Goal: Task Accomplishment & Management: Manage account settings

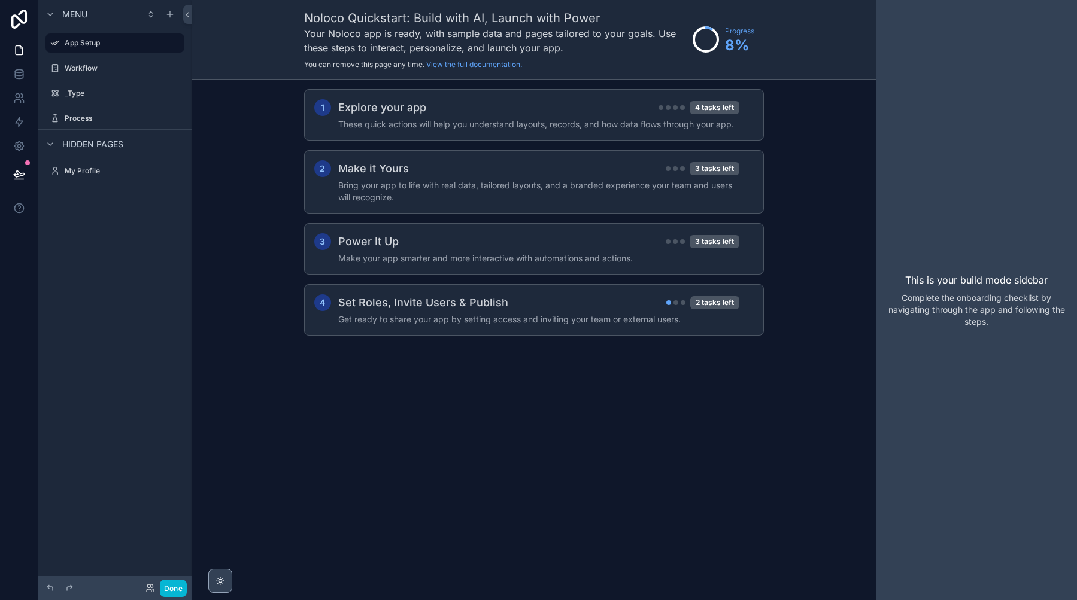
click at [214, 573] on div "scrollable content" at bounding box center [220, 581] width 24 height 24
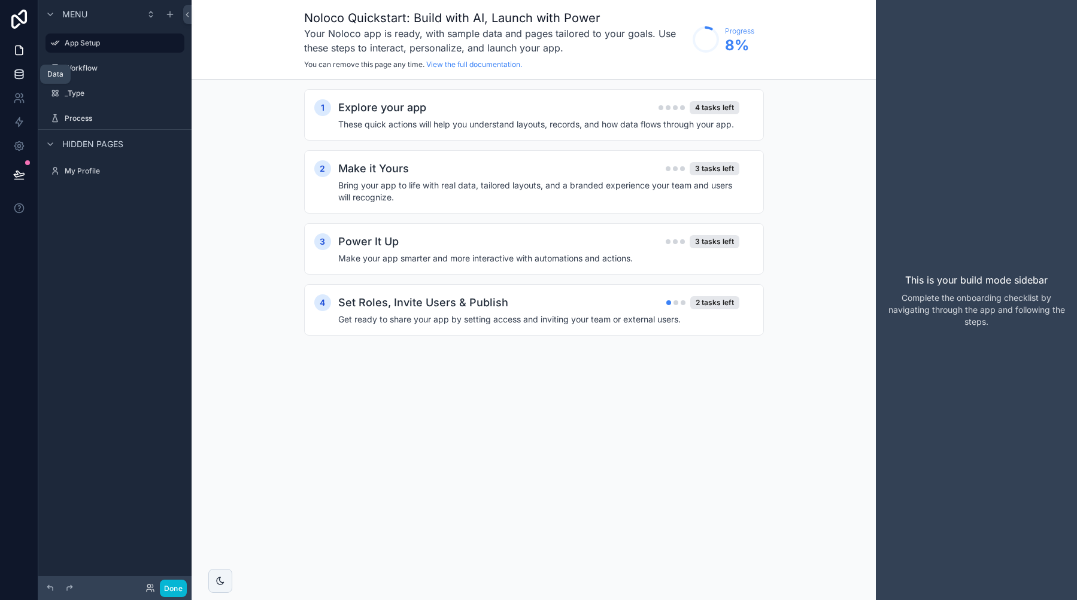
click at [19, 63] on link at bounding box center [19, 74] width 38 height 24
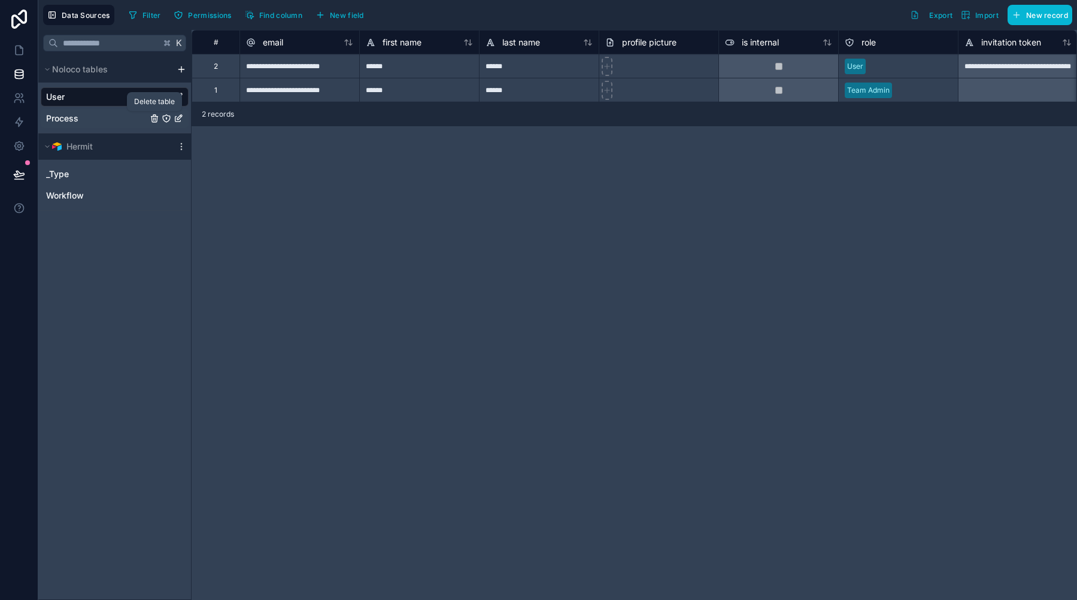
click at [154, 120] on icon "Process" at bounding box center [155, 119] width 10 height 10
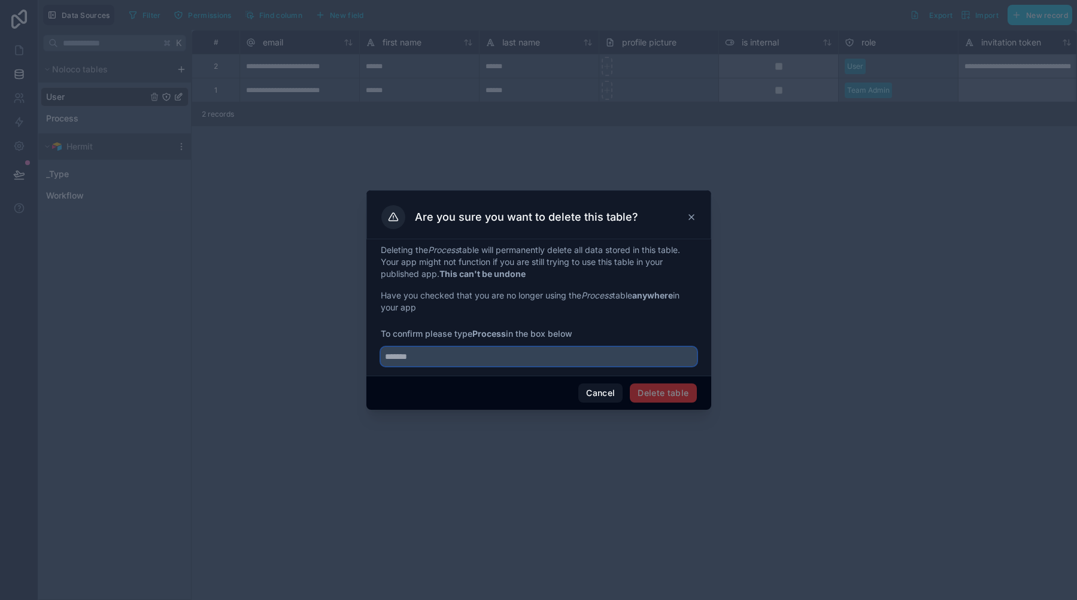
click at [565, 357] on input "text" at bounding box center [539, 356] width 316 height 19
type input "*******"
click at [678, 400] on button "Delete table" at bounding box center [663, 393] width 66 height 19
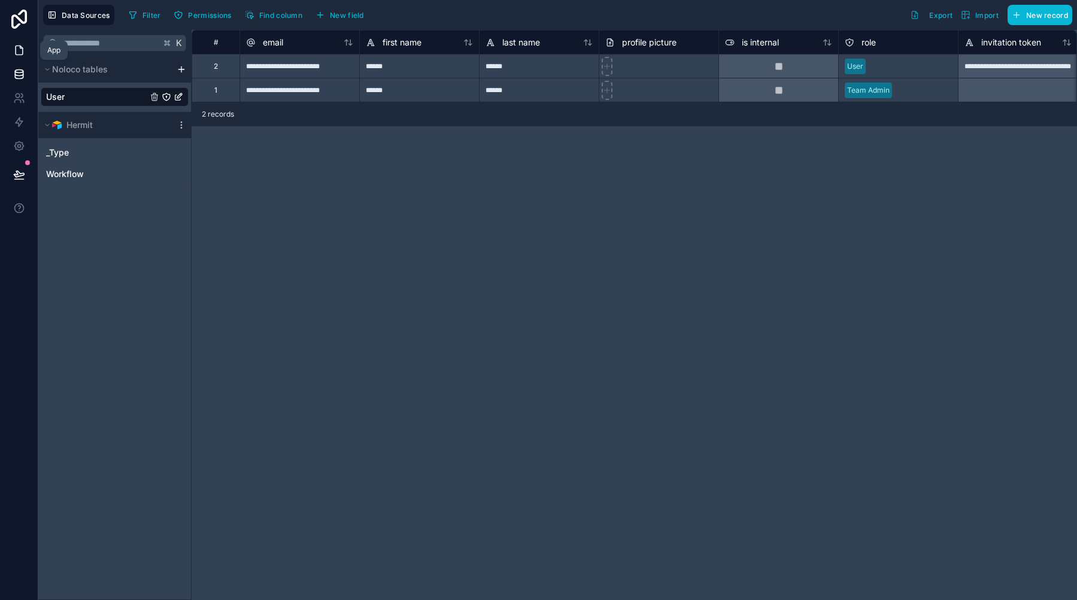
click at [16, 50] on icon at bounding box center [19, 50] width 7 height 9
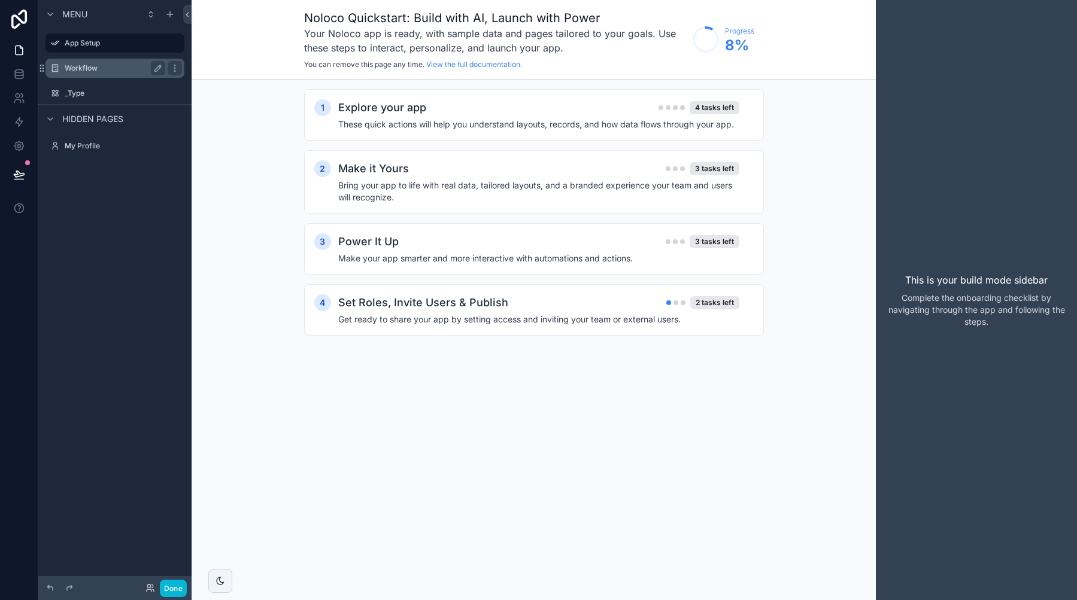
click at [63, 63] on div "Workflow" at bounding box center [115, 68] width 134 height 19
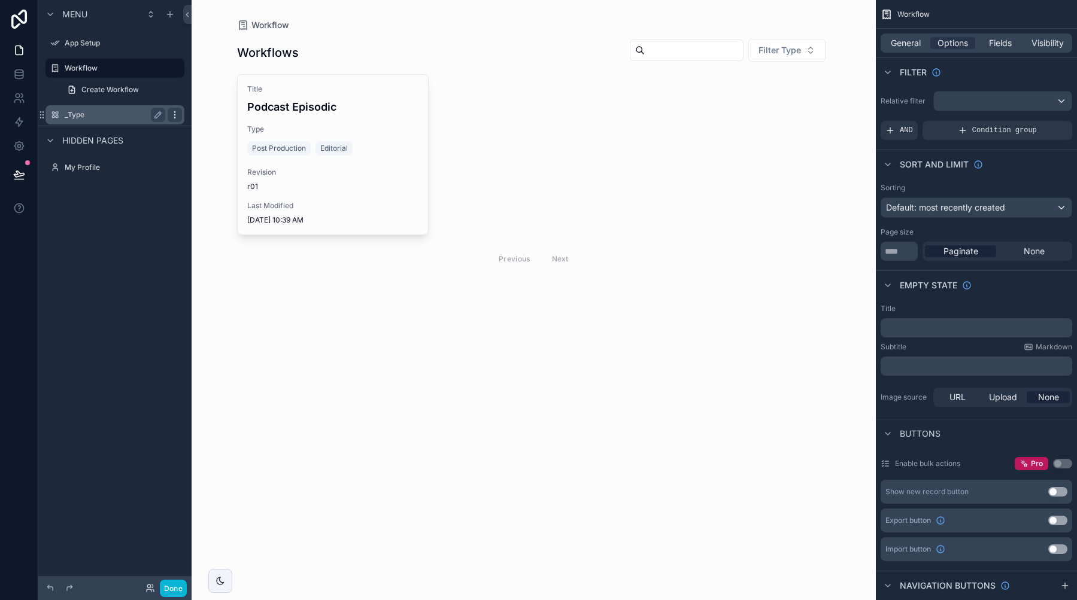
click at [172, 110] on icon "scrollable content" at bounding box center [175, 115] width 10 height 10
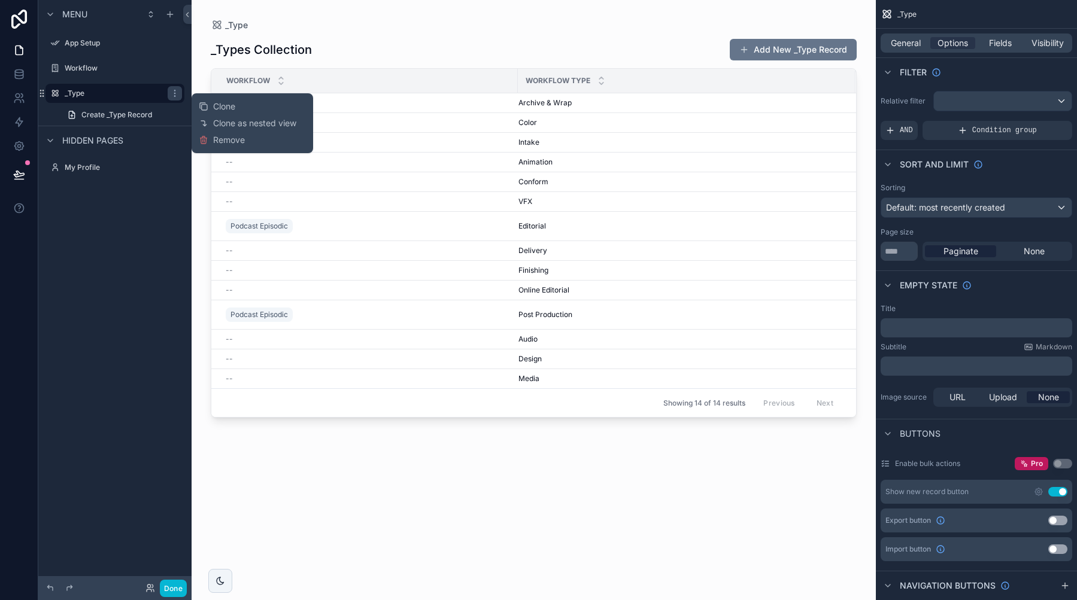
click at [226, 133] on div "Clone Clone as nested view Remove" at bounding box center [252, 123] width 107 height 50
click at [227, 140] on span "Remove" at bounding box center [229, 140] width 32 height 12
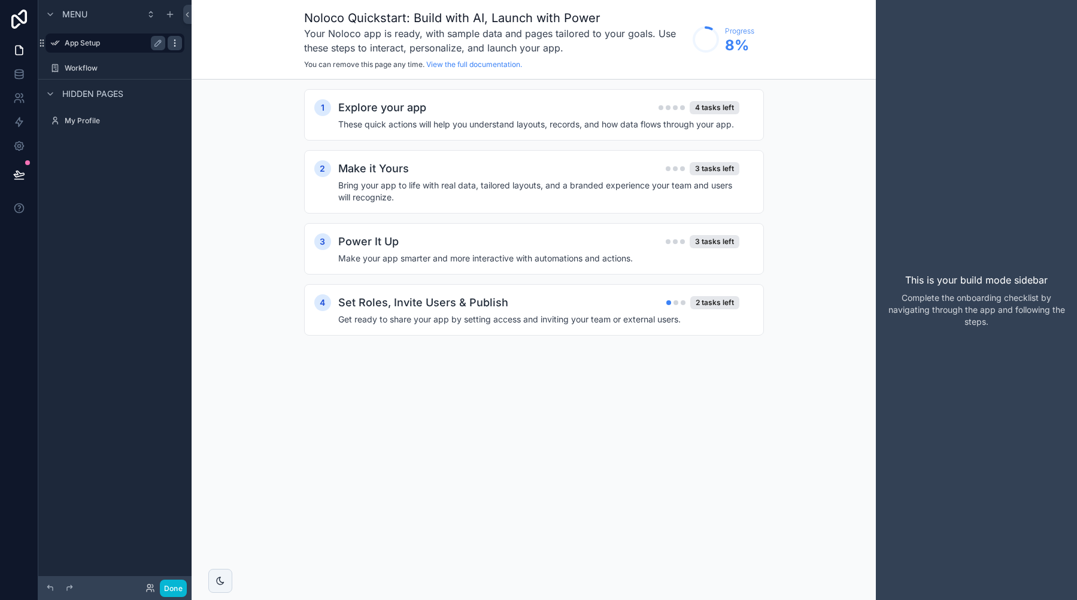
click at [174, 42] on icon "scrollable content" at bounding box center [175, 43] width 10 height 10
click at [208, 52] on button "Remove" at bounding box center [222, 51] width 46 height 12
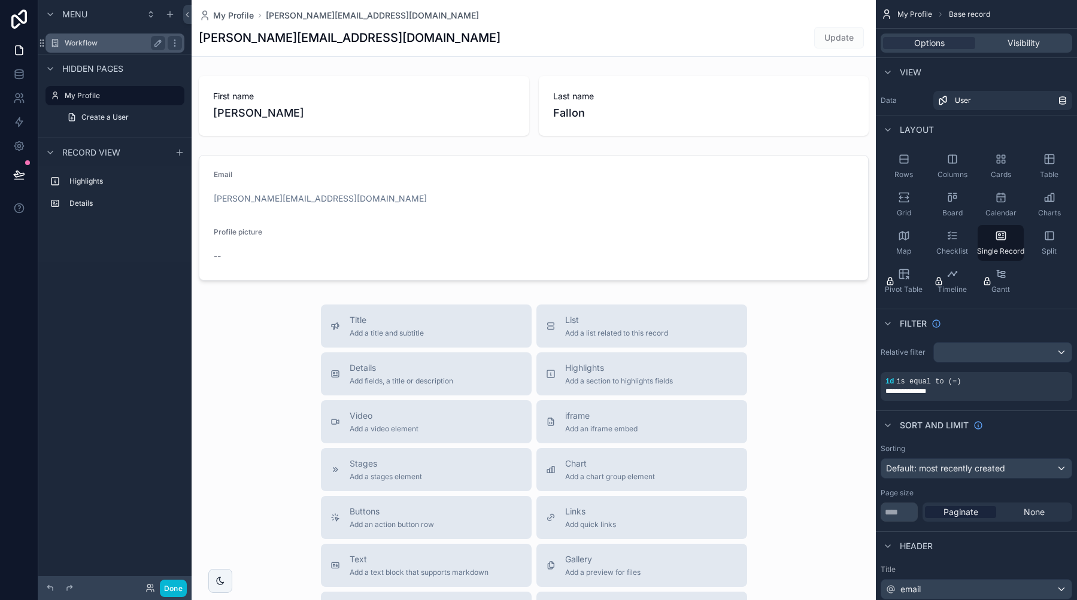
click at [86, 47] on label "Workflow" at bounding box center [113, 43] width 96 height 10
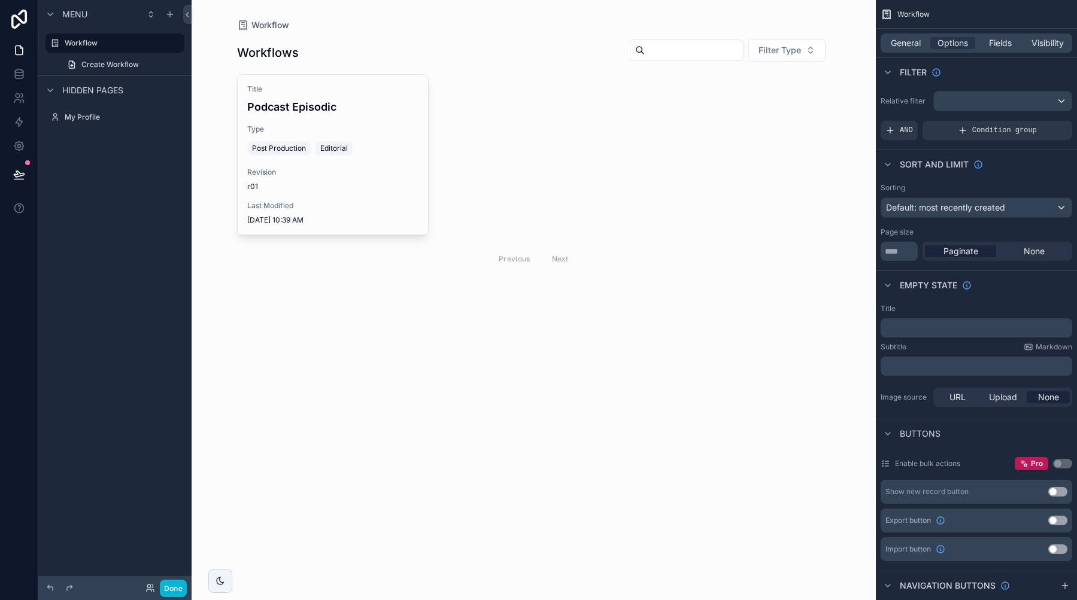
click at [426, 303] on div "scrollable content" at bounding box center [533, 155] width 612 height 311
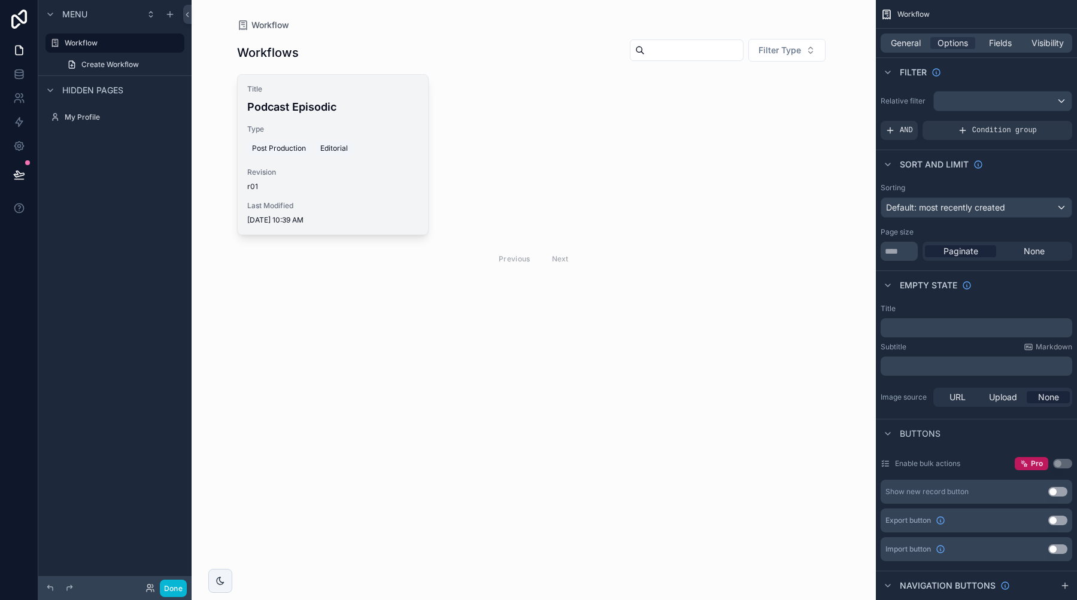
click at [366, 187] on span "r01" at bounding box center [332, 187] width 171 height 10
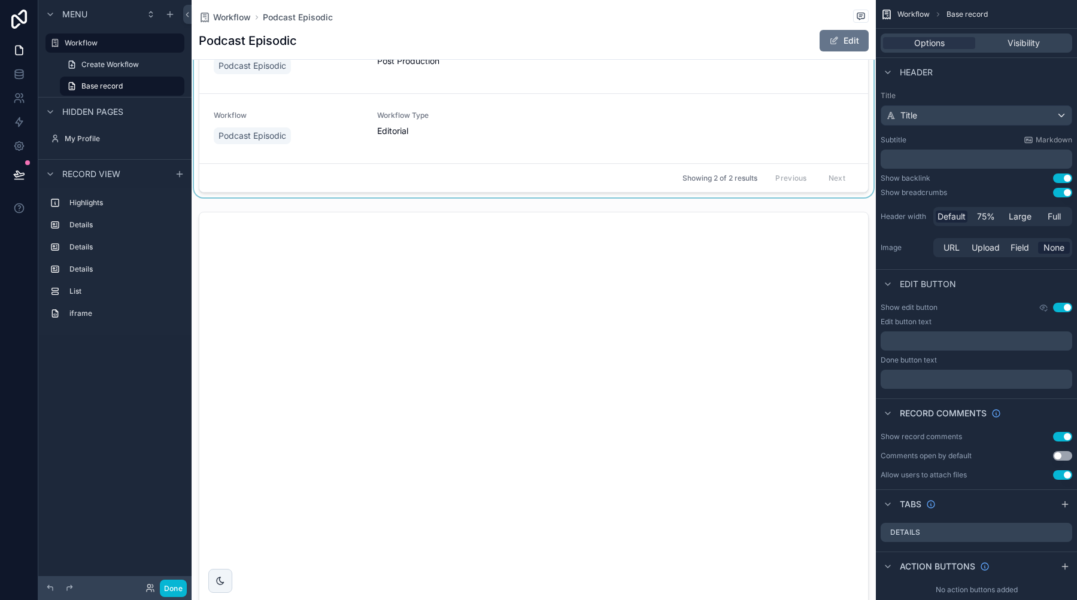
scroll to position [654, 0]
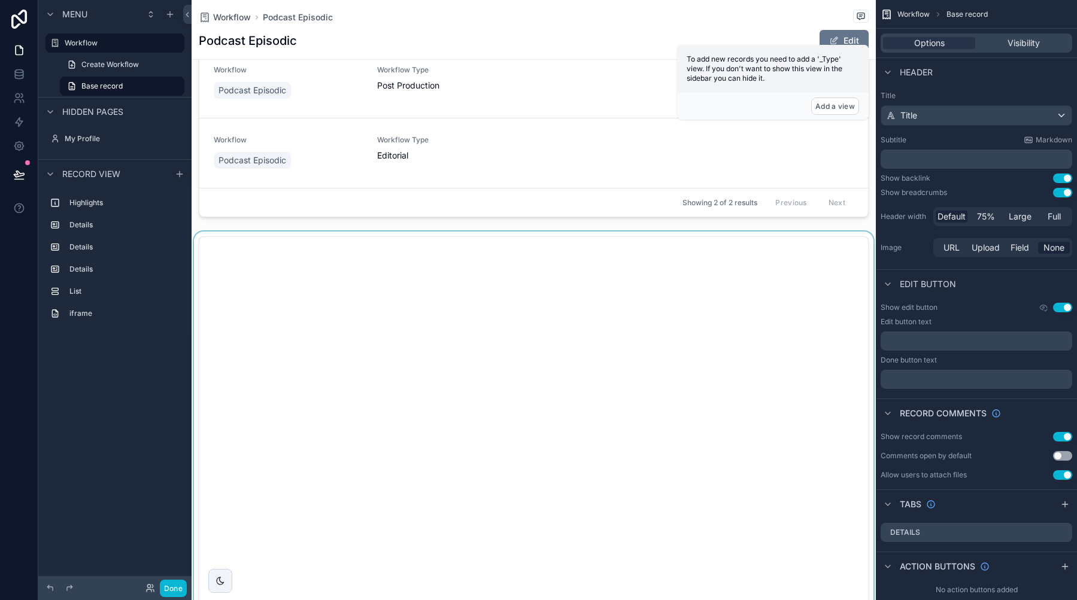
click at [687, 232] on div "scrollable content" at bounding box center [534, 537] width 684 height 611
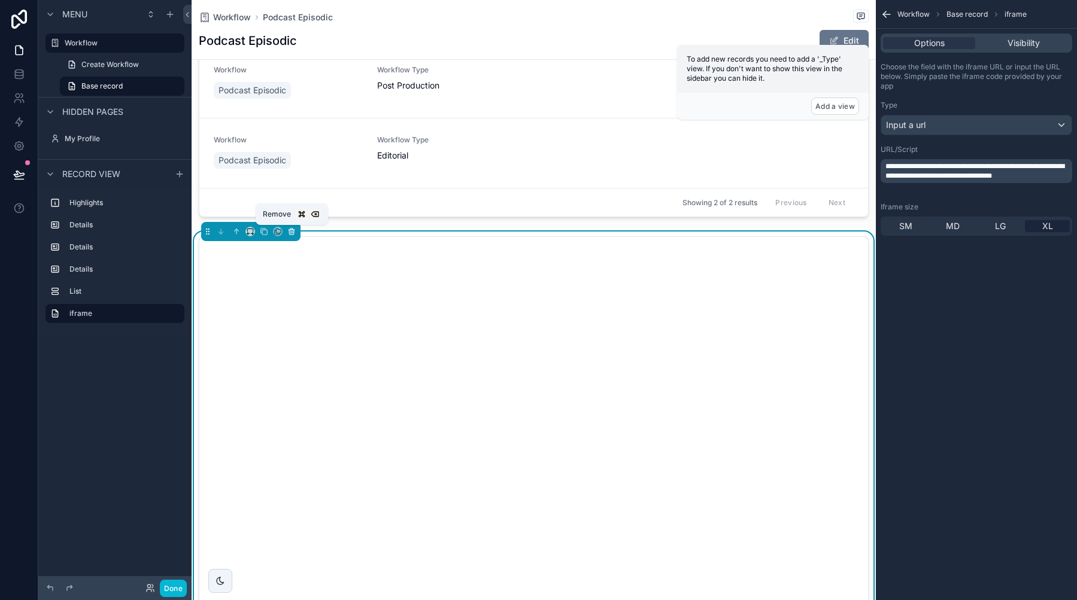
click at [289, 234] on icon "scrollable content" at bounding box center [291, 231] width 8 height 8
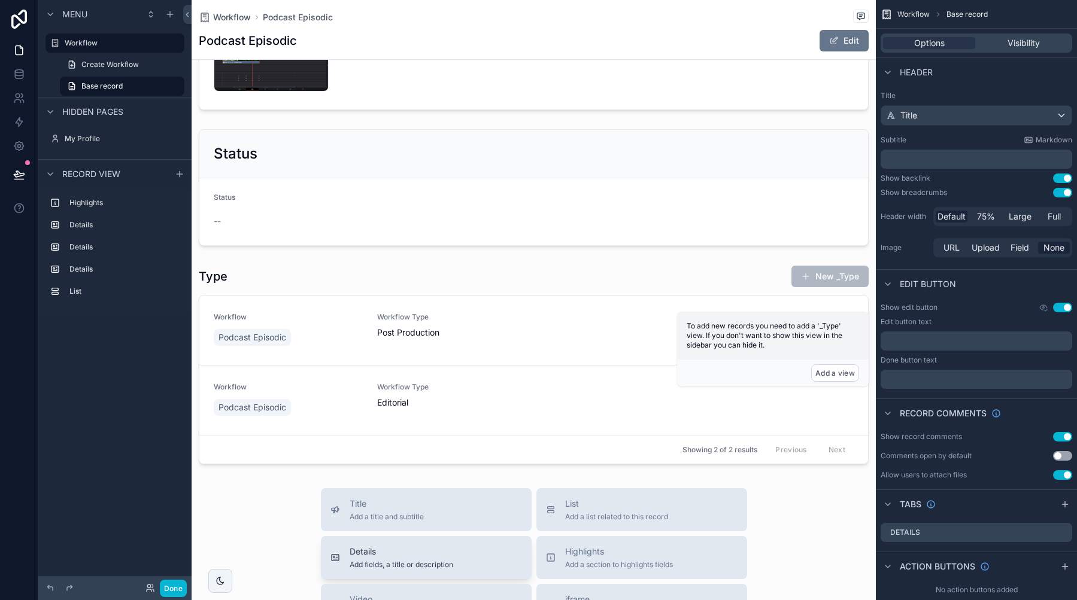
scroll to position [362, 0]
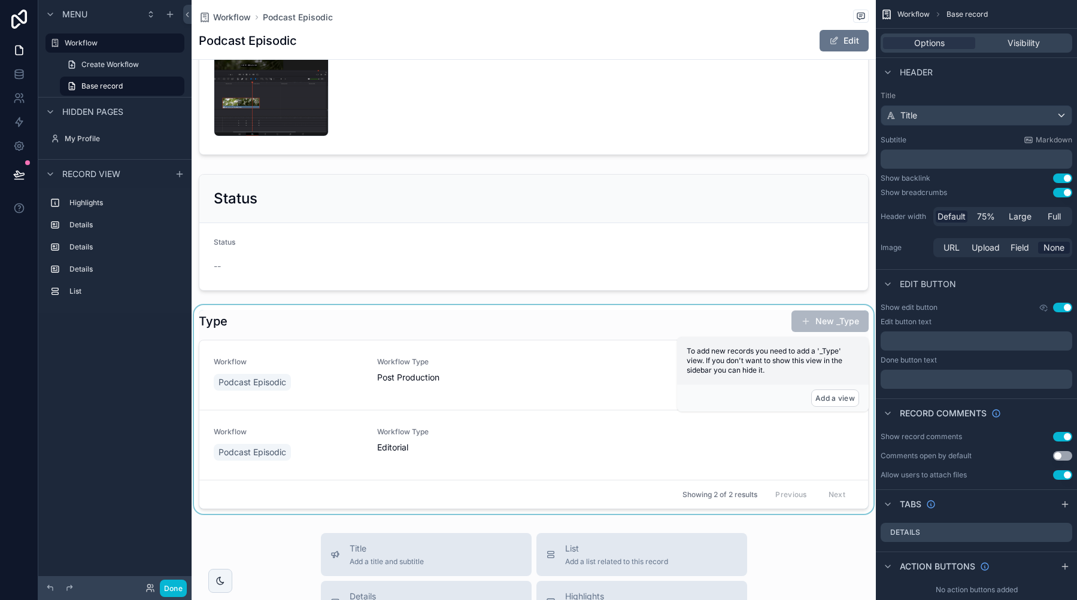
click at [406, 326] on div "scrollable content" at bounding box center [534, 409] width 684 height 209
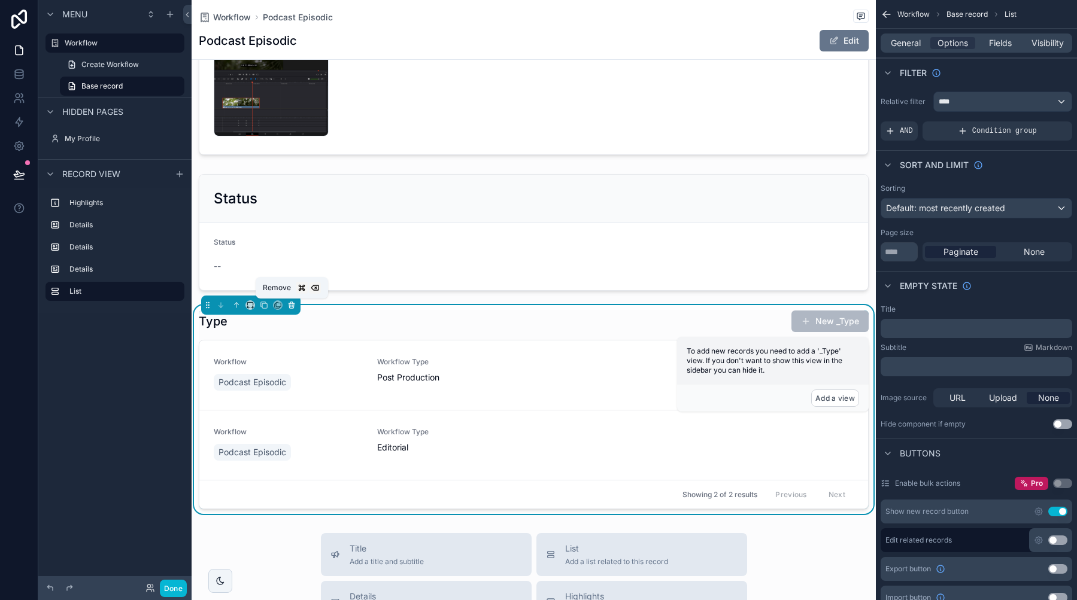
click at [293, 302] on icon "scrollable content" at bounding box center [291, 302] width 2 height 1
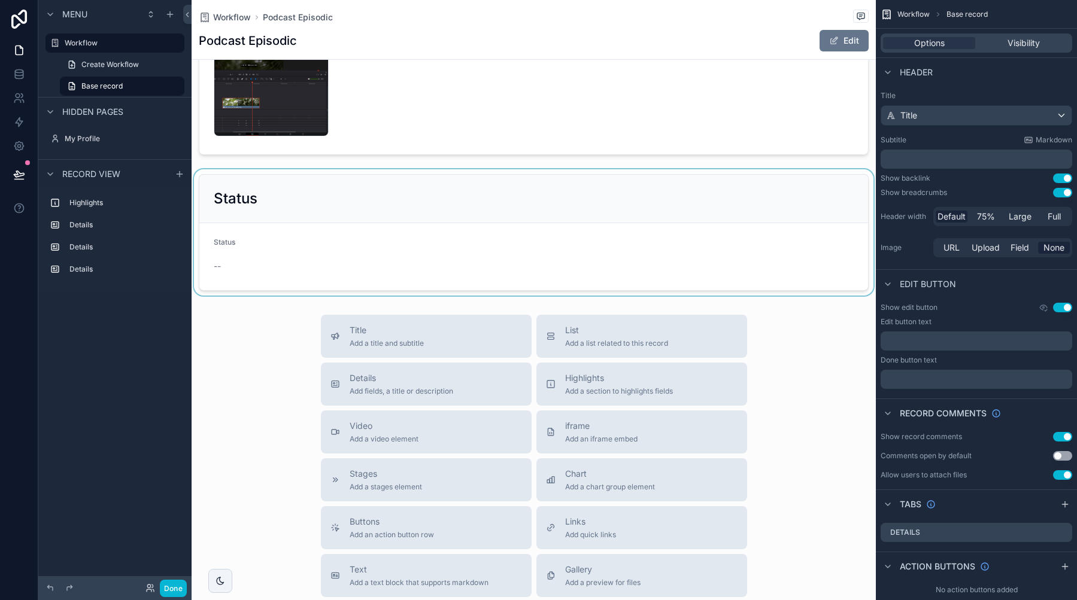
click at [290, 192] on div "scrollable content" at bounding box center [534, 232] width 684 height 126
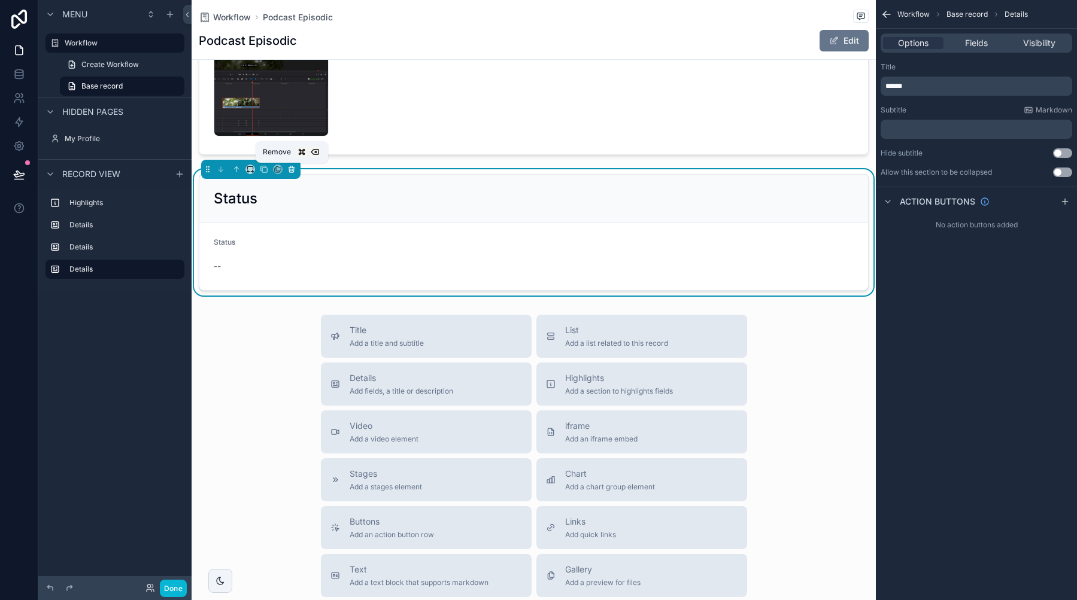
click at [292, 170] on icon "scrollable content" at bounding box center [292, 170] width 0 height 2
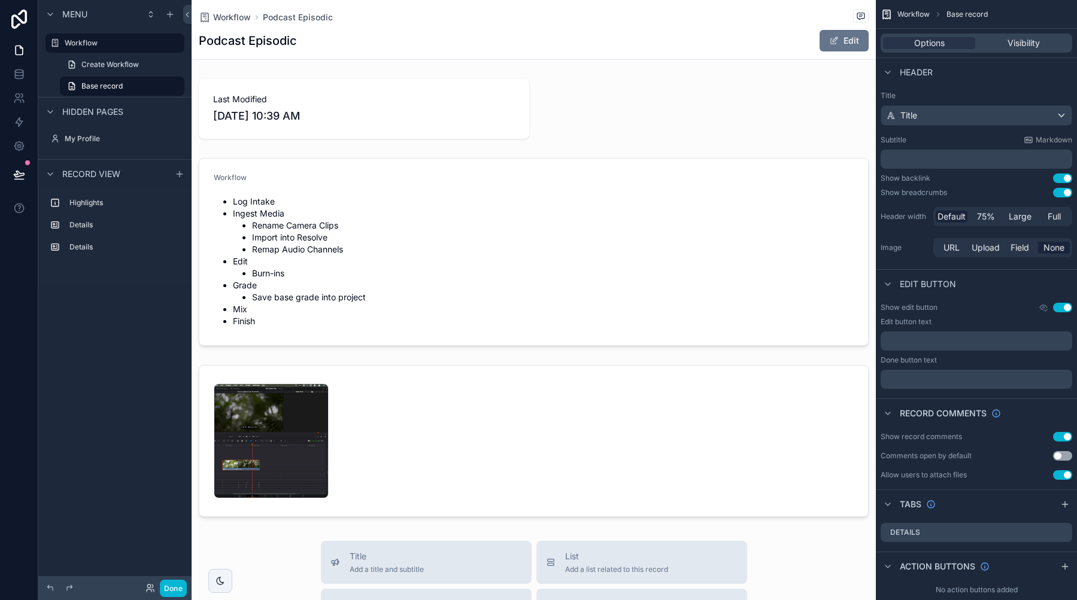
scroll to position [0, 0]
click at [430, 82] on div "scrollable content" at bounding box center [534, 108] width 684 height 69
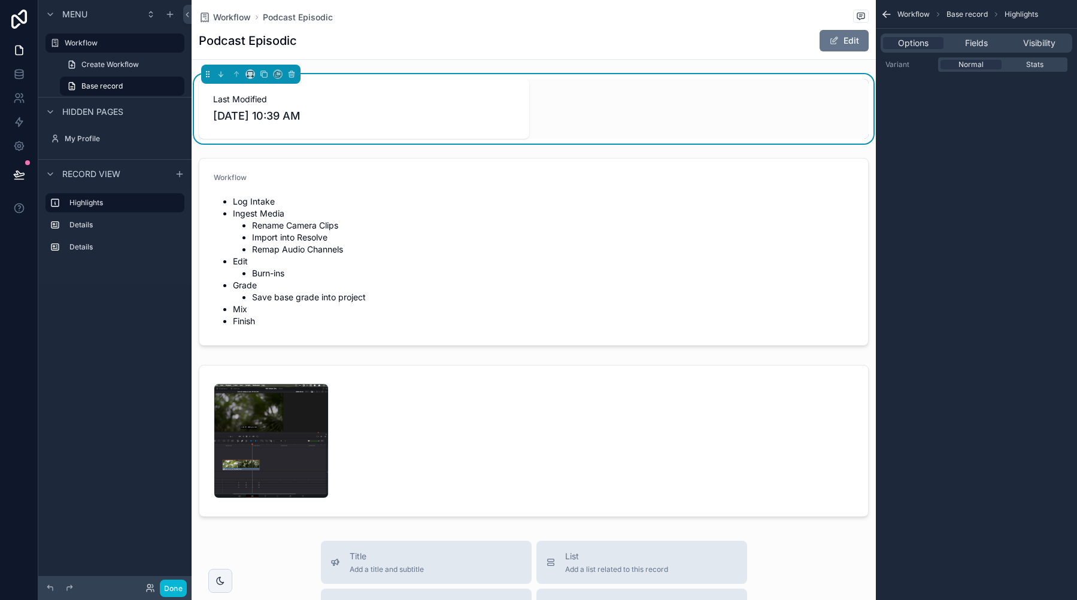
click at [967, 32] on div "Options Fields Visibility" at bounding box center [976, 43] width 201 height 29
click at [967, 34] on div "Options Fields Visibility" at bounding box center [977, 43] width 192 height 19
click at [966, 43] on span "Fields" at bounding box center [976, 43] width 23 height 12
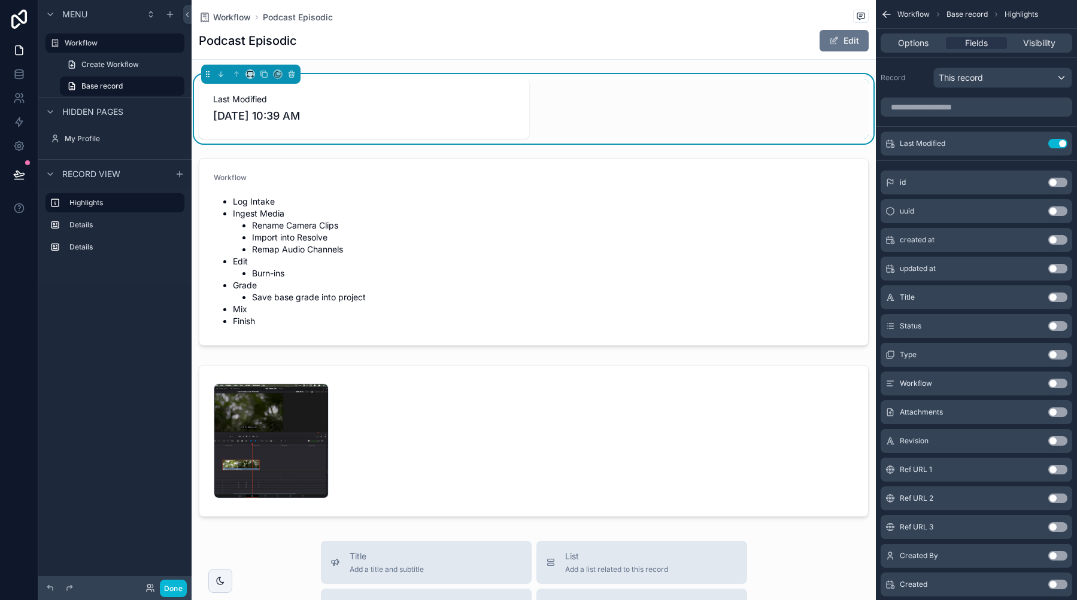
click at [1054, 329] on button "Use setting" at bounding box center [1057, 326] width 19 height 10
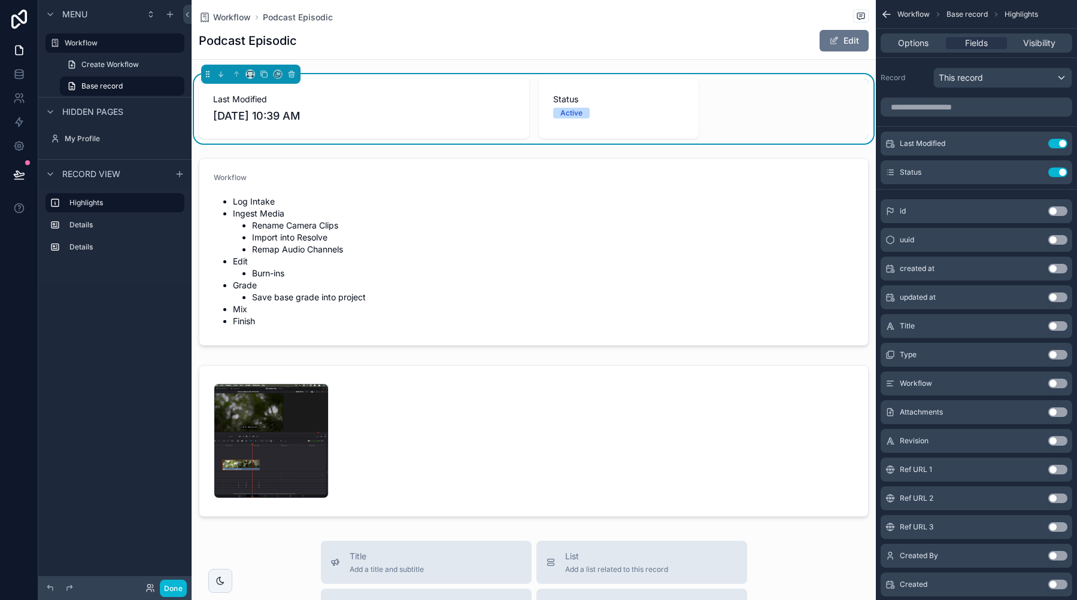
click at [1058, 357] on button "Use setting" at bounding box center [1057, 355] width 19 height 10
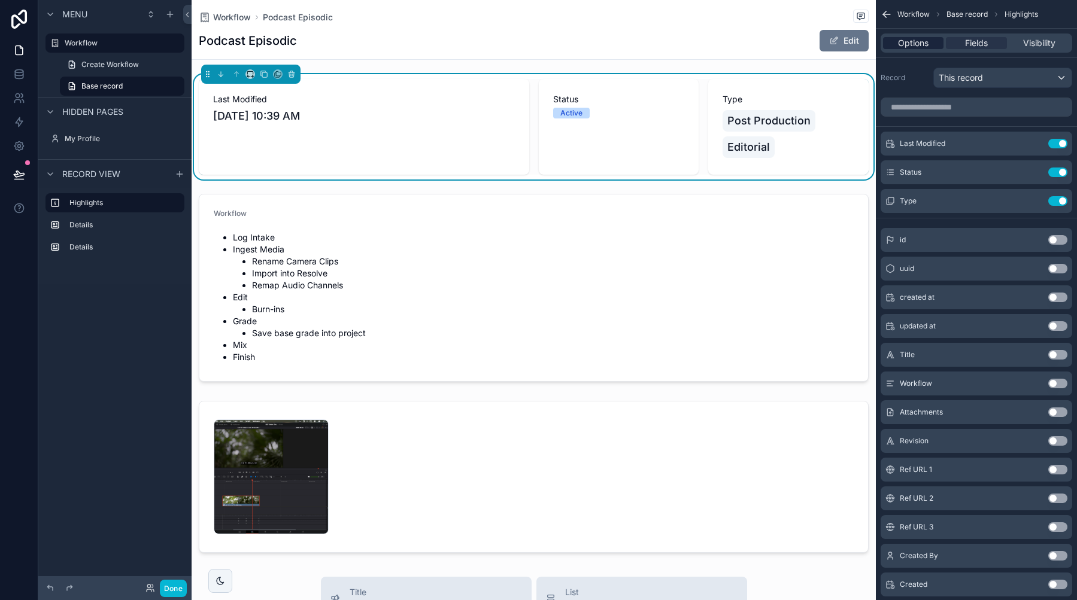
click at [913, 40] on span "Options" at bounding box center [913, 43] width 31 height 12
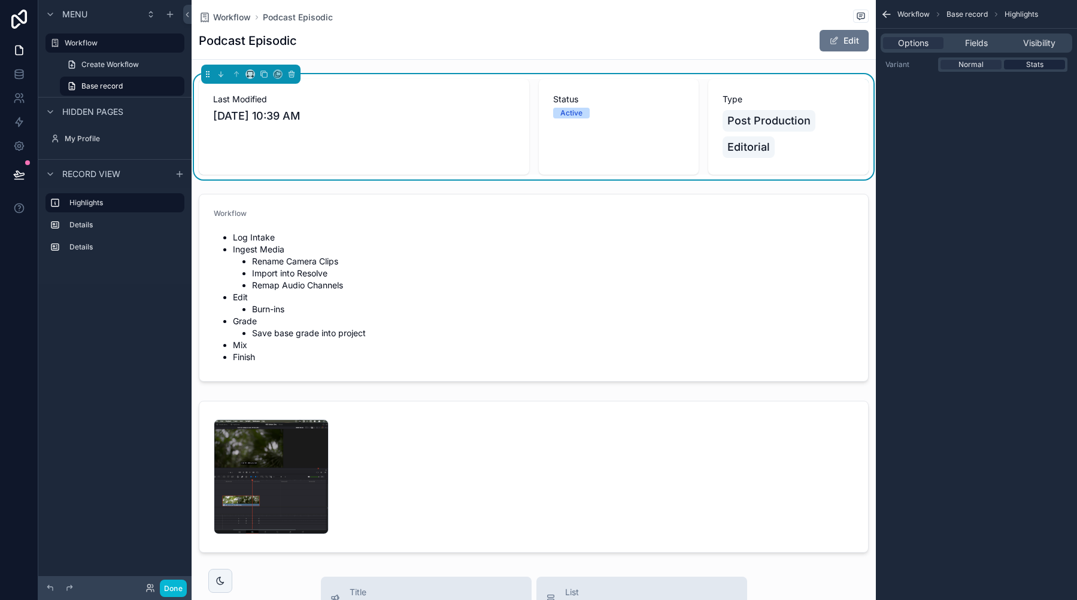
click at [1014, 63] on div "Stats" at bounding box center [1034, 65] width 61 height 10
click at [987, 63] on div "Normal" at bounding box center [970, 65] width 61 height 10
click at [979, 43] on span "Fields" at bounding box center [976, 43] width 23 height 12
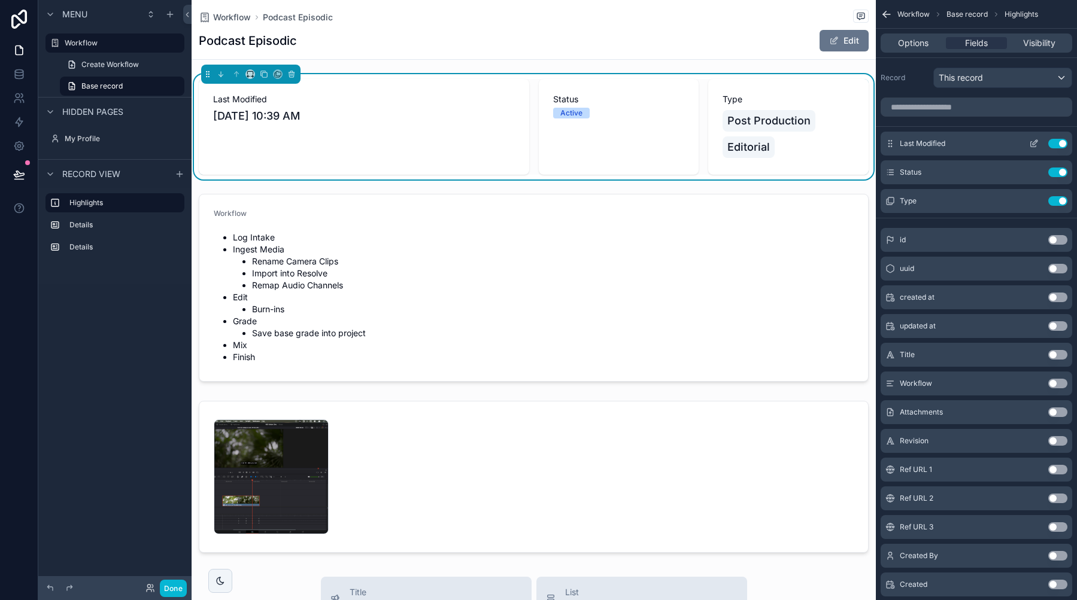
click at [1037, 141] on icon "scrollable content" at bounding box center [1034, 144] width 10 height 10
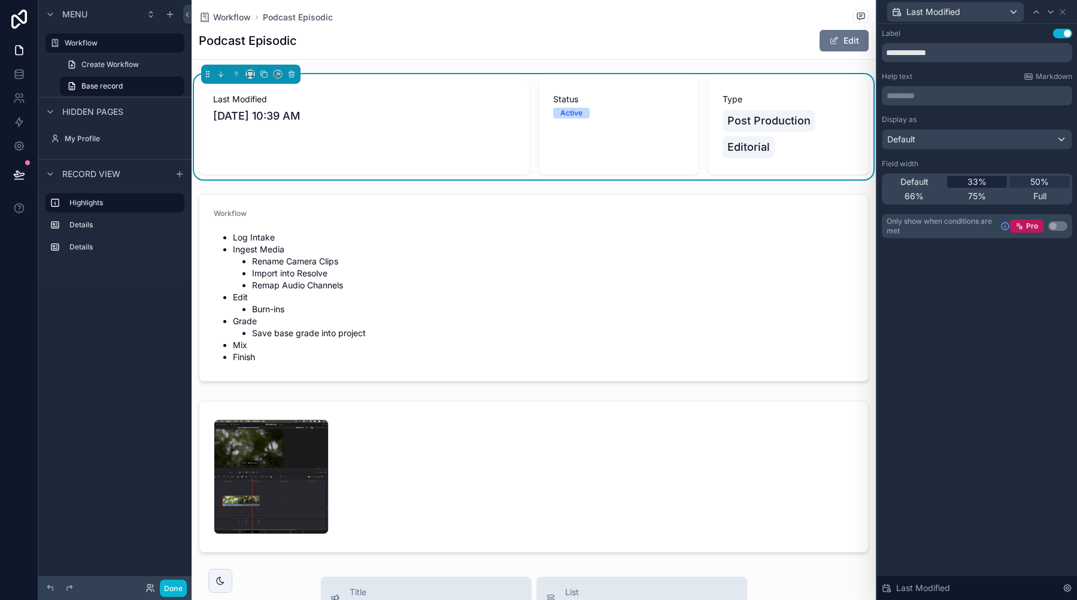
click at [975, 182] on span "33%" at bounding box center [976, 182] width 19 height 12
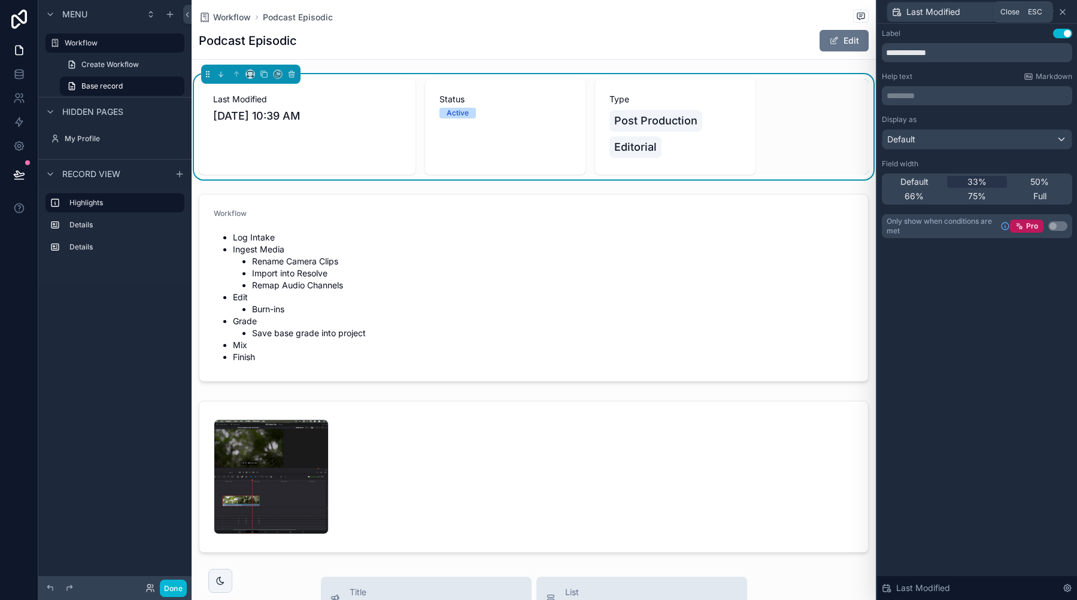
click at [1059, 10] on icon at bounding box center [1063, 12] width 10 height 10
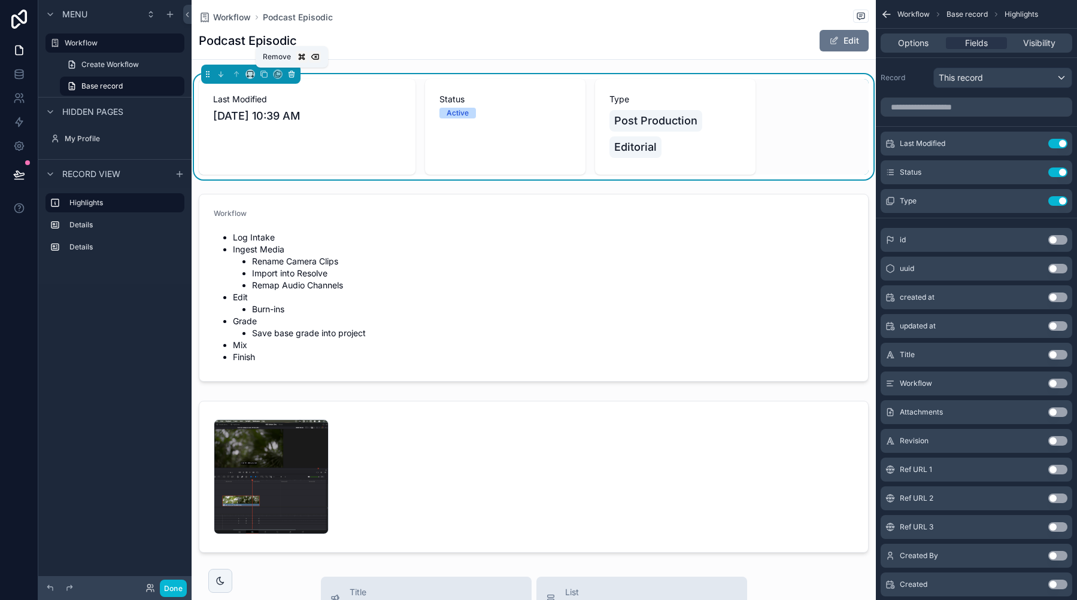
click at [291, 74] on icon "scrollable content" at bounding box center [291, 75] width 0 height 2
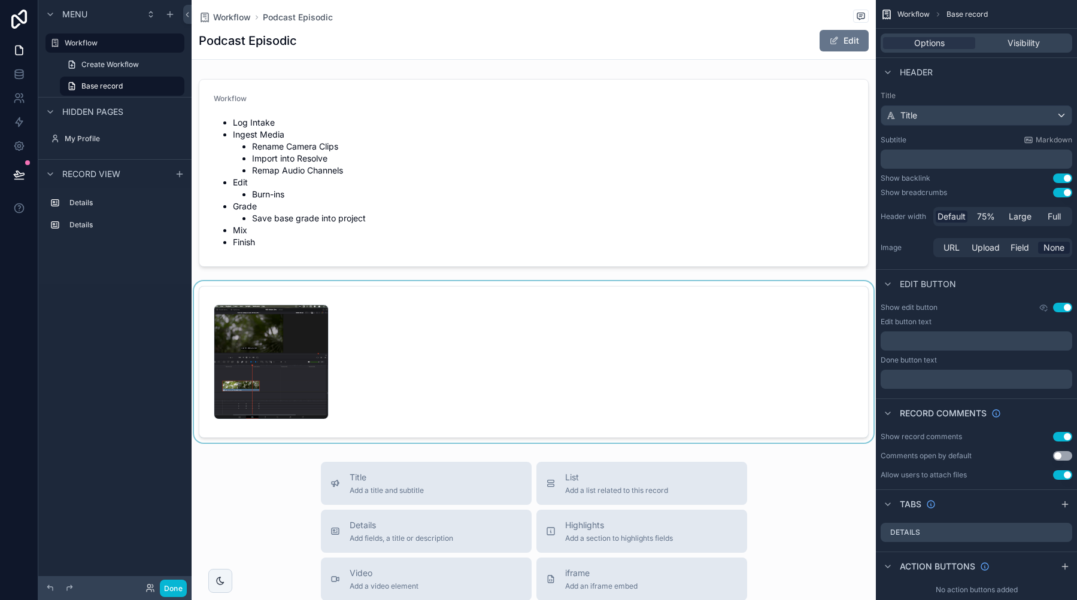
click at [371, 322] on div "scrollable content" at bounding box center [534, 362] width 684 height 162
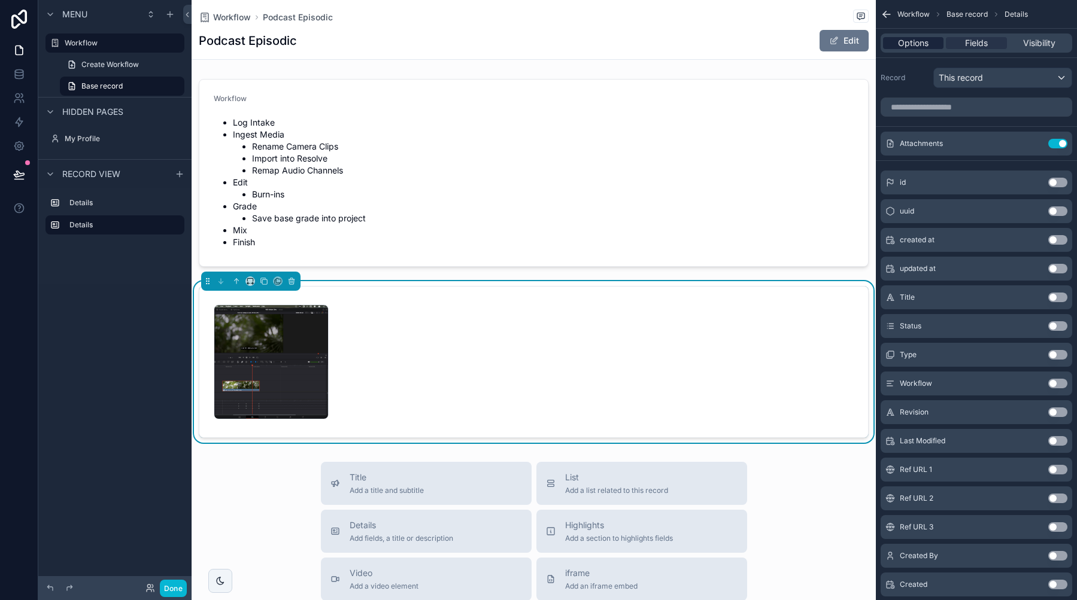
click at [912, 44] on span "Options" at bounding box center [913, 43] width 31 height 12
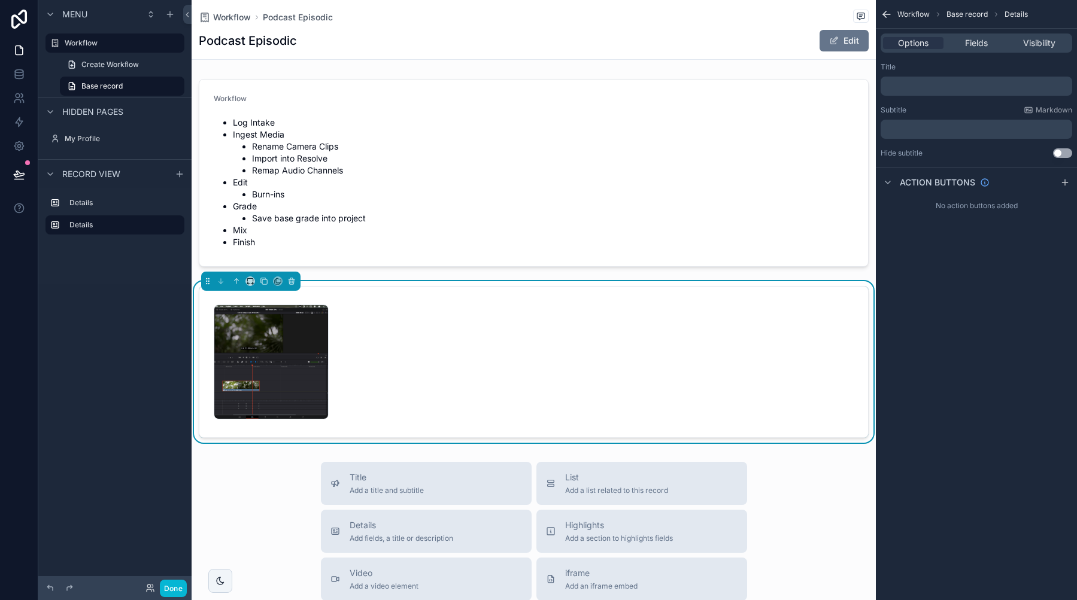
click at [913, 89] on p "﻿" at bounding box center [977, 86] width 184 height 10
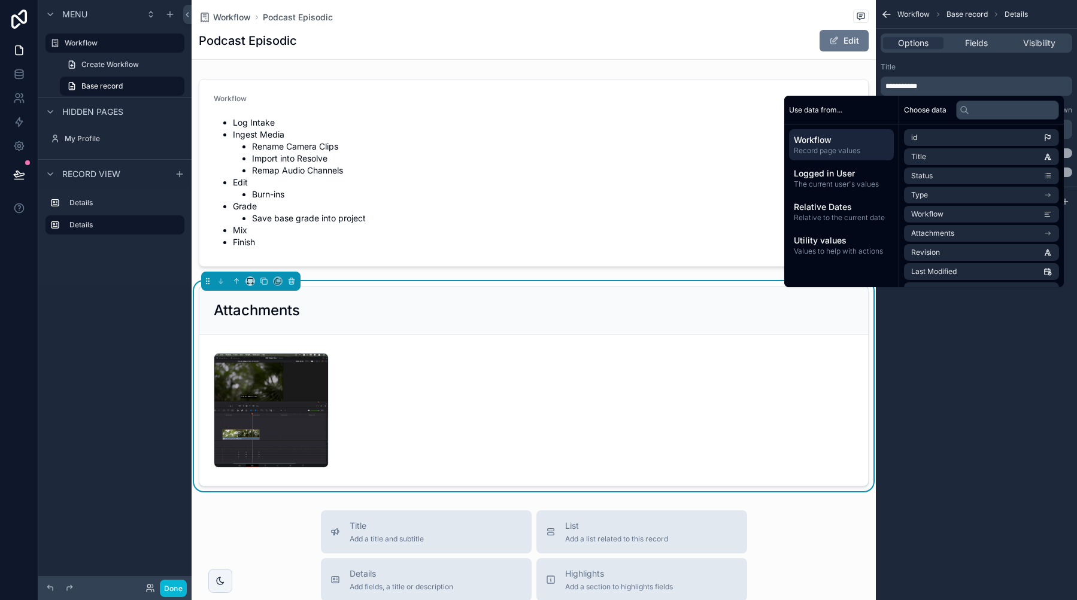
click at [677, 289] on div "Attachments" at bounding box center [533, 311] width 669 height 48
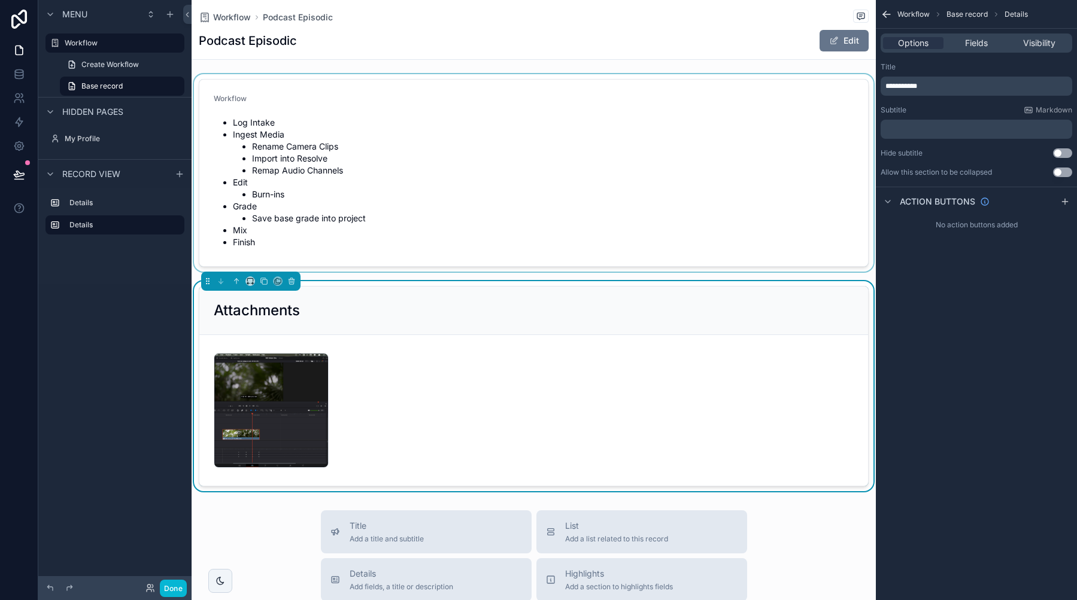
click at [365, 84] on div "scrollable content" at bounding box center [534, 173] width 684 height 198
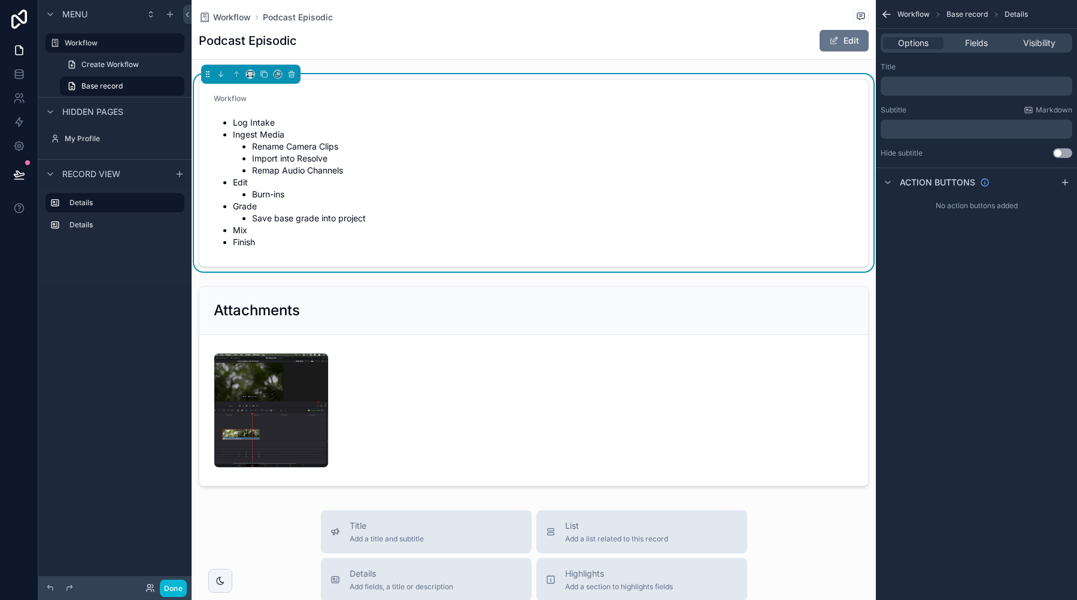
click at [954, 90] on p "﻿" at bounding box center [977, 86] width 184 height 10
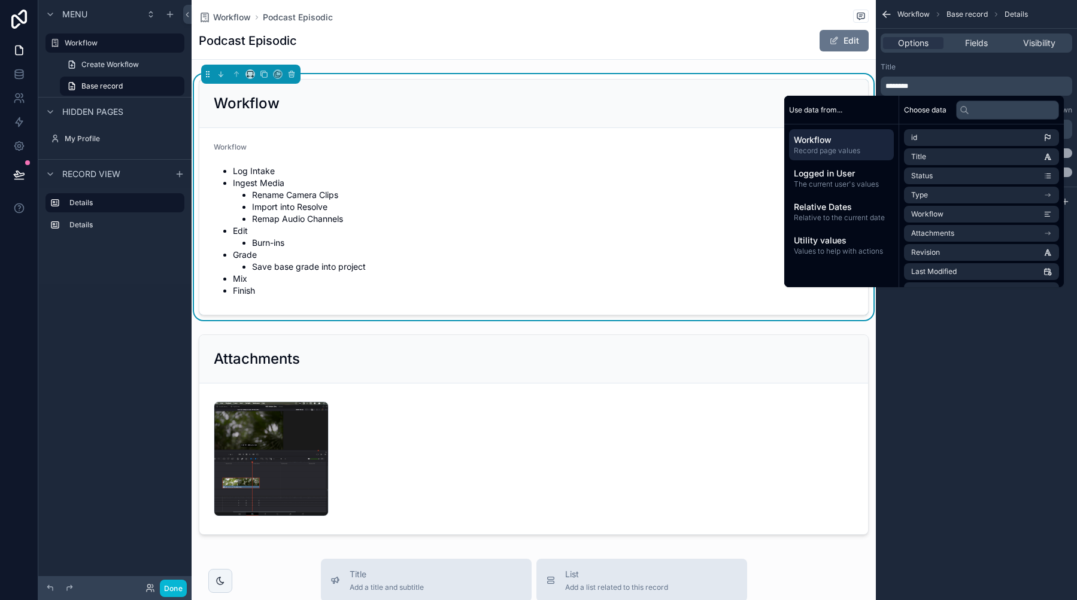
click at [726, 112] on div "Workflow" at bounding box center [534, 103] width 640 height 19
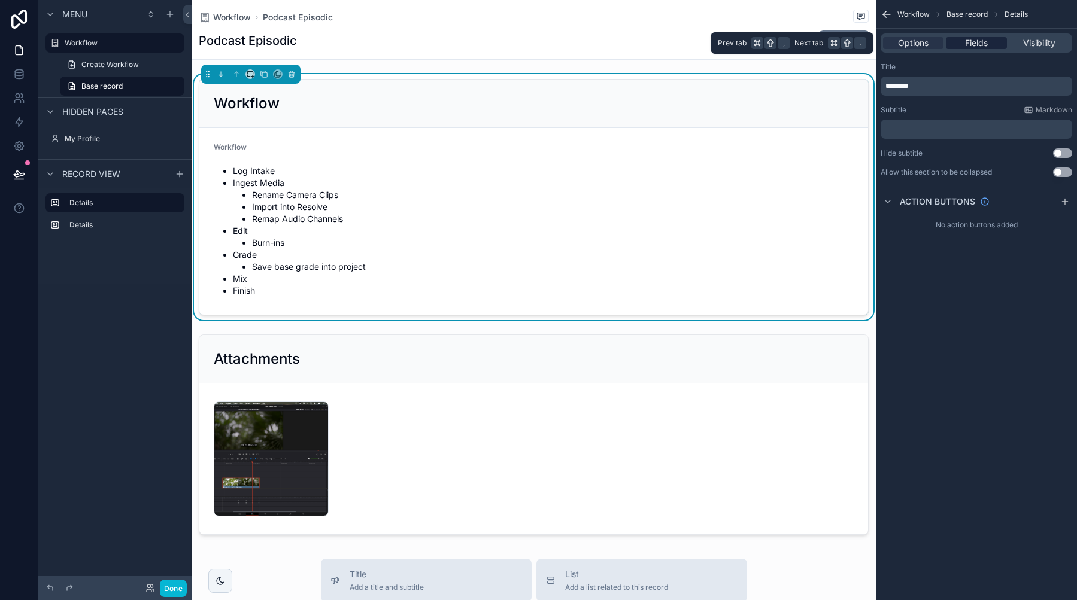
click at [978, 45] on span "Fields" at bounding box center [976, 43] width 23 height 12
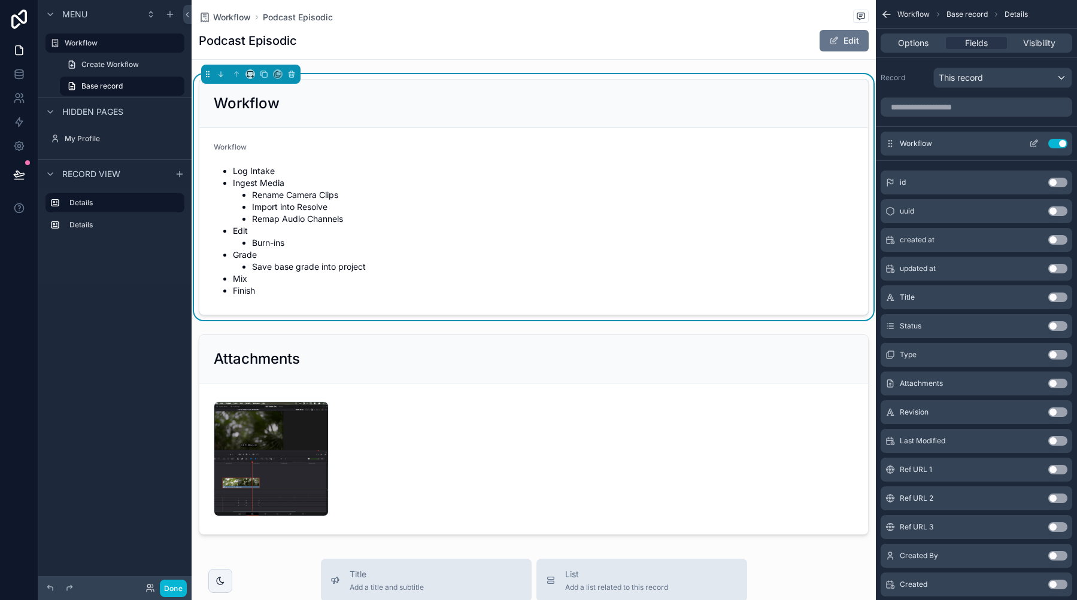
click at [1034, 145] on icon "scrollable content" at bounding box center [1034, 144] width 10 height 10
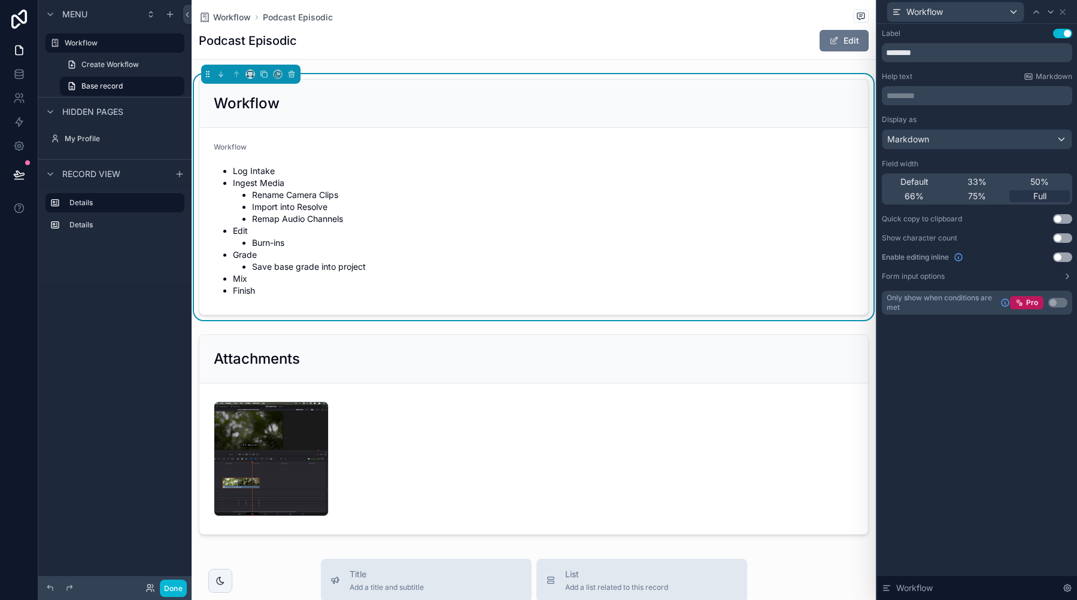
click at [1064, 37] on button "Use setting" at bounding box center [1062, 34] width 19 height 10
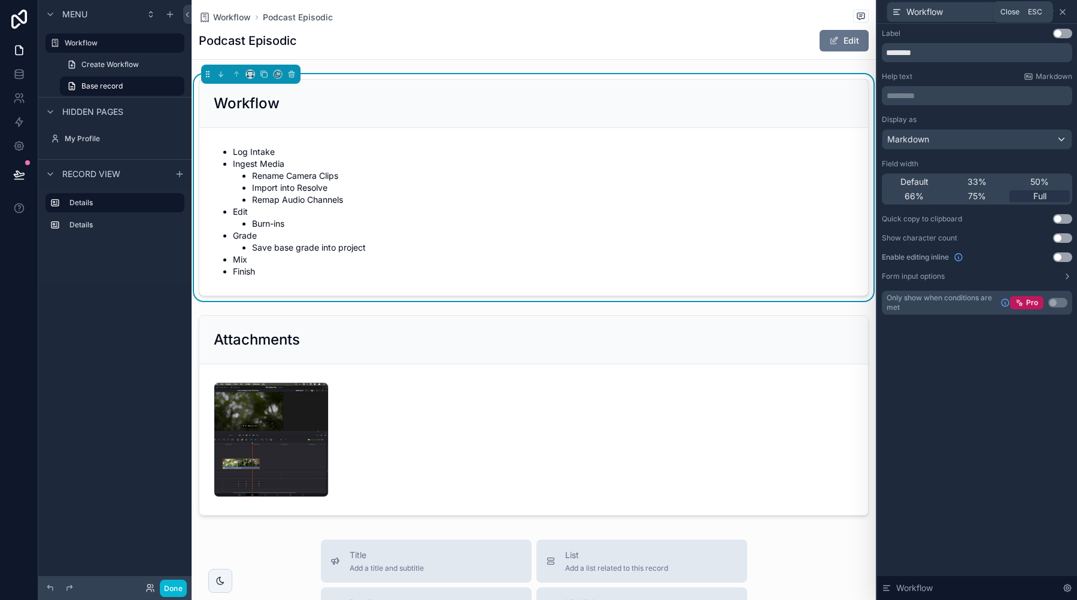
click at [1062, 14] on icon at bounding box center [1063, 12] width 10 height 10
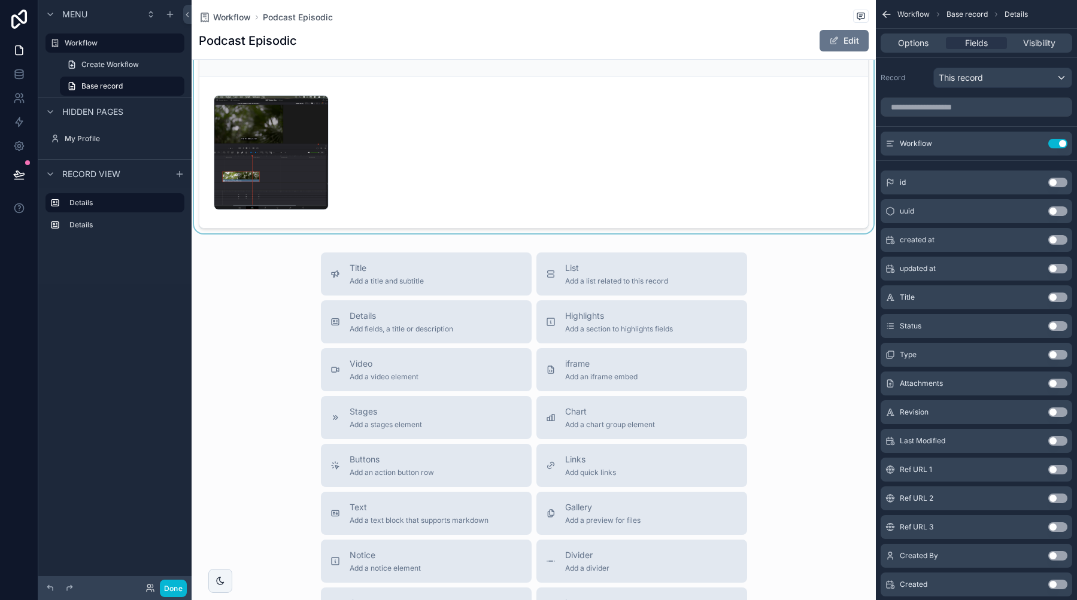
scroll to position [301, 0]
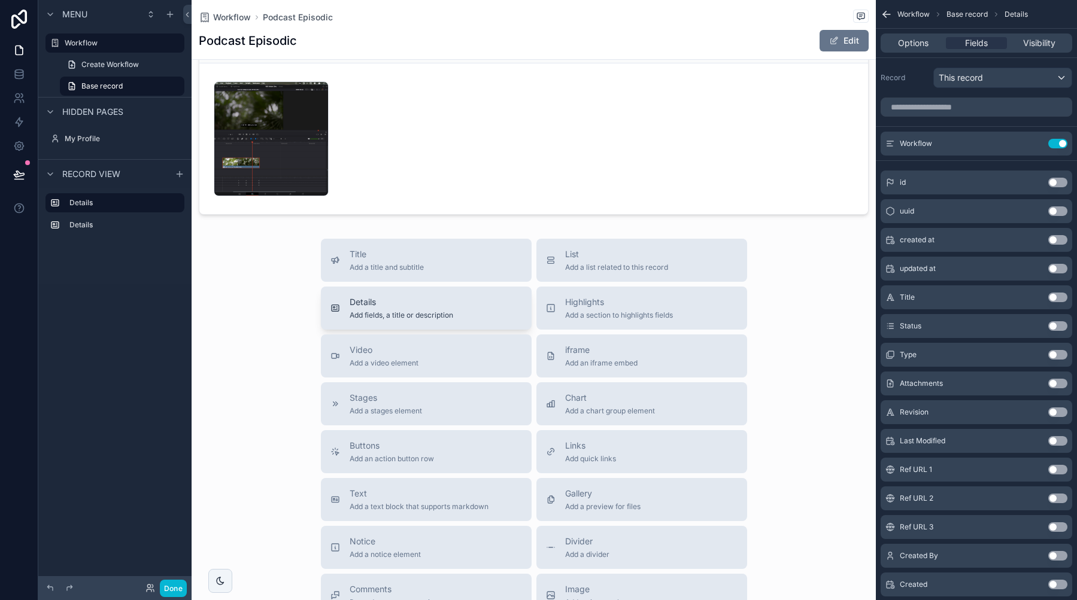
click at [374, 318] on span "Add fields, a title or description" at bounding box center [402, 316] width 104 height 10
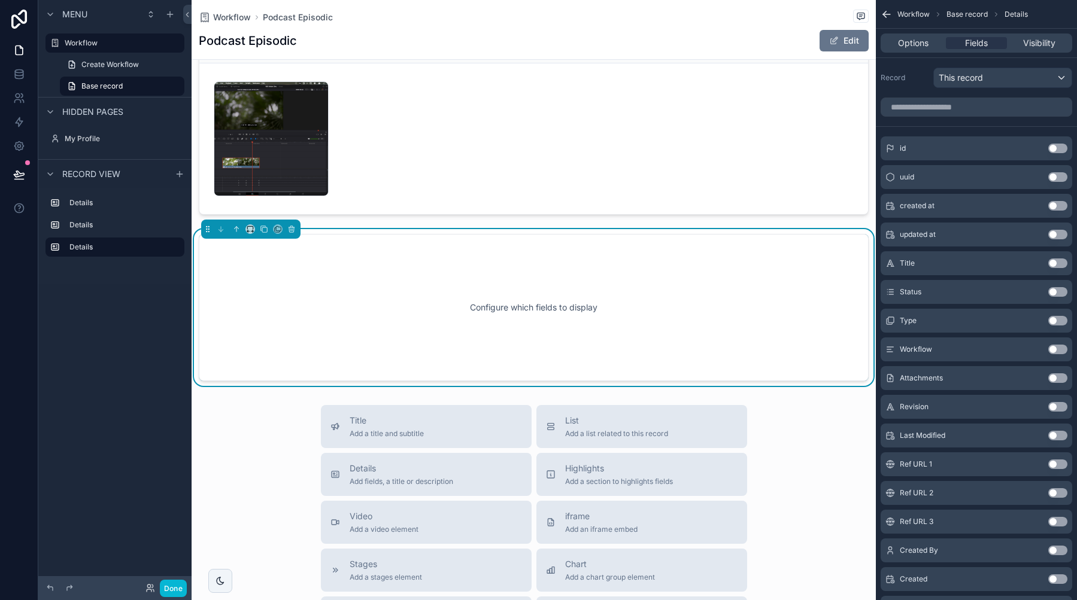
scroll to position [309, 0]
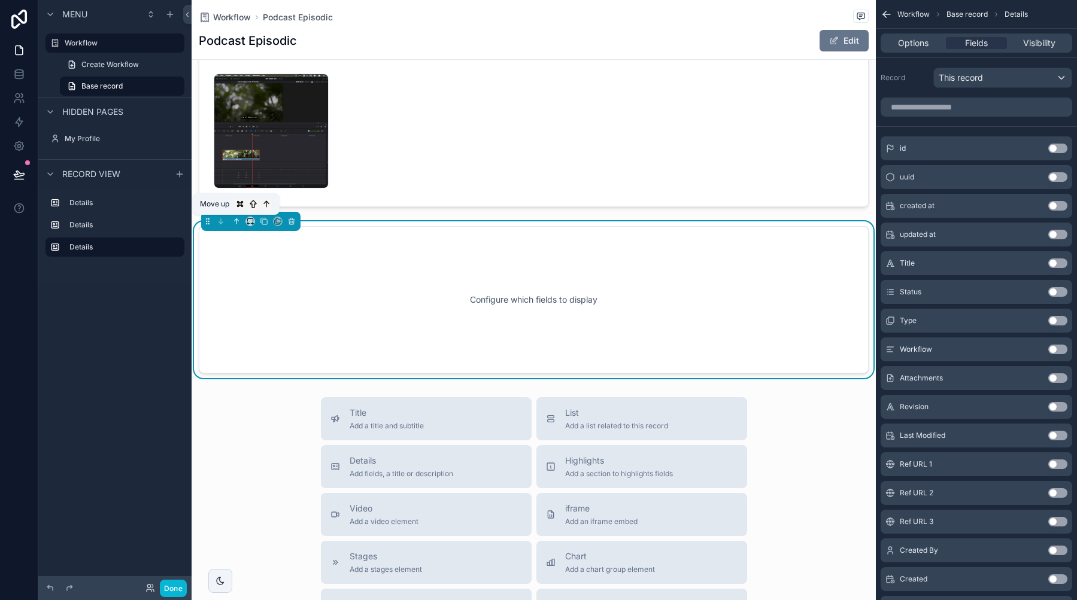
click at [236, 220] on icon "scrollable content" at bounding box center [236, 221] width 8 height 8
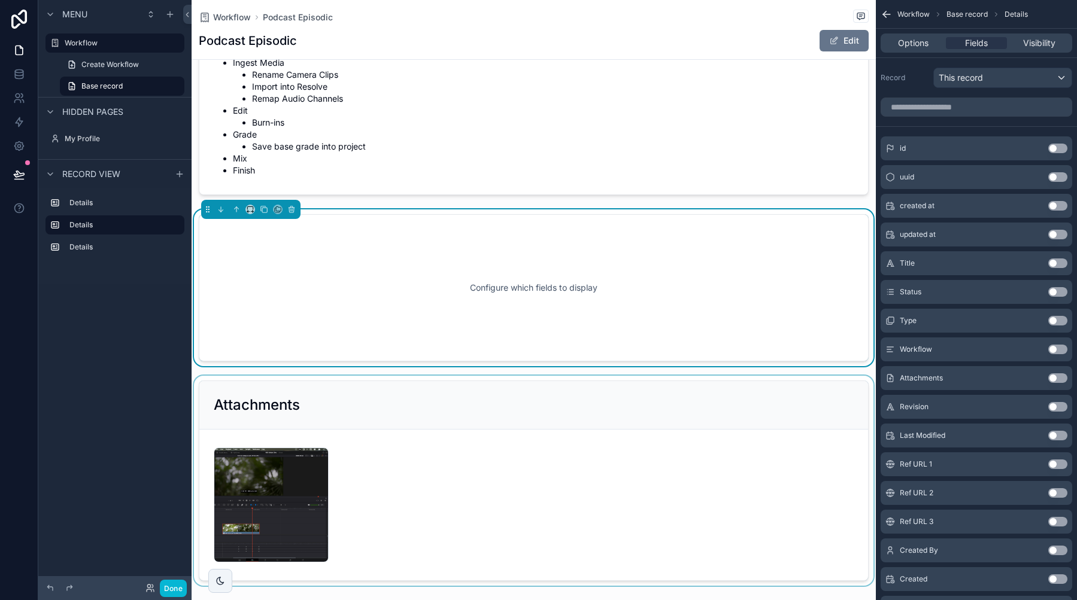
scroll to position [63, 0]
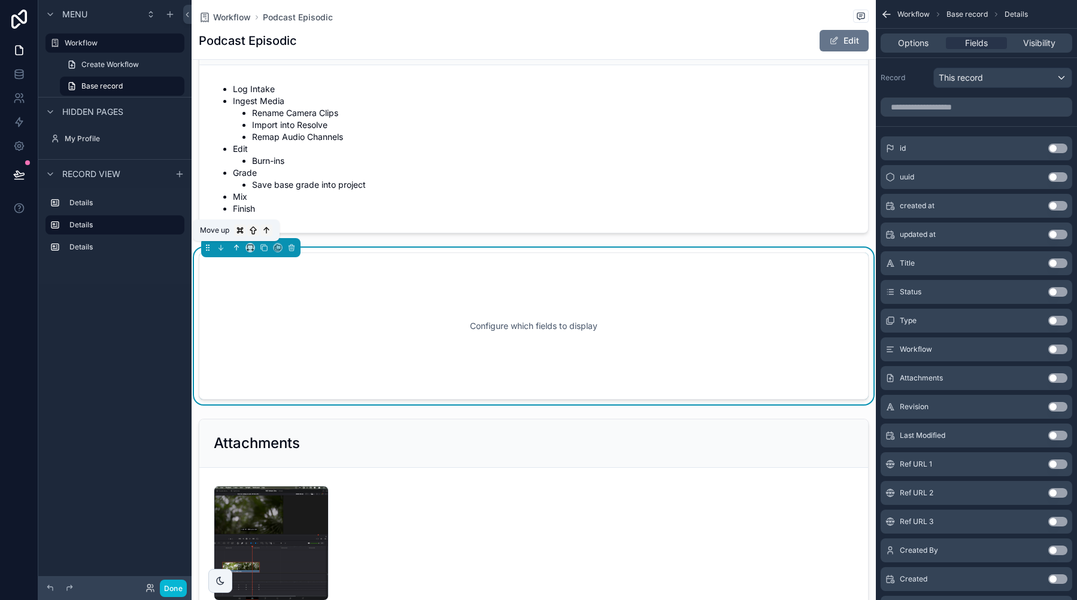
click at [235, 244] on icon "scrollable content" at bounding box center [236, 248] width 8 height 8
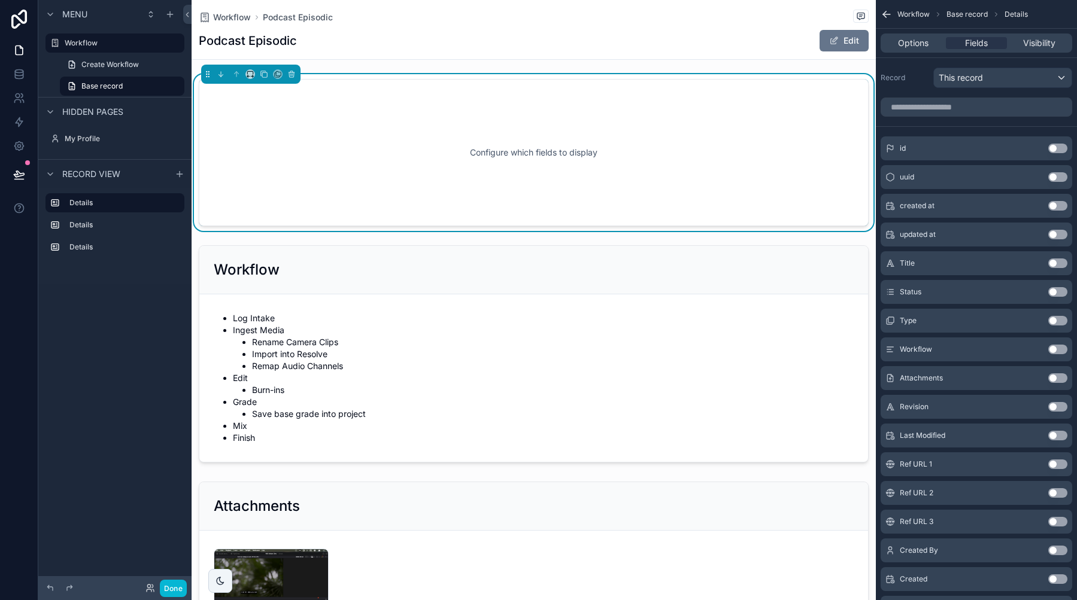
scroll to position [0, 0]
click at [1056, 321] on button "Use setting" at bounding box center [1057, 321] width 19 height 10
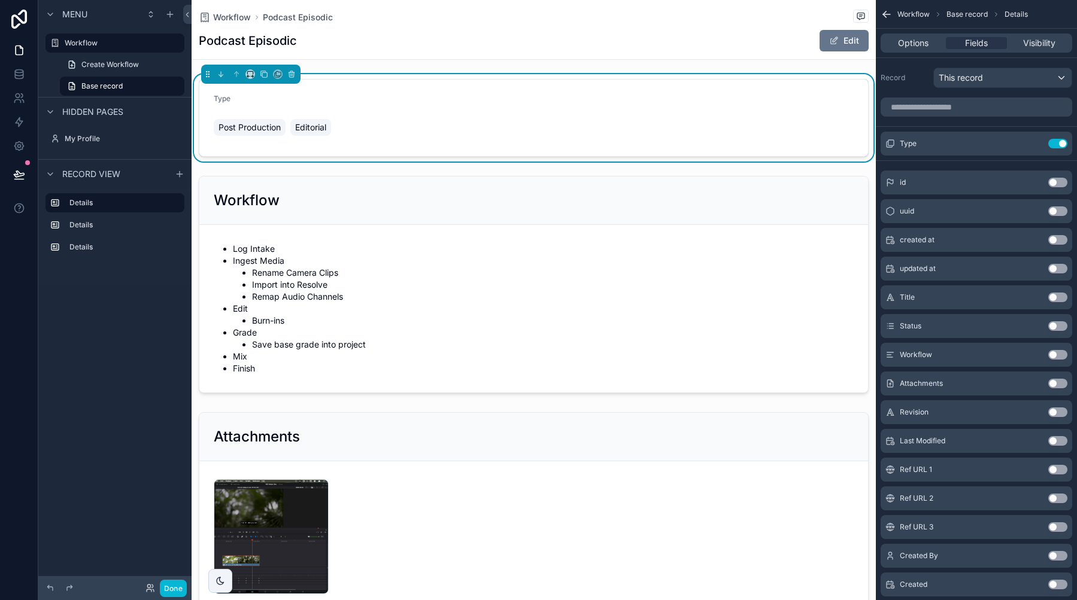
click at [1057, 328] on button "Use setting" at bounding box center [1057, 326] width 19 height 10
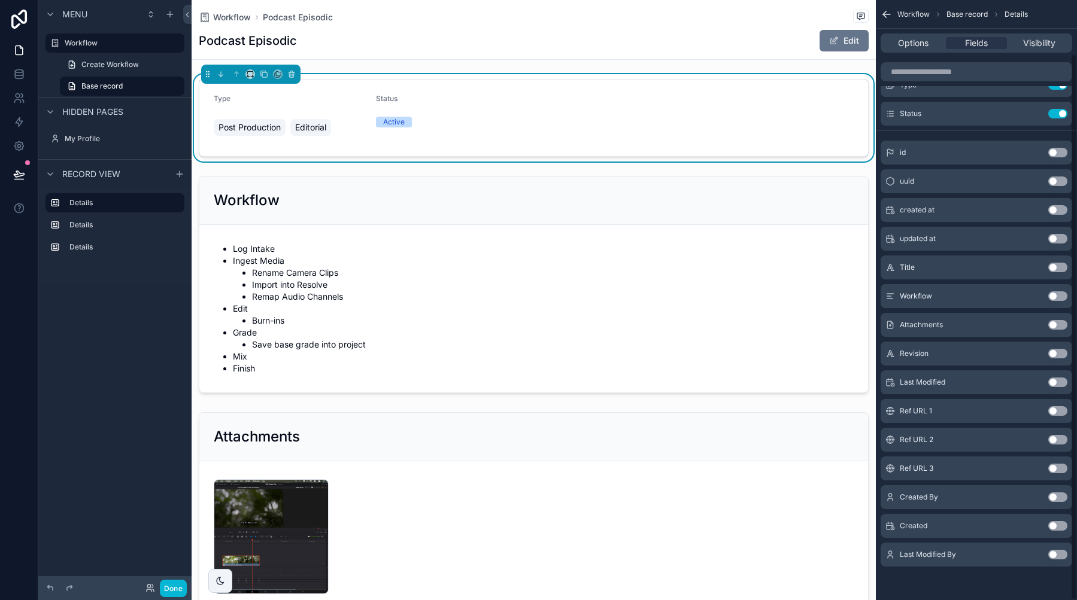
scroll to position [59, 0]
click at [1053, 382] on button "Use setting" at bounding box center [1057, 383] width 19 height 10
click at [1058, 530] on button "Use setting" at bounding box center [1057, 526] width 19 height 10
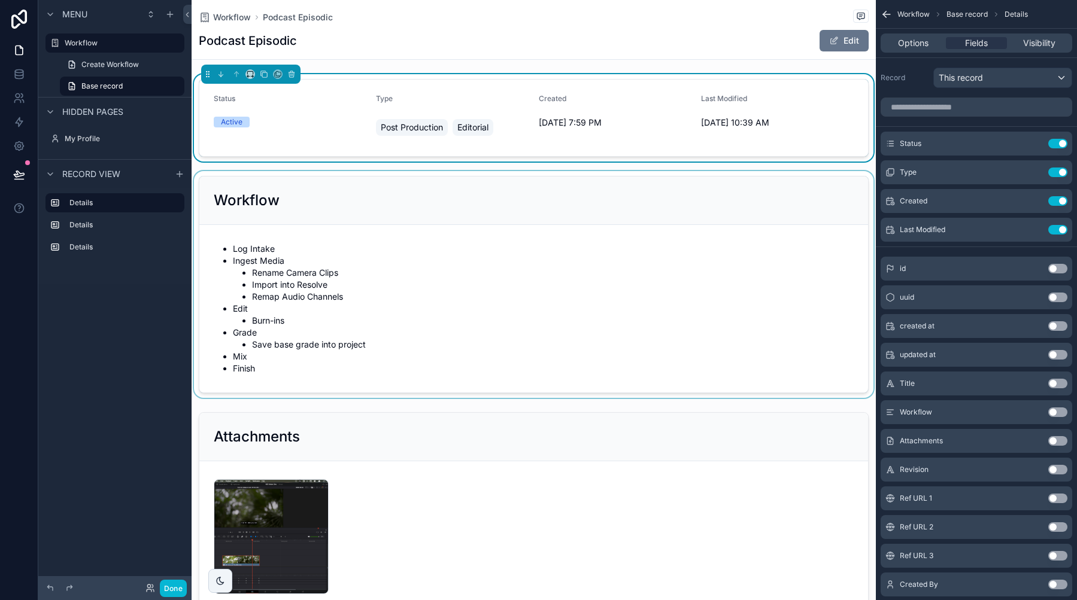
scroll to position [0, 0]
click at [921, 41] on span "Options" at bounding box center [913, 43] width 31 height 12
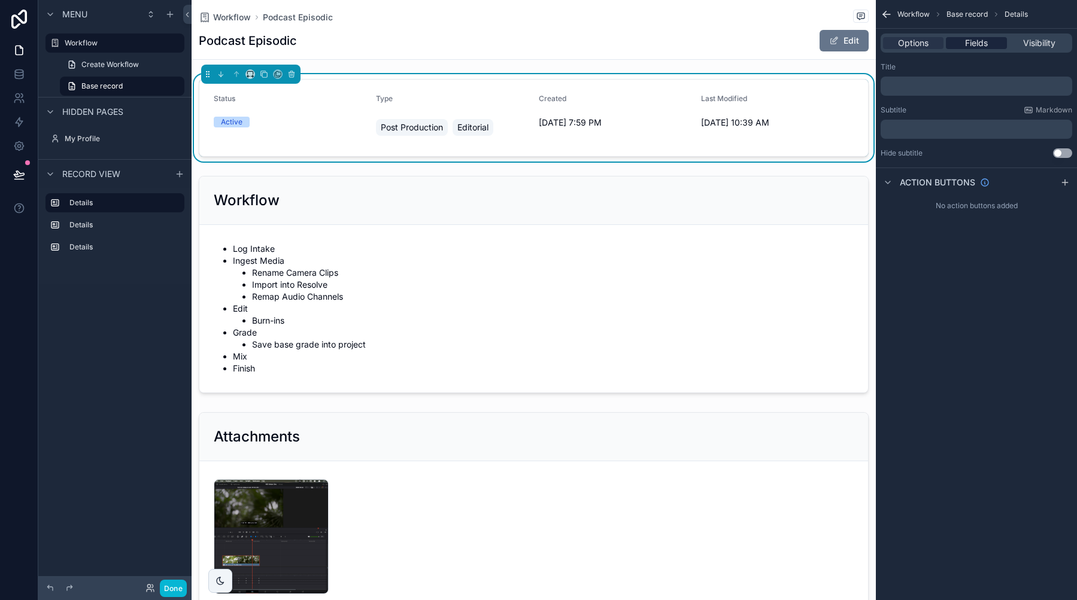
click at [968, 38] on span "Fields" at bounding box center [976, 43] width 23 height 12
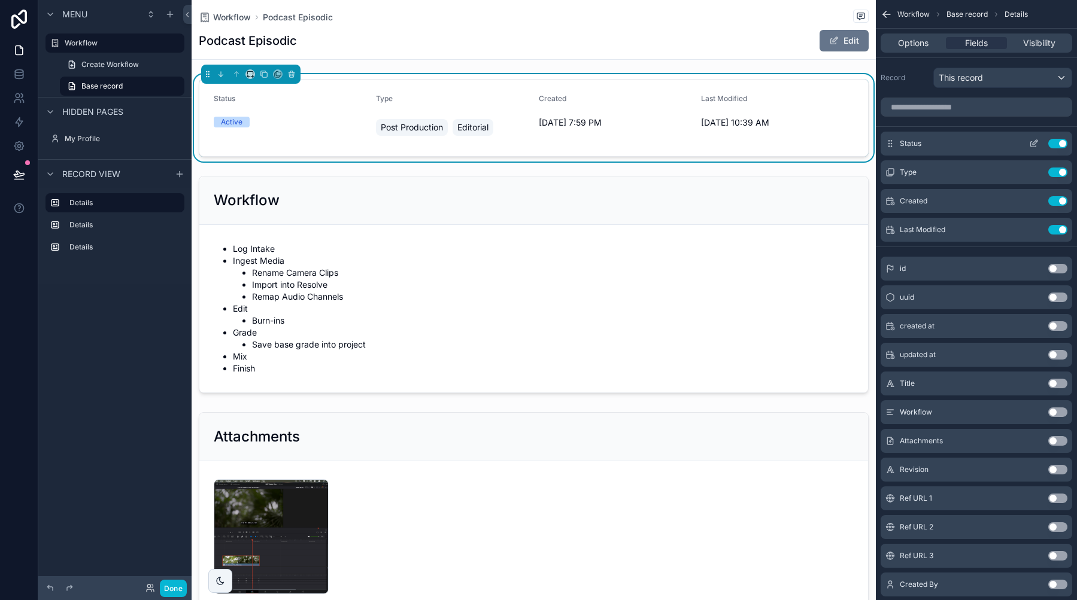
click at [1033, 142] on icon "scrollable content" at bounding box center [1034, 144] width 10 height 10
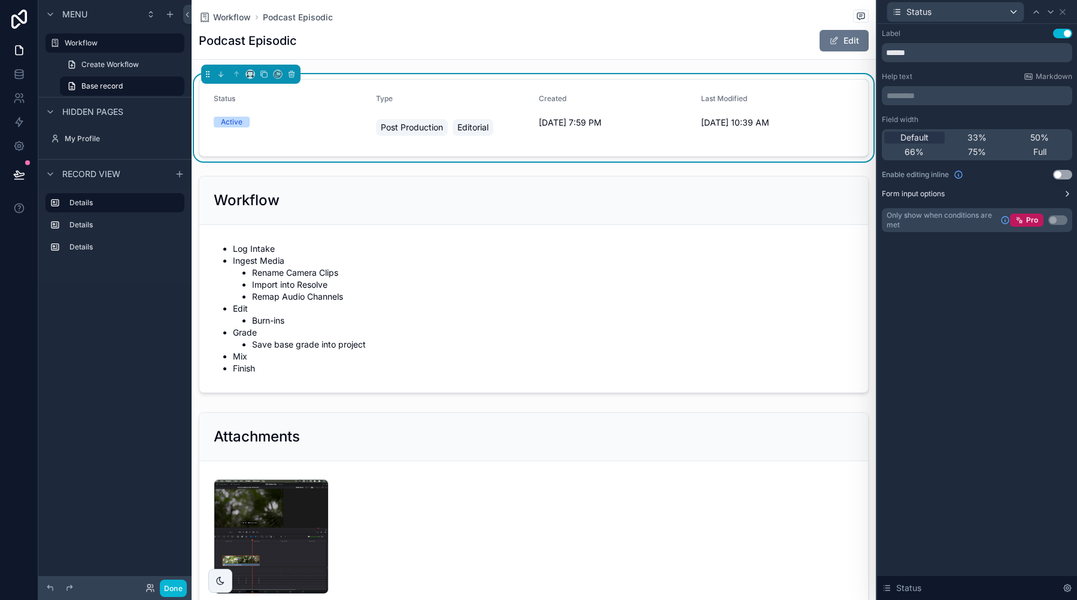
click at [920, 191] on label "Form input options" at bounding box center [913, 194] width 63 height 10
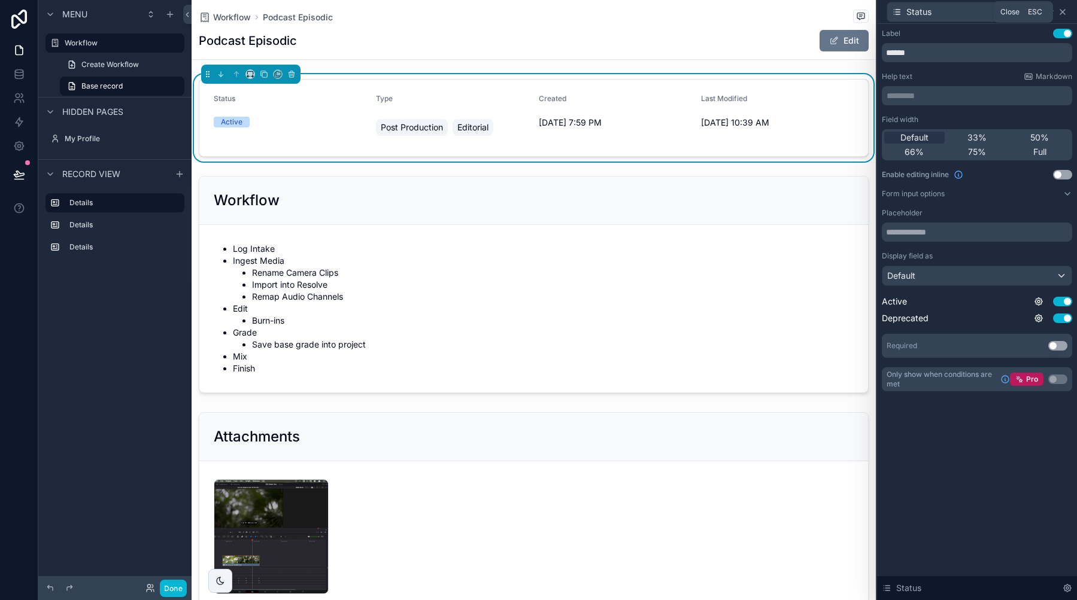
click at [1064, 12] on icon at bounding box center [1063, 12] width 10 height 10
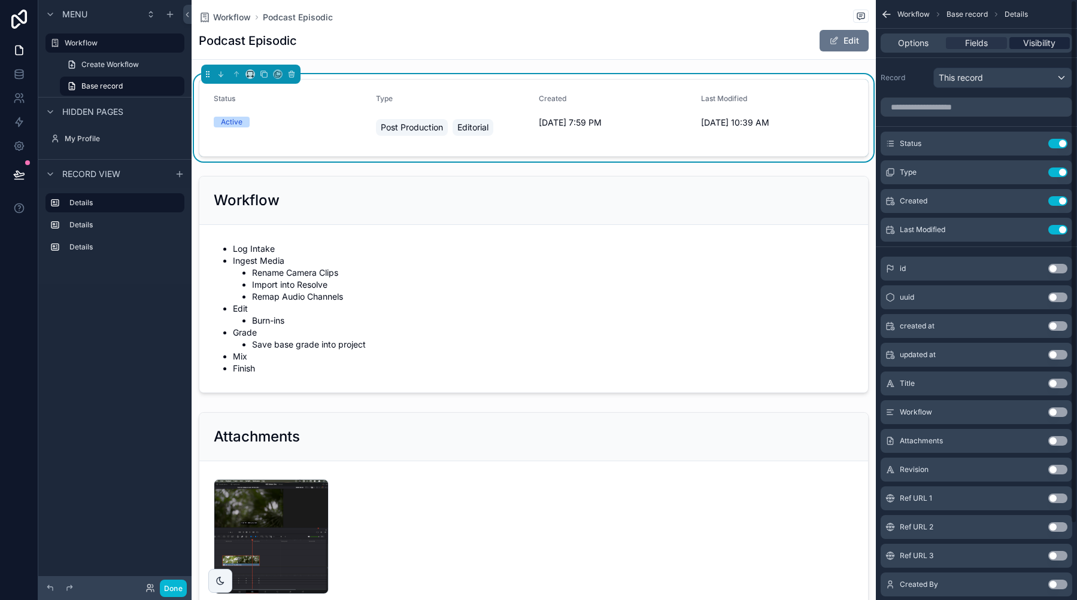
click at [1030, 44] on span "Visibility" at bounding box center [1039, 43] width 32 height 12
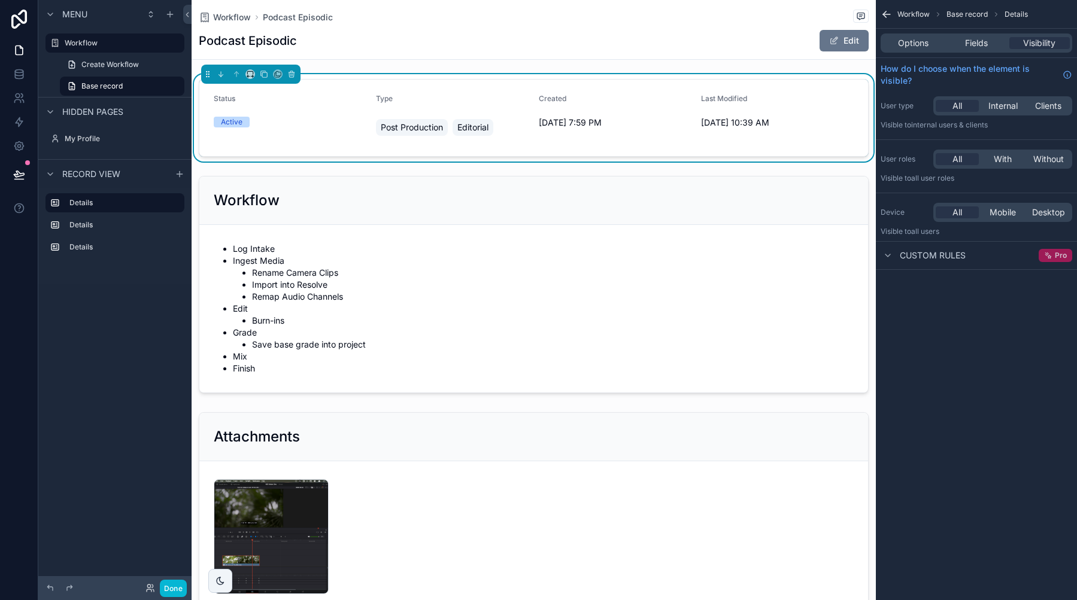
click at [1051, 256] on icon "scrollable content" at bounding box center [1049, 256] width 3 height 3
click at [885, 259] on icon "scrollable content" at bounding box center [888, 256] width 10 height 10
click at [953, 254] on span "Custom rules" at bounding box center [933, 256] width 66 height 12
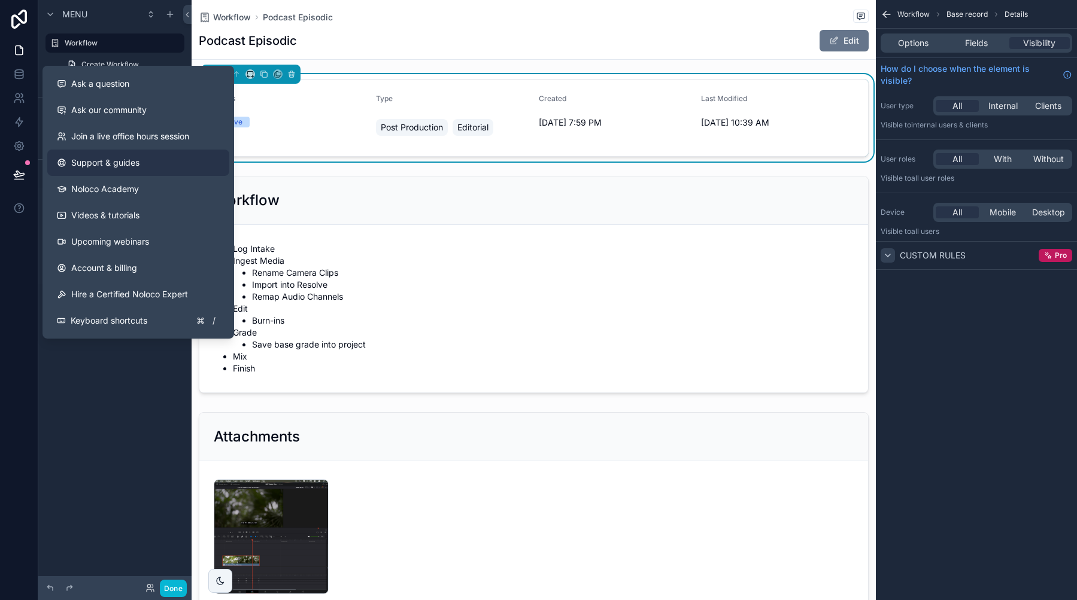
click at [93, 164] on span "Support & guides" at bounding box center [105, 163] width 68 height 12
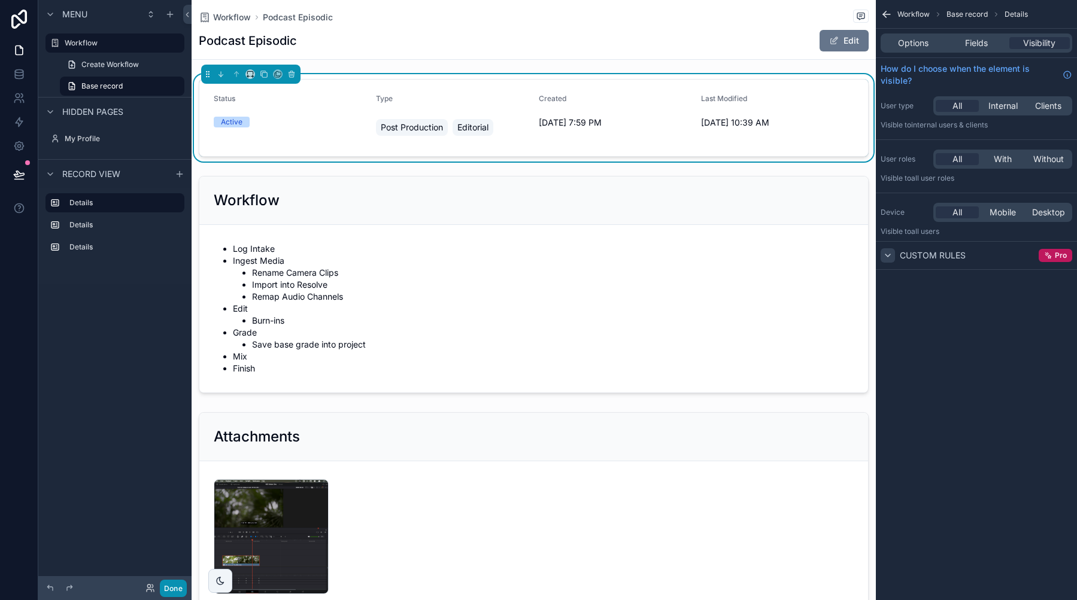
click at [175, 591] on button "Done" at bounding box center [173, 588] width 27 height 17
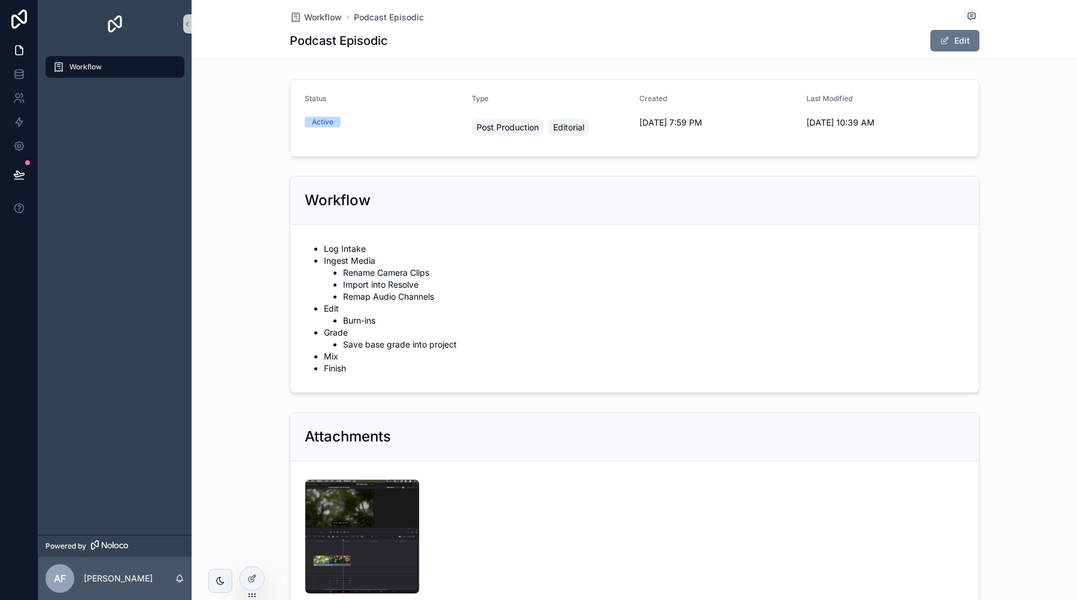
click at [62, 70] on icon "scrollable content" at bounding box center [59, 67] width 12 height 12
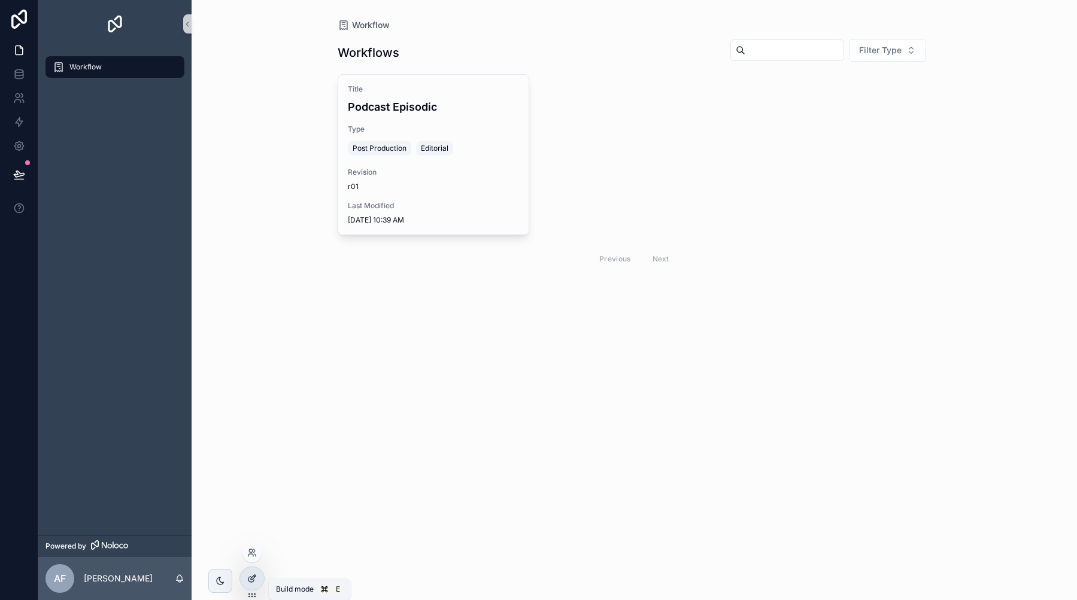
click at [246, 578] on div at bounding box center [252, 579] width 24 height 23
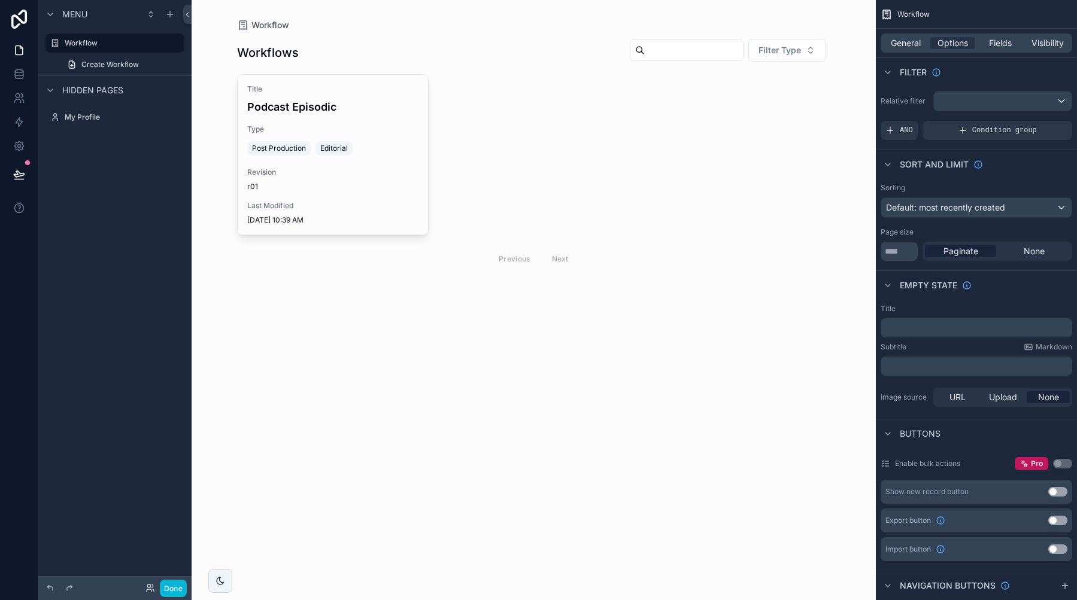
click at [365, 162] on div "scrollable content" at bounding box center [533, 155] width 612 height 311
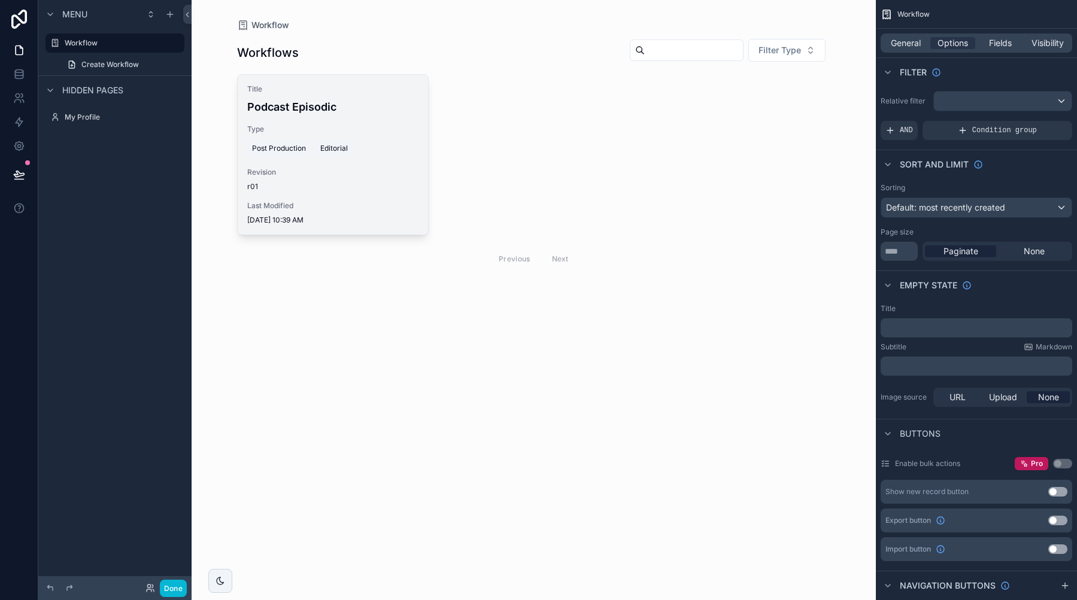
click at [368, 175] on span "Revision" at bounding box center [332, 173] width 171 height 10
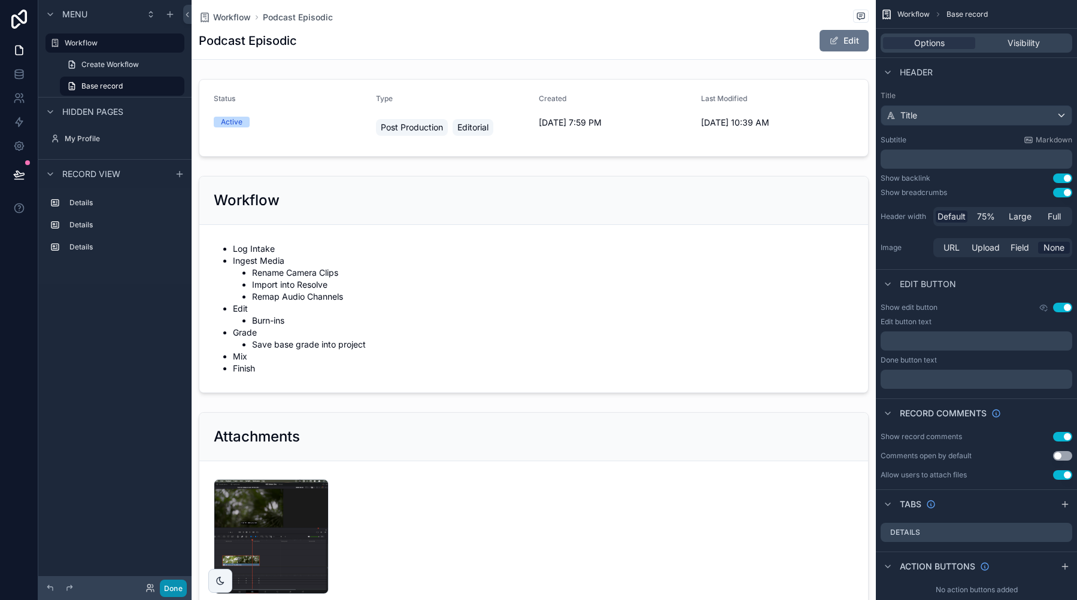
click at [174, 585] on button "Done" at bounding box center [173, 588] width 27 height 17
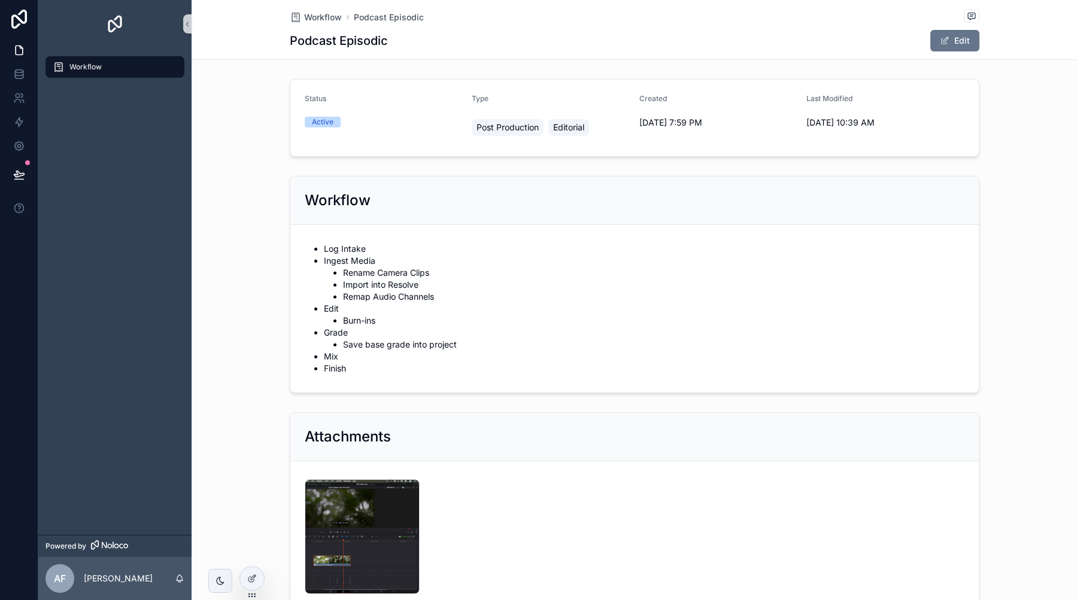
click at [957, 29] on div "Edit" at bounding box center [935, 40] width 90 height 23
click at [955, 32] on button "Edit" at bounding box center [954, 41] width 49 height 22
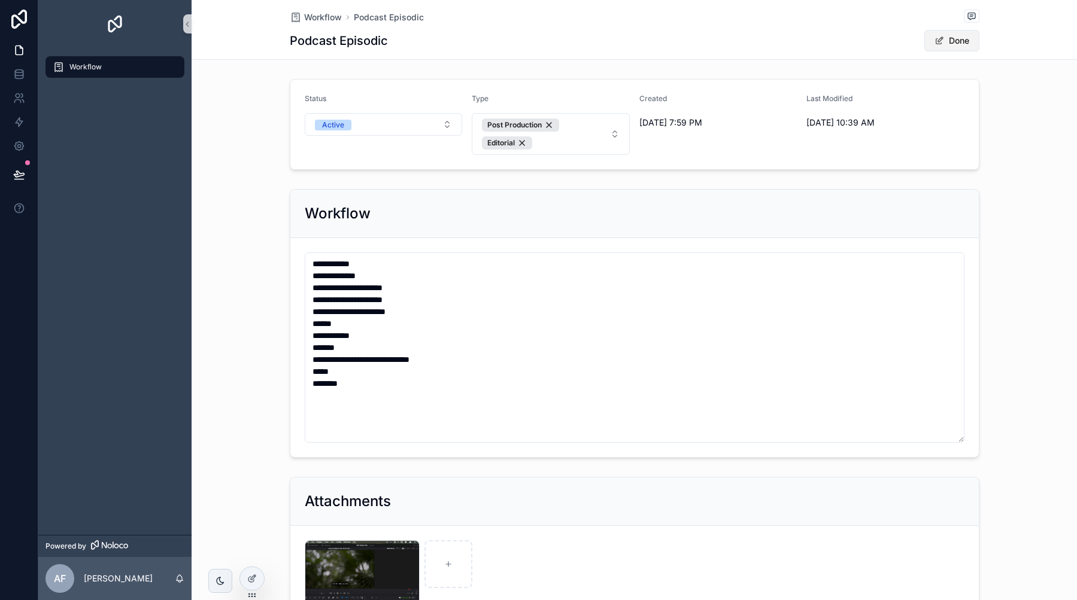
click at [965, 37] on button "Done" at bounding box center [951, 41] width 55 height 22
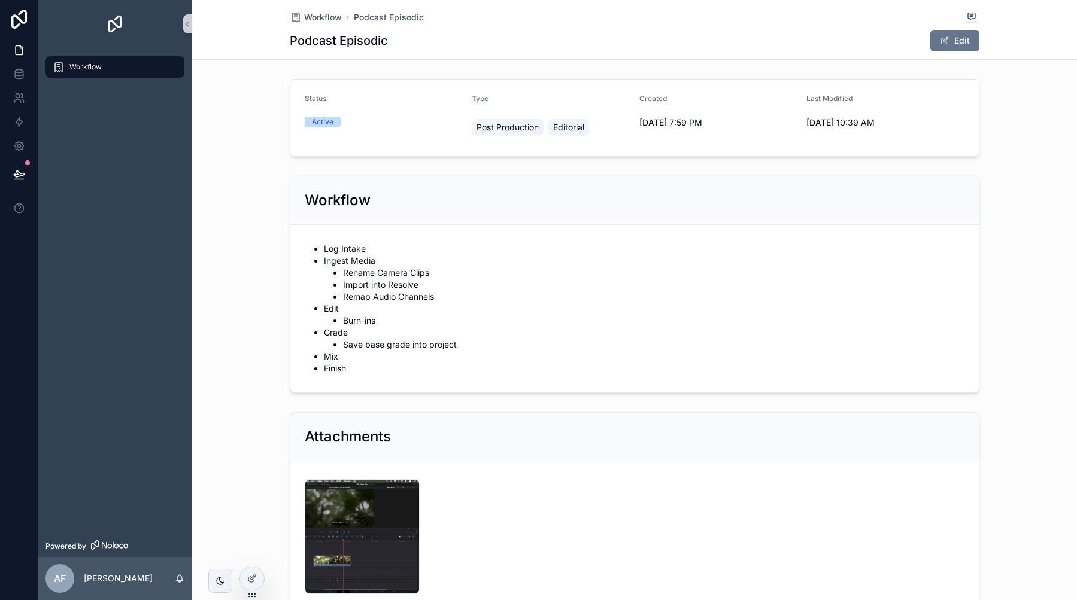
click at [102, 66] on div "Workflow" at bounding box center [115, 66] width 125 height 19
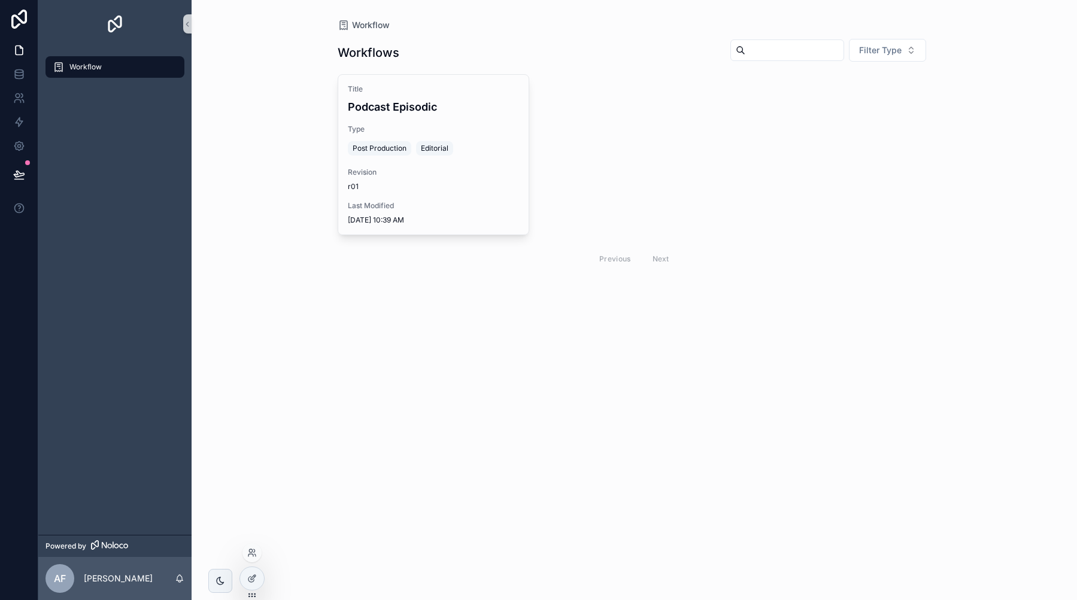
click at [262, 568] on div at bounding box center [251, 584] width 25 height 34
click at [258, 573] on div at bounding box center [252, 579] width 24 height 23
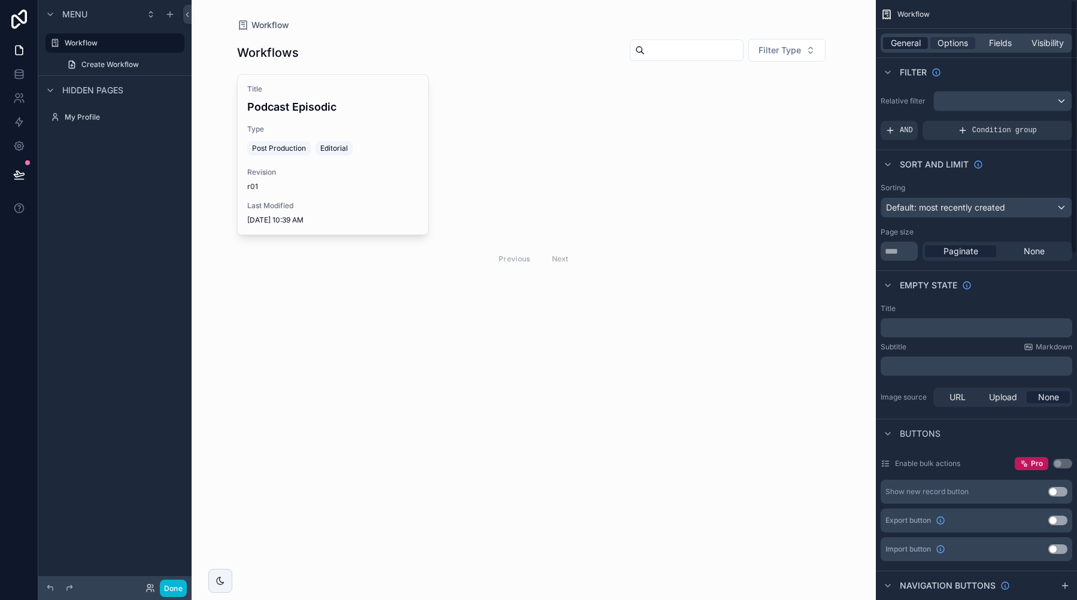
click at [907, 46] on span "General" at bounding box center [906, 43] width 30 height 12
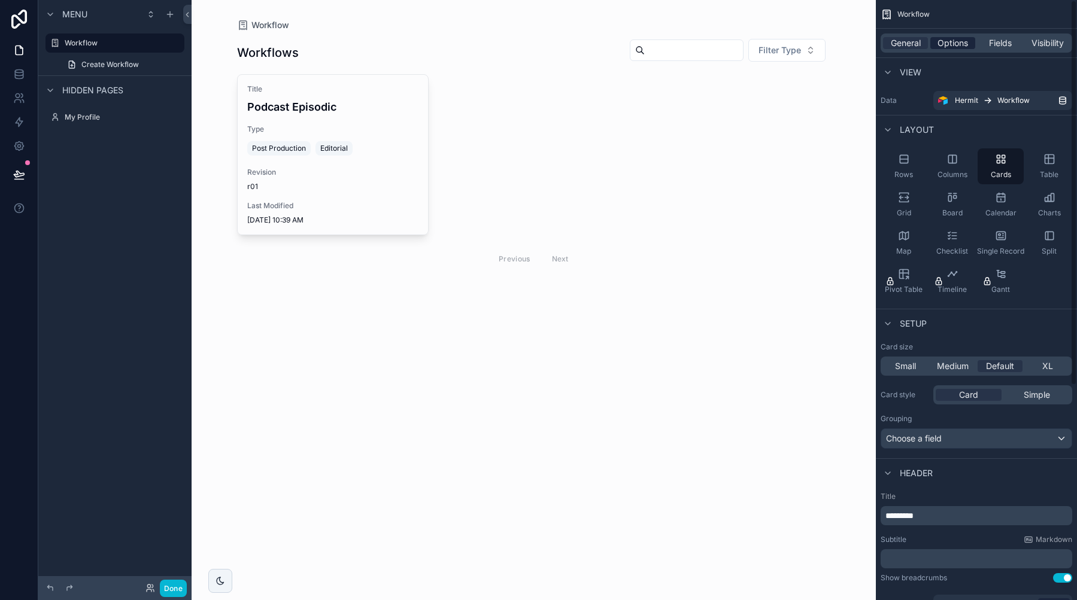
click at [955, 41] on span "Options" at bounding box center [952, 43] width 31 height 12
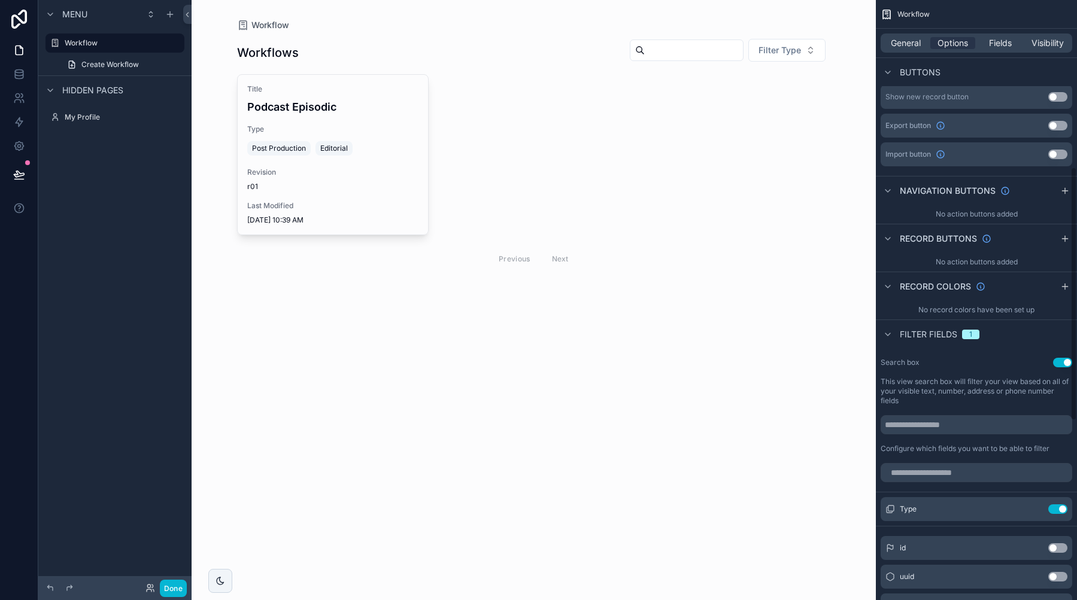
scroll to position [418, 0]
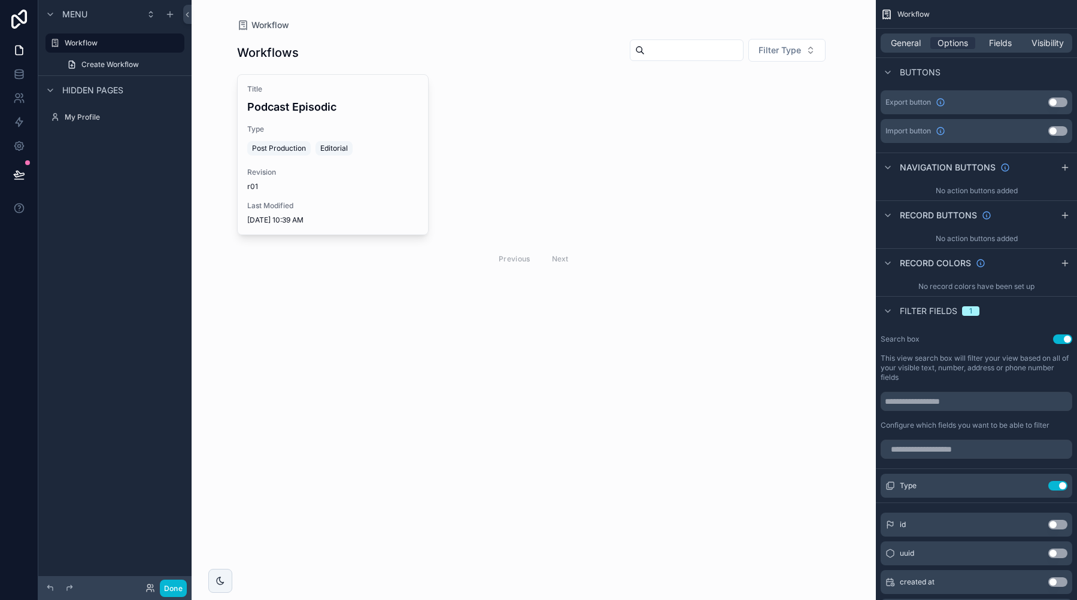
click at [972, 312] on div "1" at bounding box center [970, 312] width 3 height 10
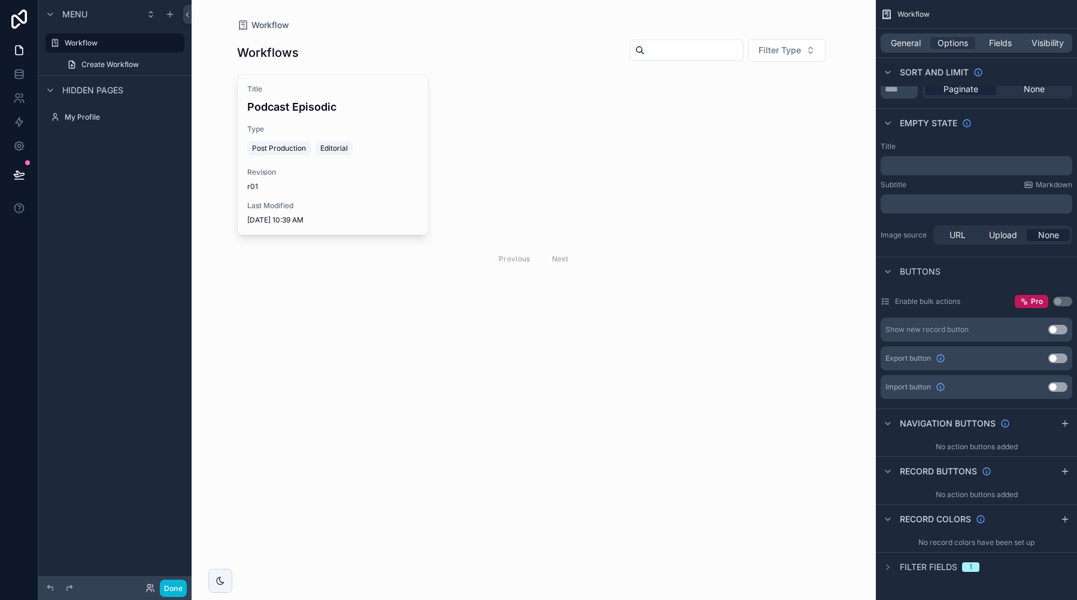
scroll to position [0, 0]
click at [908, 572] on div "Filter fields 1" at bounding box center [930, 567] width 99 height 14
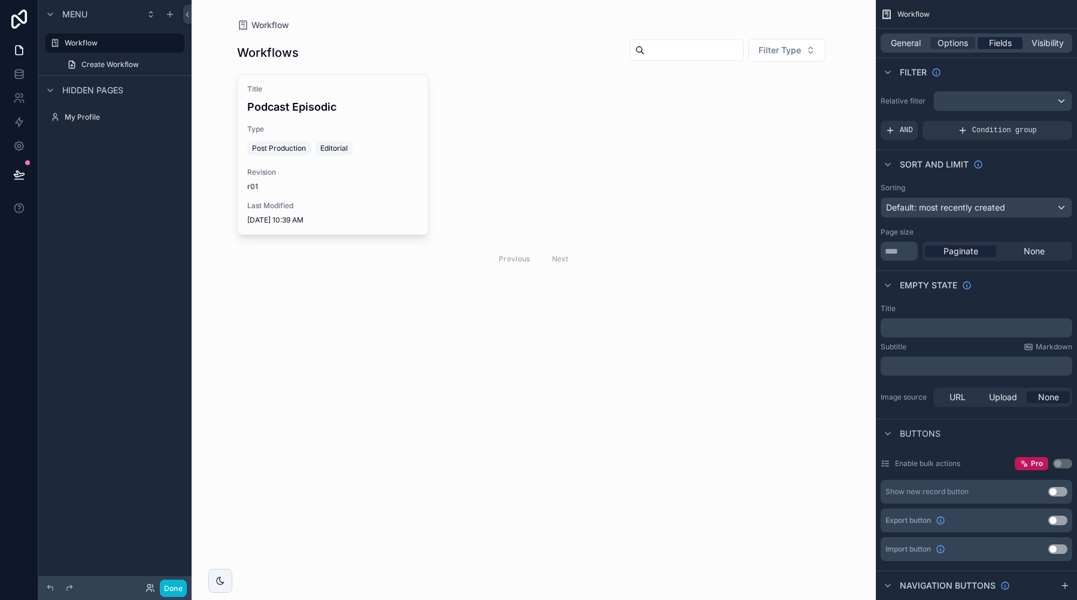
click at [989, 45] on span "Fields" at bounding box center [1000, 43] width 23 height 12
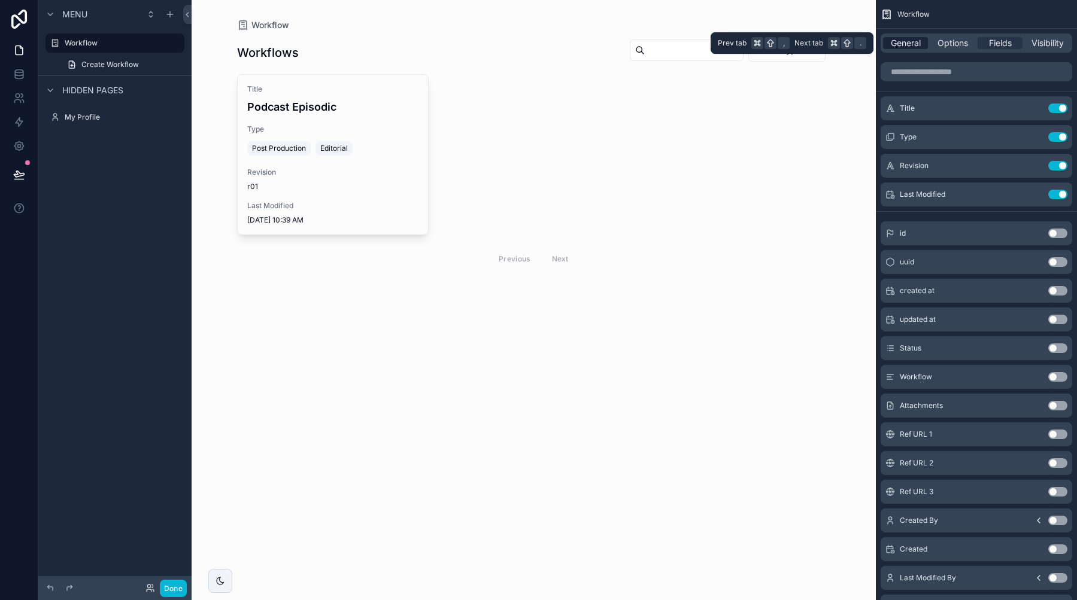
click at [902, 42] on span "General" at bounding box center [906, 43] width 30 height 12
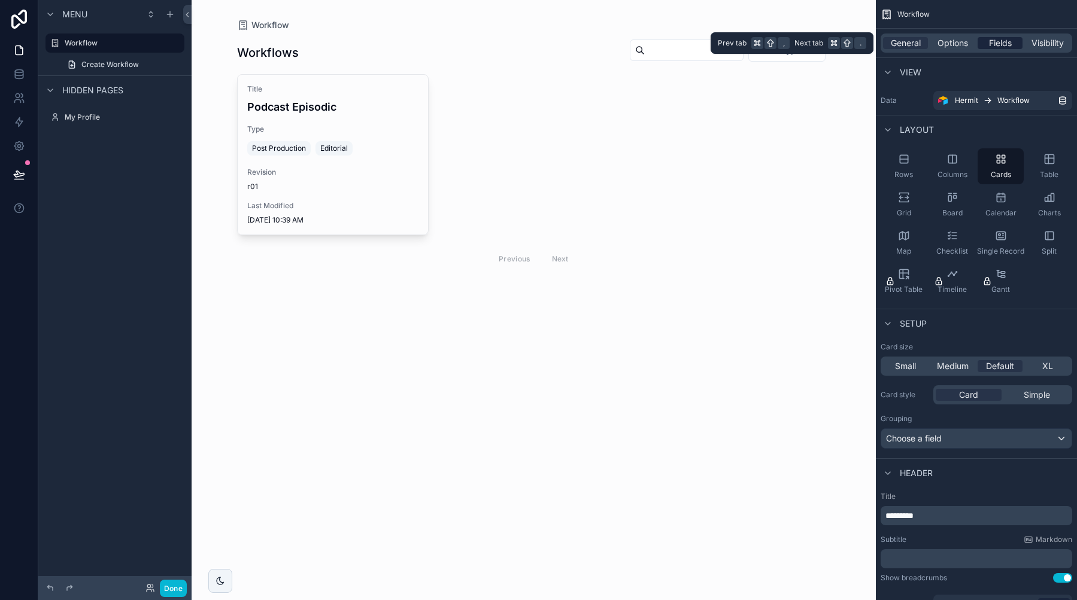
click at [1006, 44] on span "Fields" at bounding box center [1000, 43] width 23 height 12
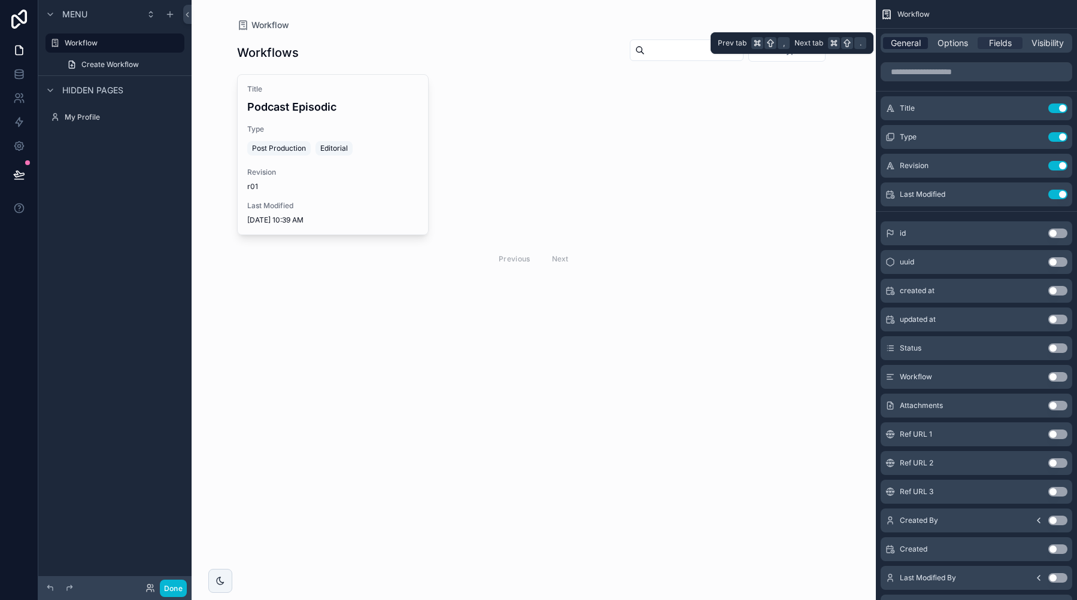
click at [911, 43] on span "General" at bounding box center [906, 43] width 30 height 12
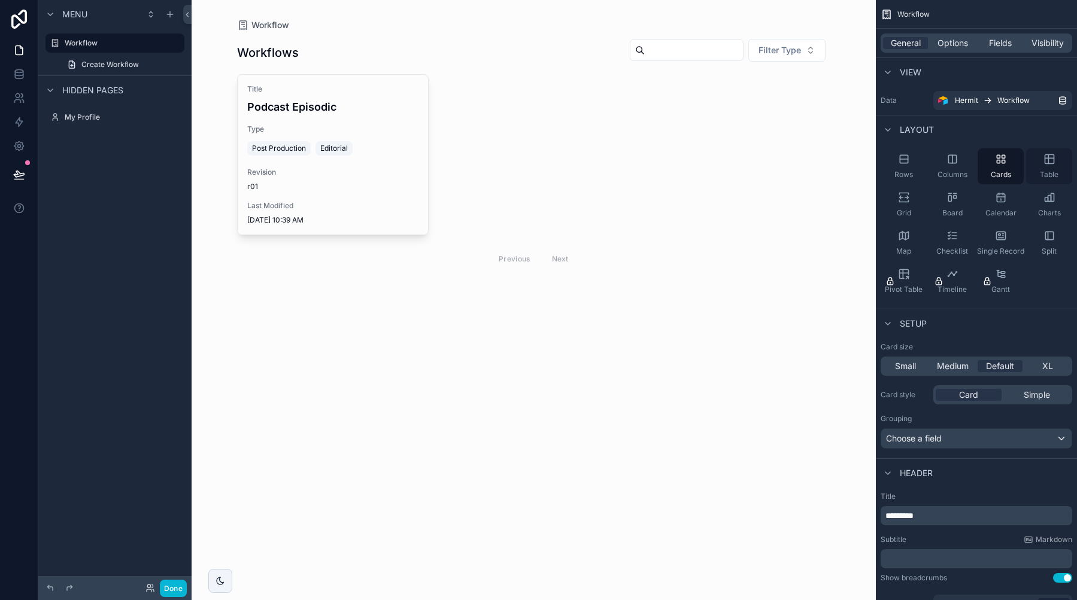
click at [1030, 164] on div "Table" at bounding box center [1049, 166] width 46 height 36
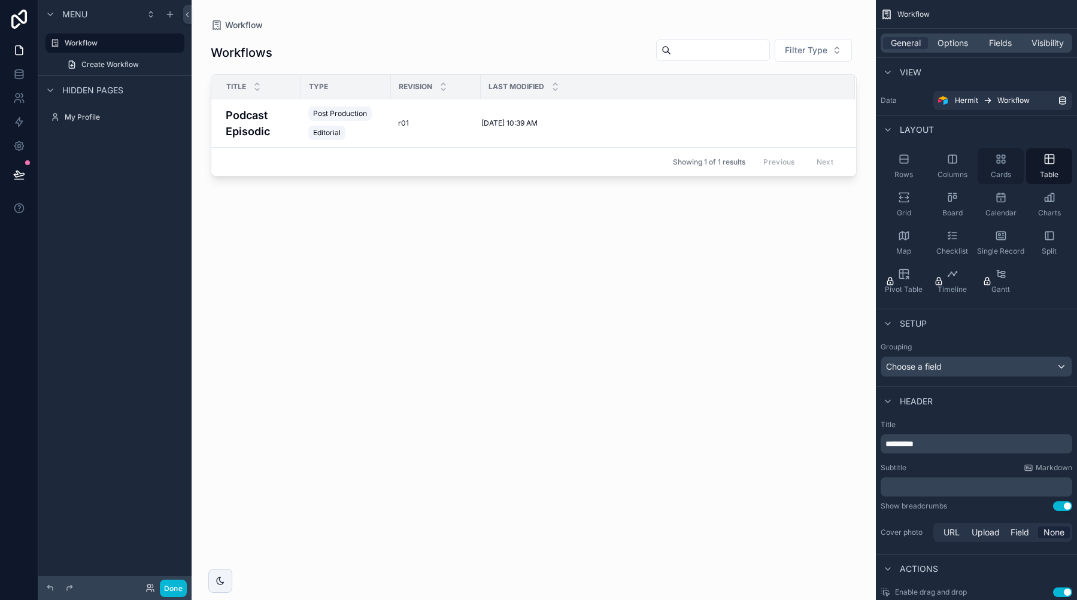
click at [1011, 163] on div "Cards" at bounding box center [1001, 166] width 46 height 36
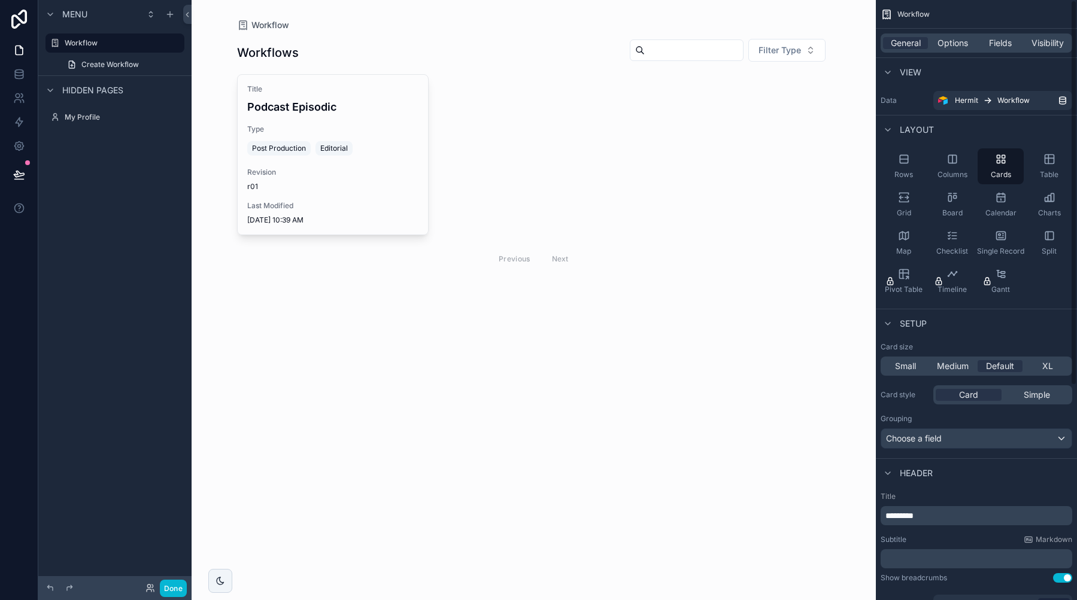
scroll to position [19, 0]
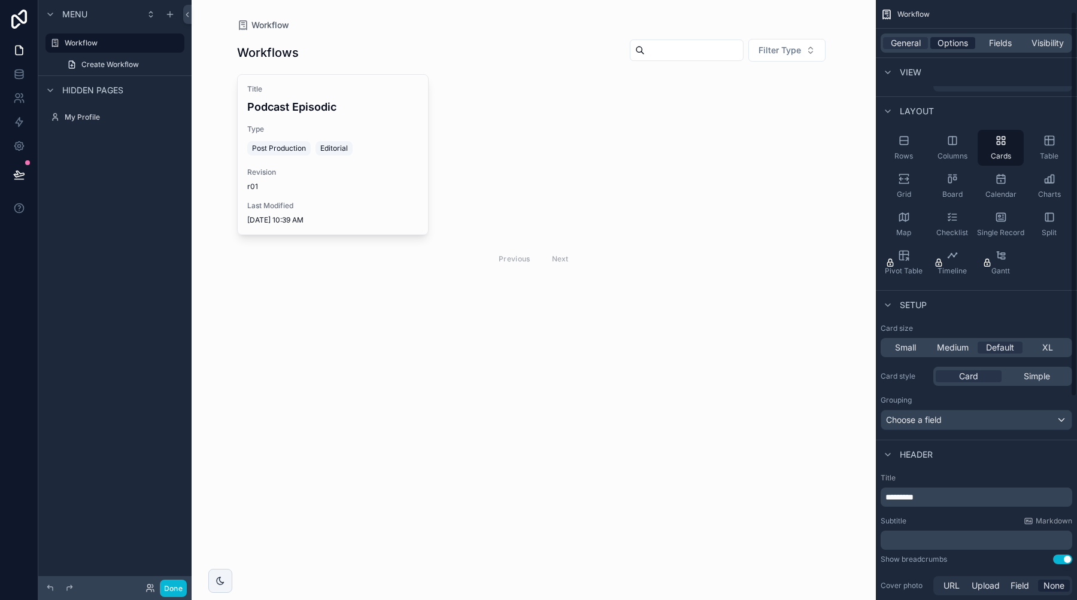
click at [948, 42] on span "Options" at bounding box center [952, 43] width 31 height 12
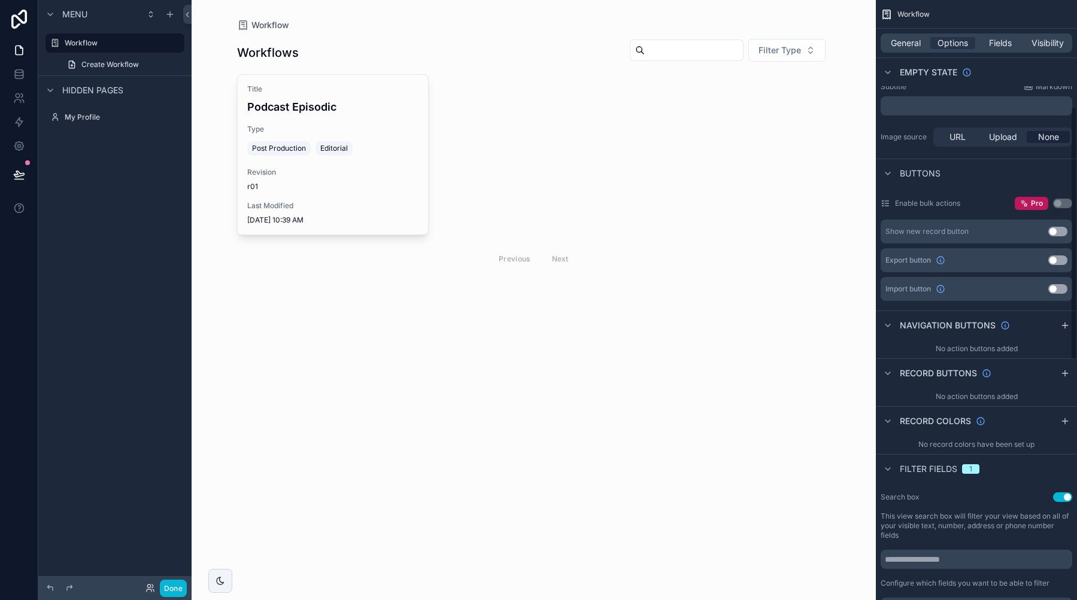
scroll to position [263, 0]
click at [1058, 229] on button "Use setting" at bounding box center [1057, 229] width 19 height 10
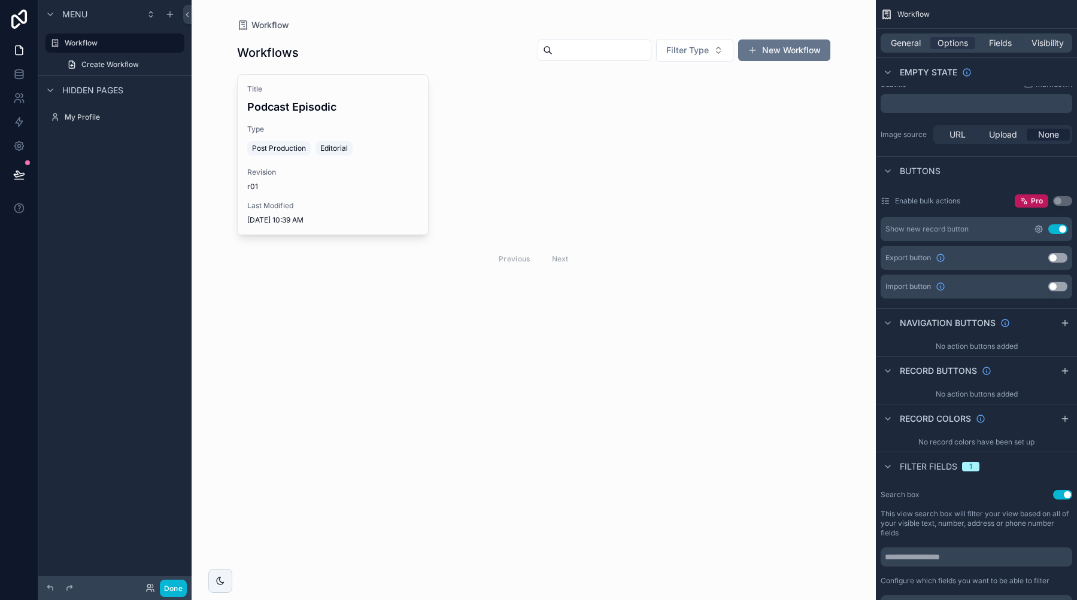
click at [1042, 229] on icon "scrollable content" at bounding box center [1039, 229] width 10 height 10
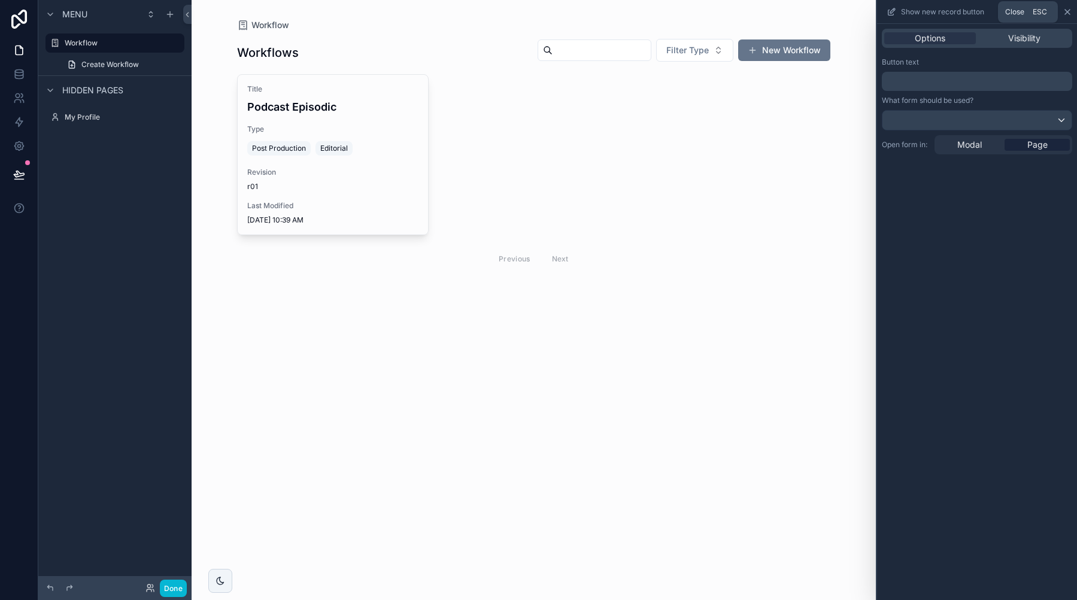
click at [1066, 11] on icon at bounding box center [1068, 12] width 10 height 10
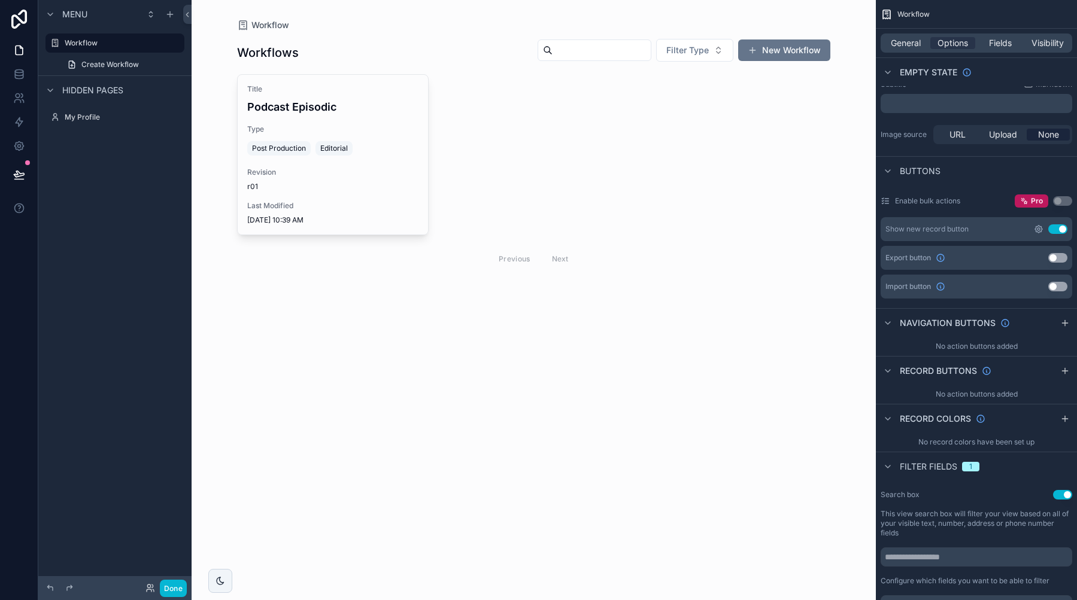
click at [1040, 229] on icon "scrollable content" at bounding box center [1038, 229] width 2 height 2
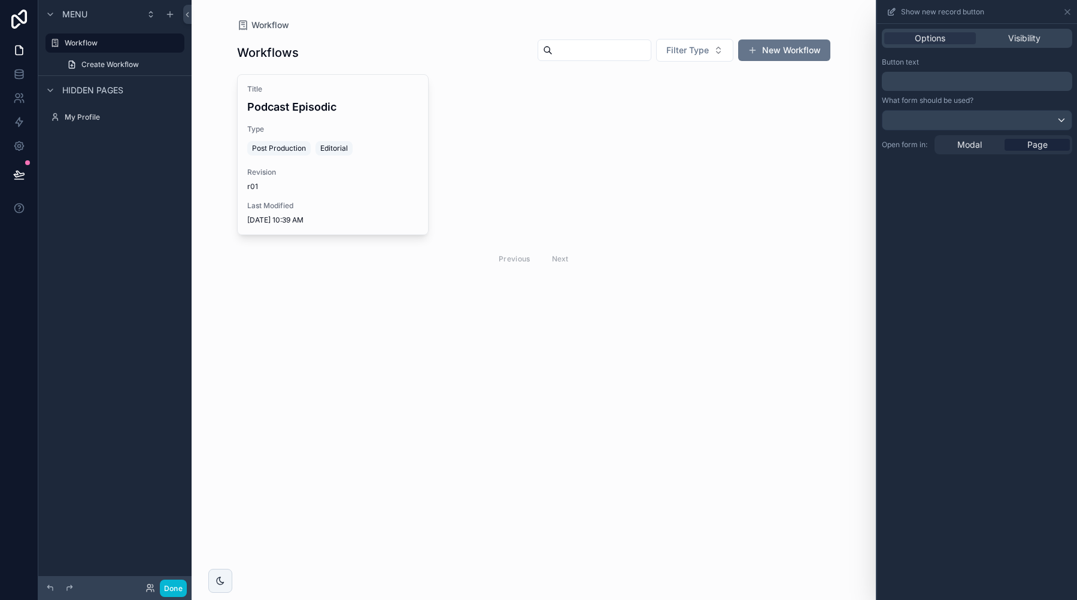
click at [1025, 32] on div "Options Visibility" at bounding box center [977, 38] width 190 height 19
click at [1009, 38] on span "Visibility" at bounding box center [1024, 38] width 32 height 12
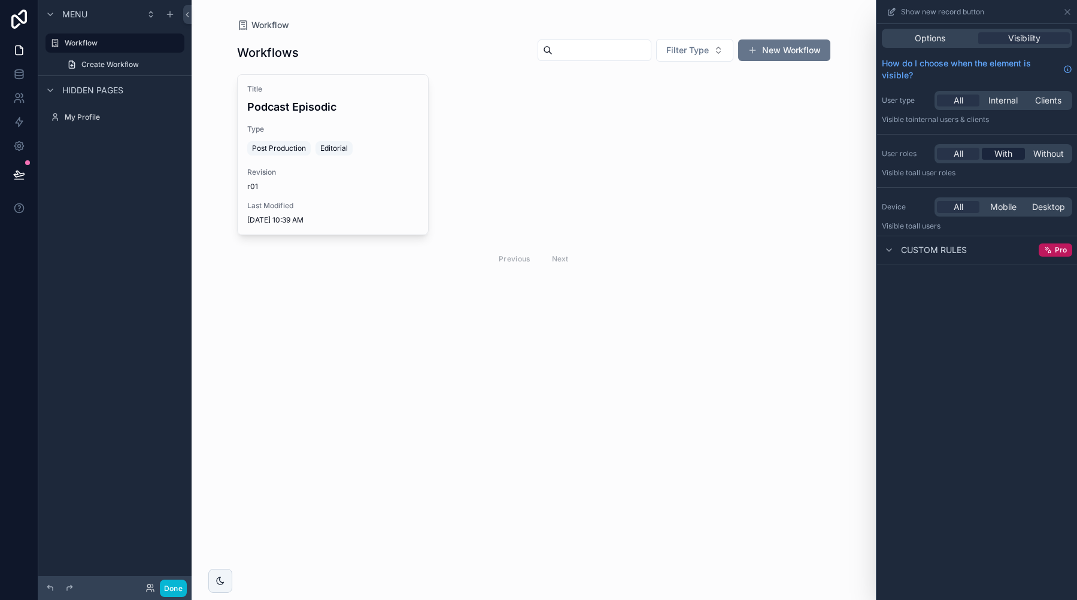
click at [999, 152] on span "With" at bounding box center [1003, 154] width 18 height 12
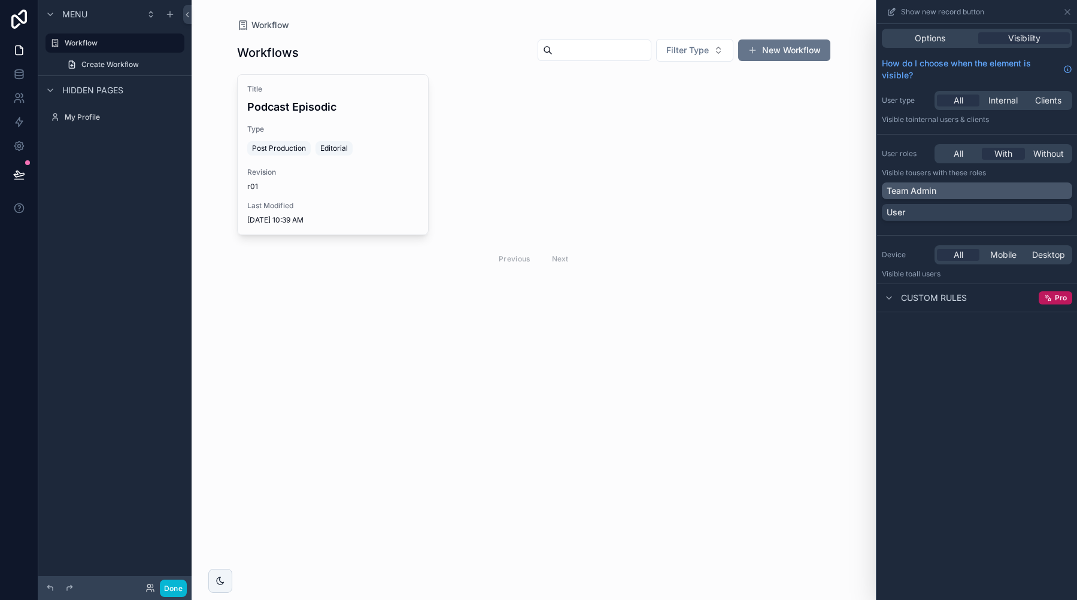
click at [934, 187] on p "Team Admin" at bounding box center [912, 191] width 50 height 12
click at [1065, 12] on icon at bounding box center [1068, 12] width 10 height 10
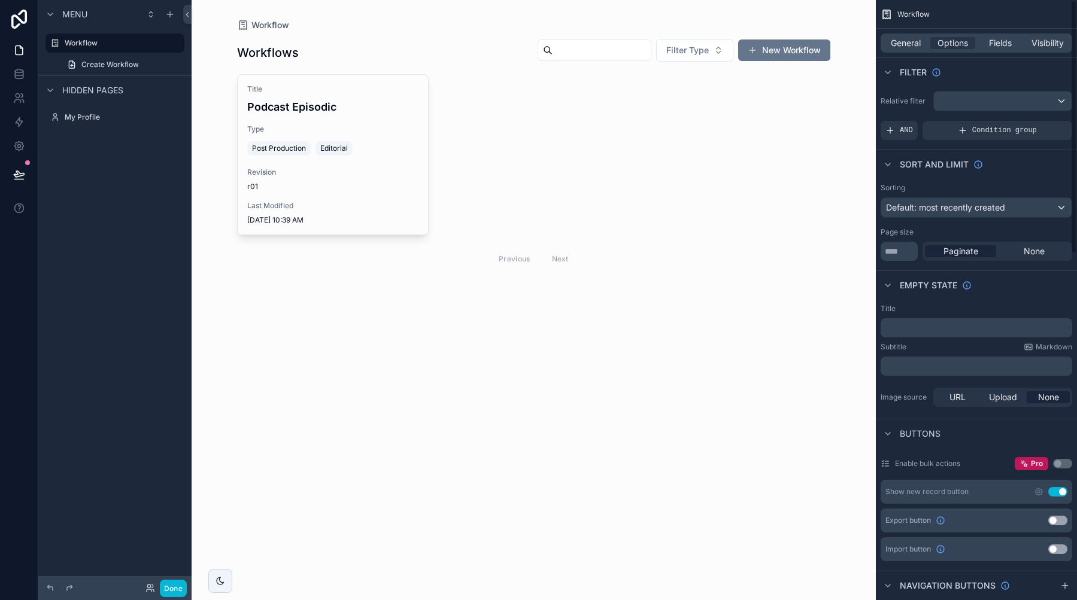
scroll to position [0, 0]
click at [175, 583] on button "Done" at bounding box center [173, 588] width 27 height 17
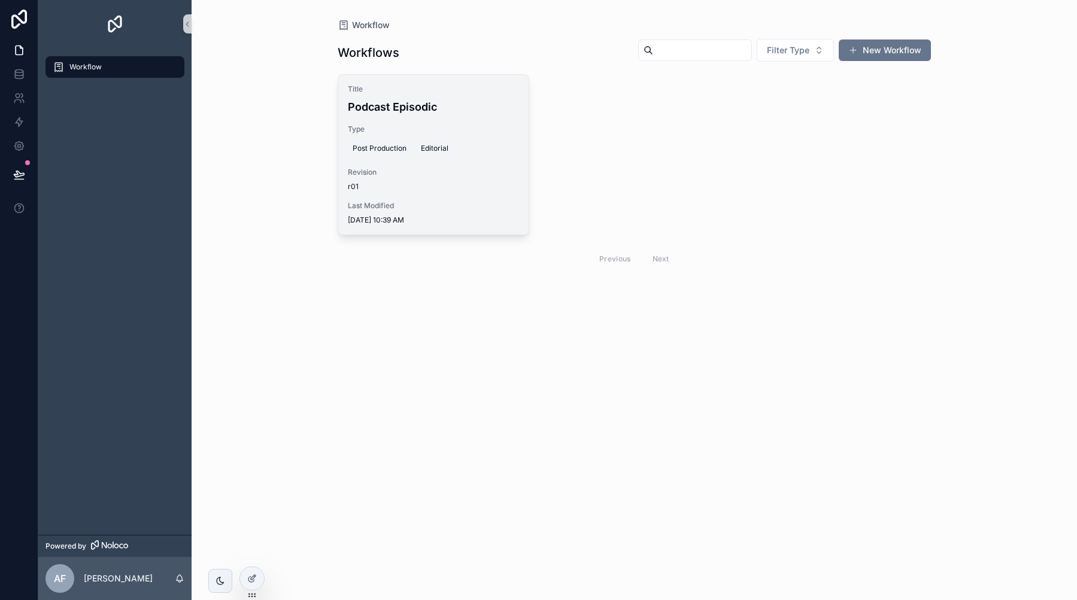
click at [453, 157] on div "Post Production Editorial" at bounding box center [403, 148] width 110 height 19
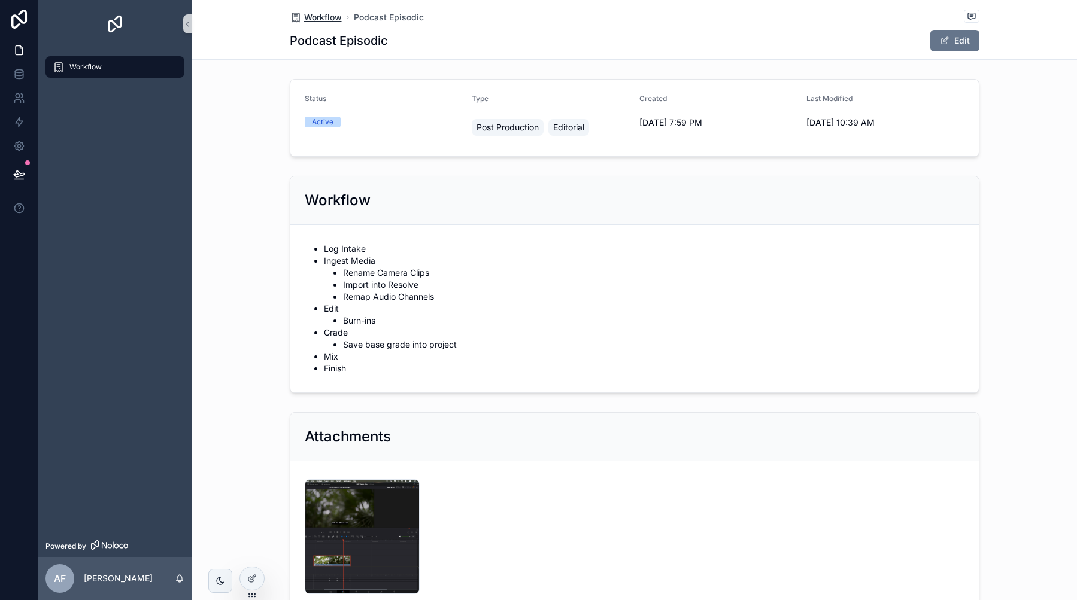
click at [332, 19] on span "Workflow" at bounding box center [323, 17] width 38 height 12
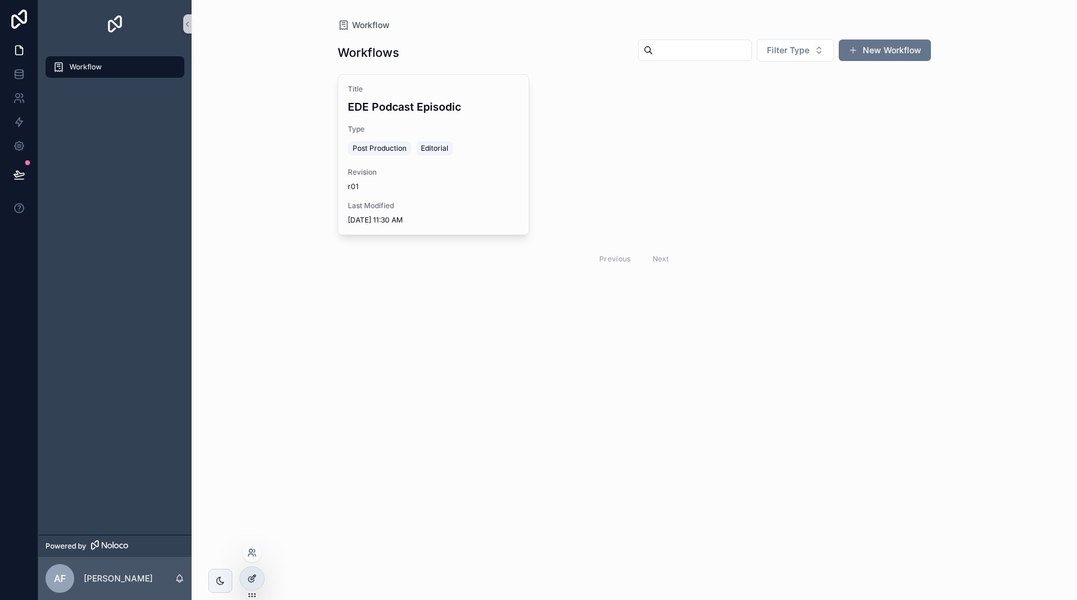
click at [259, 575] on div at bounding box center [252, 579] width 24 height 23
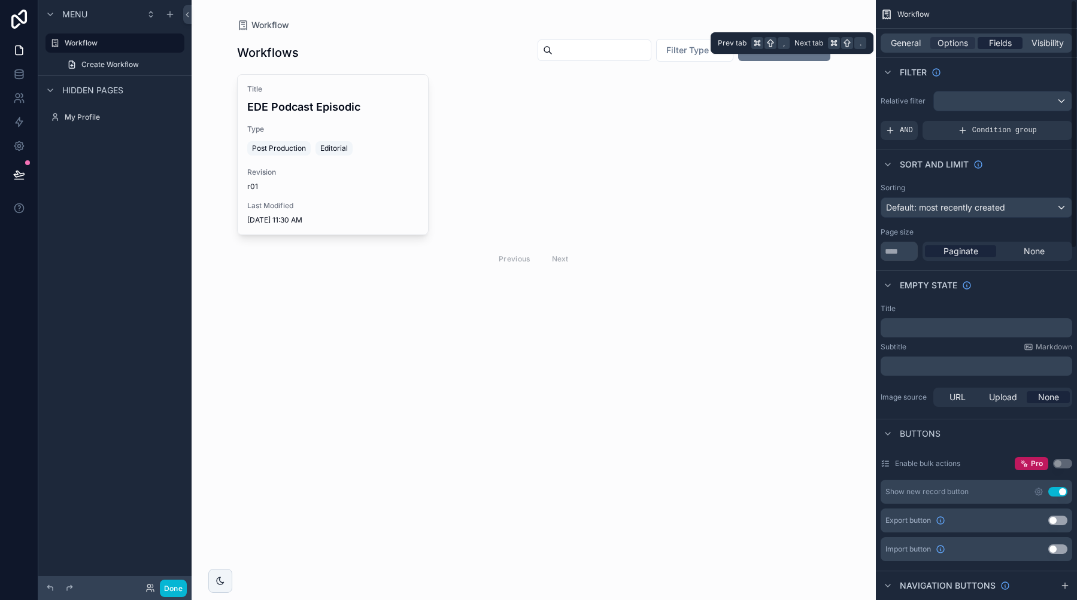
click at [992, 44] on span "Fields" at bounding box center [1000, 43] width 23 height 12
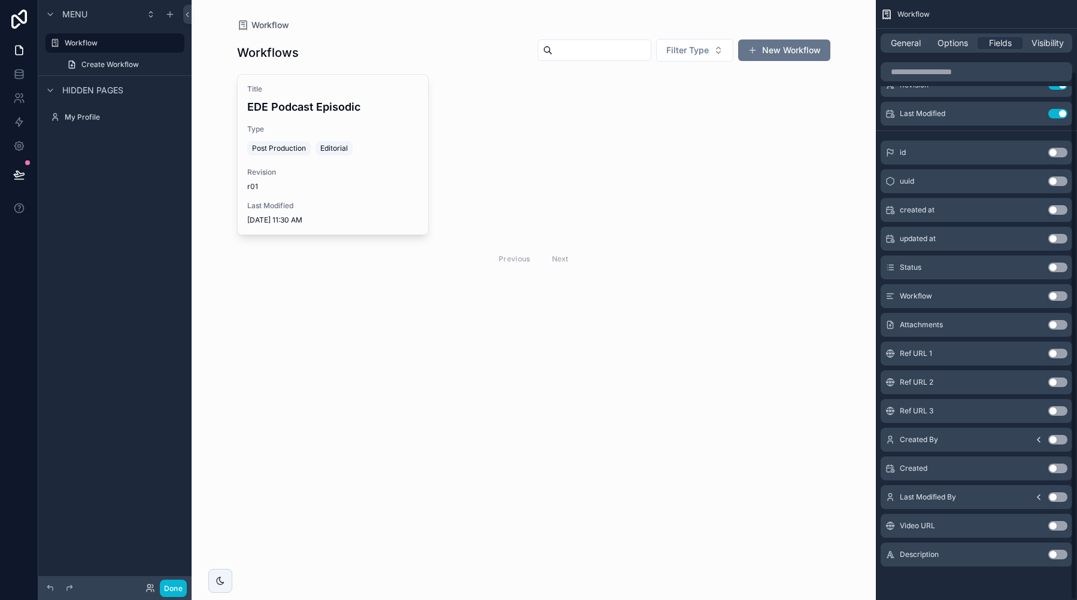
scroll to position [81, 0]
click at [1058, 554] on button "Use setting" at bounding box center [1057, 555] width 19 height 10
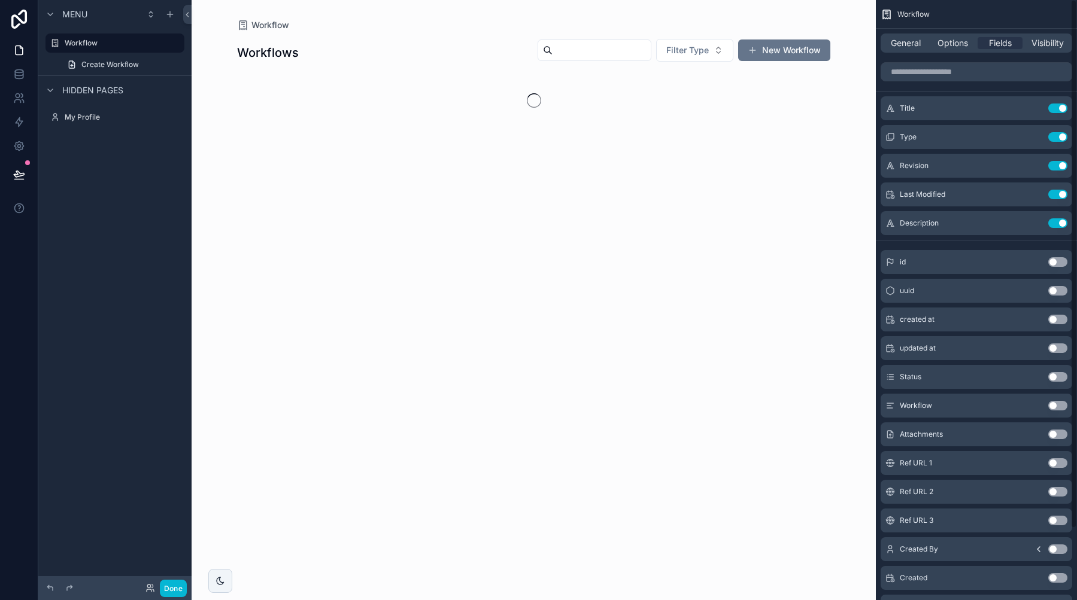
scroll to position [0, 0]
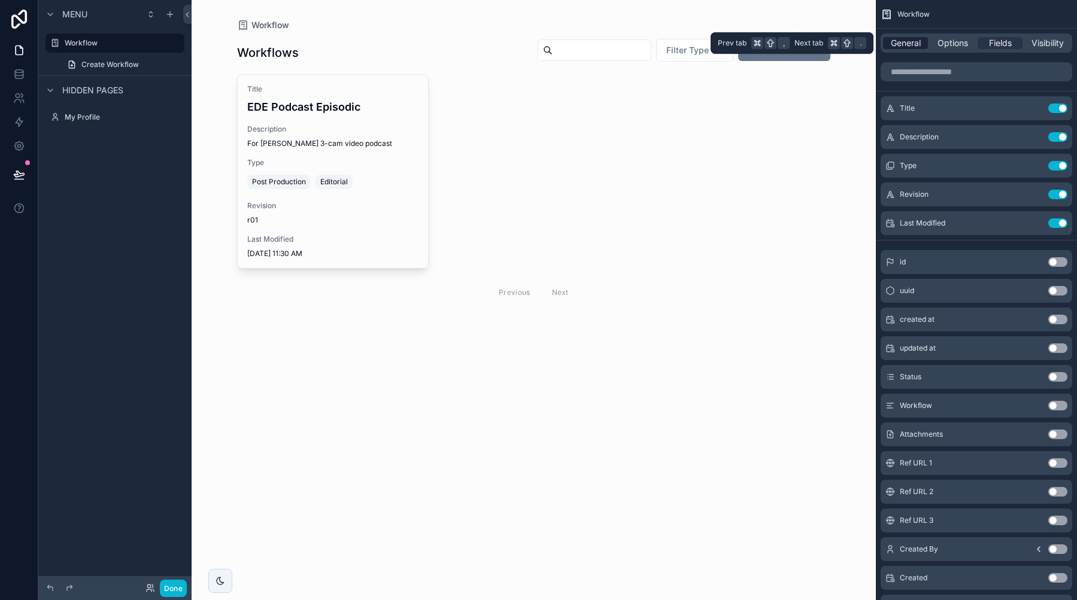
click at [924, 43] on div "General" at bounding box center [905, 43] width 45 height 12
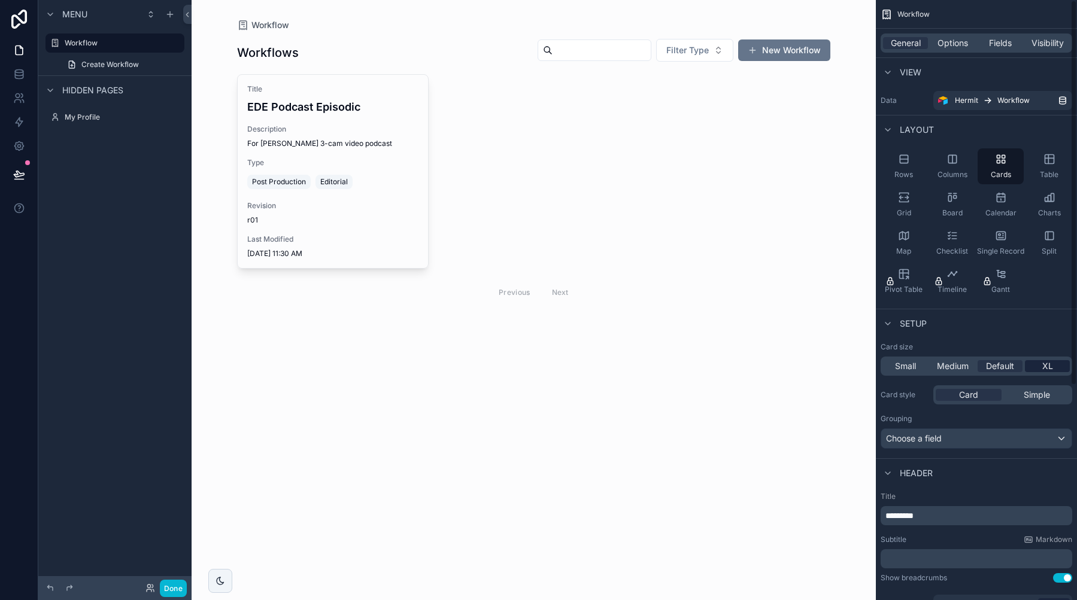
click at [1051, 371] on span "XL" at bounding box center [1047, 366] width 11 height 12
click at [999, 46] on span "Fields" at bounding box center [1000, 43] width 23 height 12
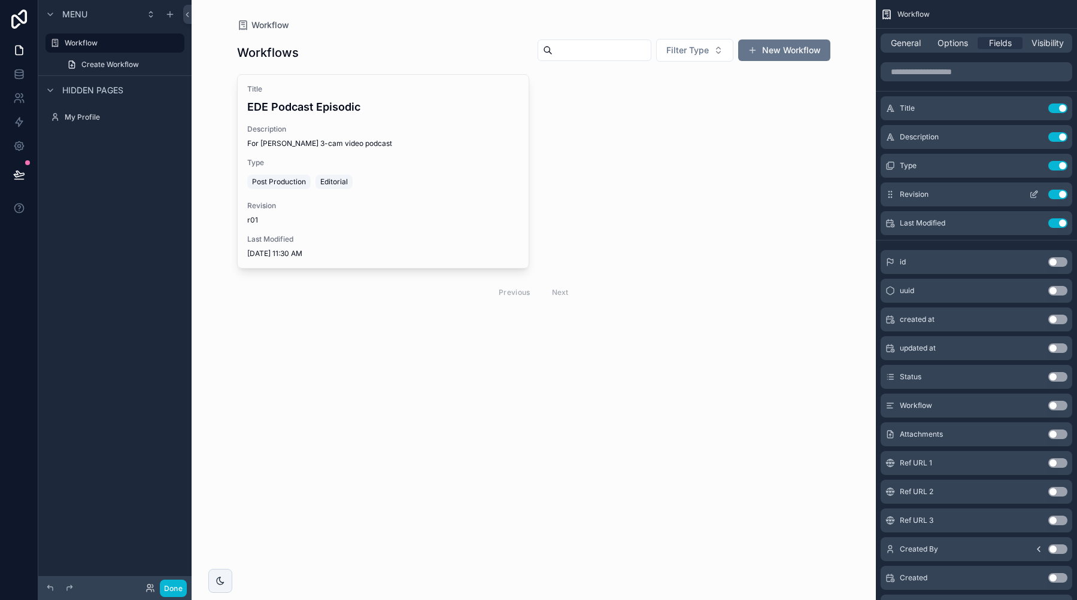
click at [1033, 194] on icon "scrollable content" at bounding box center [1034, 195] width 10 height 10
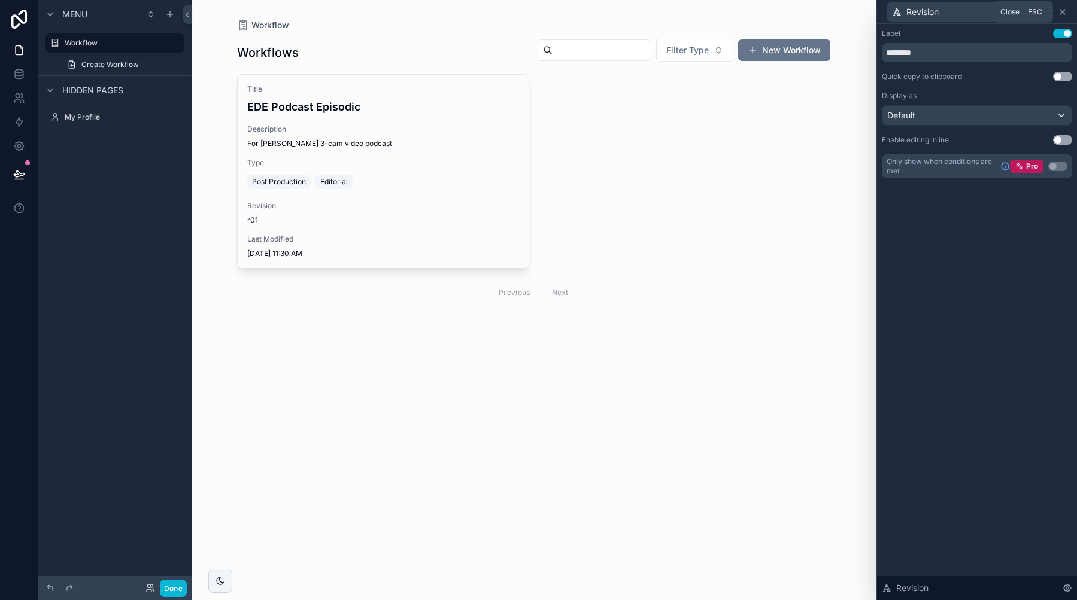
click at [1064, 11] on icon at bounding box center [1063, 12] width 10 height 10
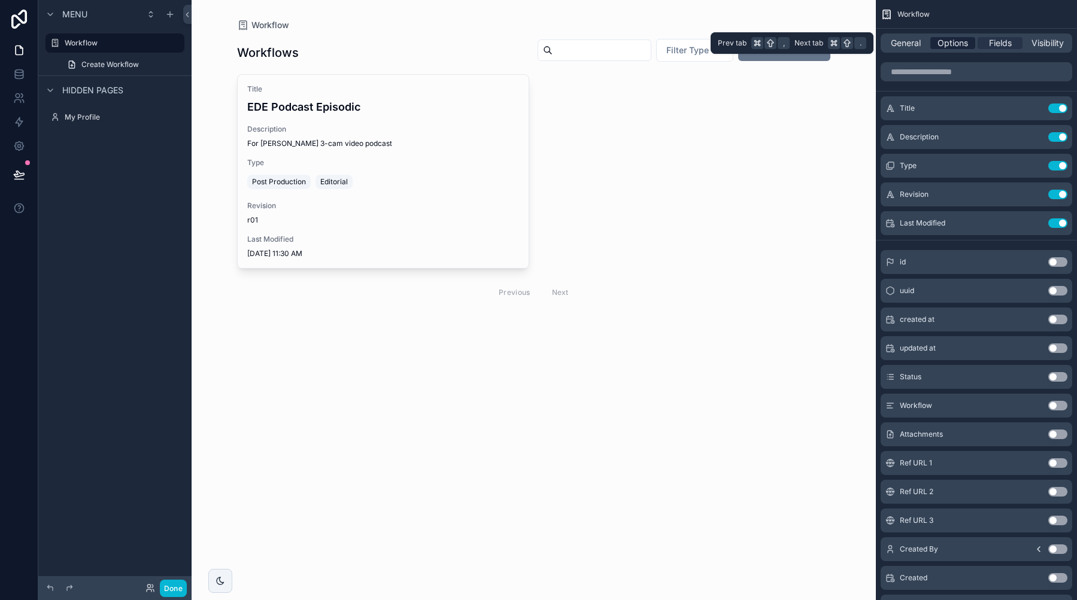
click at [943, 44] on span "Options" at bounding box center [952, 43] width 31 height 12
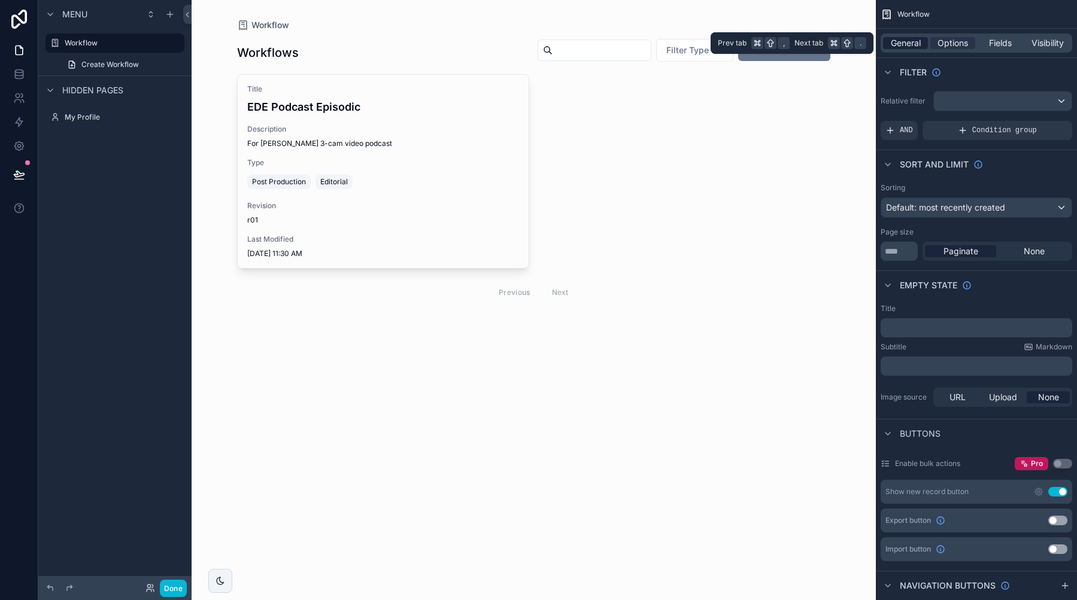
click at [905, 41] on span "General" at bounding box center [906, 43] width 30 height 12
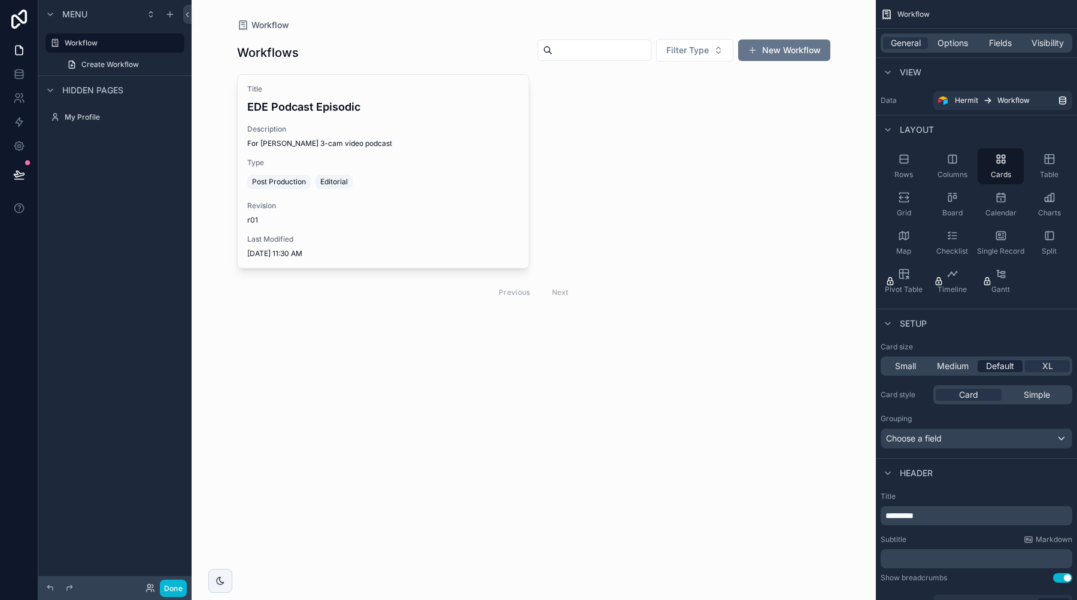
click at [1001, 369] on span "Default" at bounding box center [1000, 366] width 28 height 12
click at [966, 365] on span "Medium" at bounding box center [953, 366] width 32 height 12
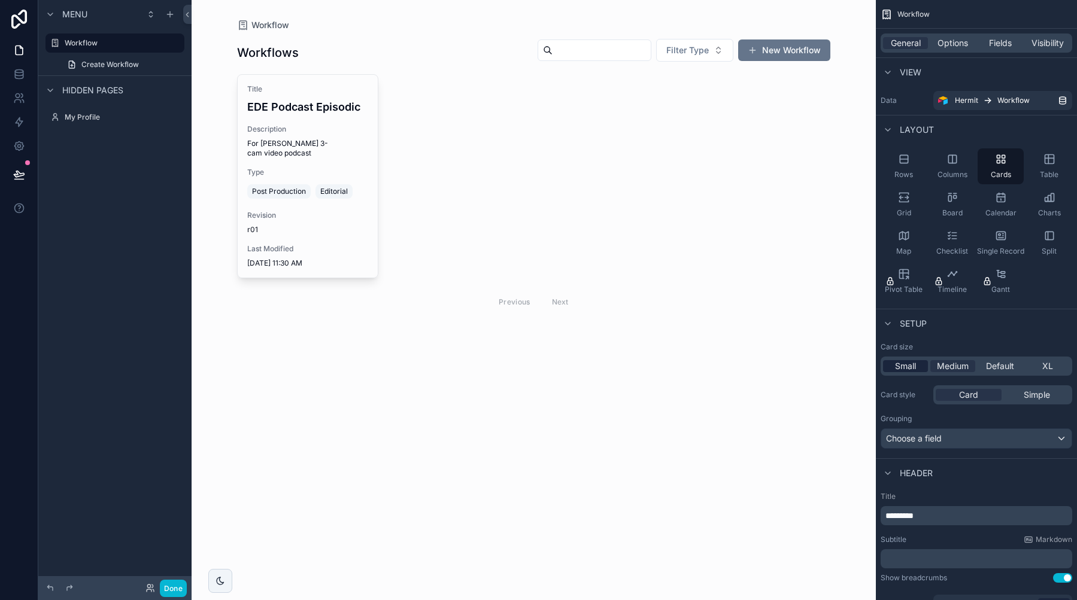
click at [921, 369] on div "Small" at bounding box center [905, 366] width 45 height 12
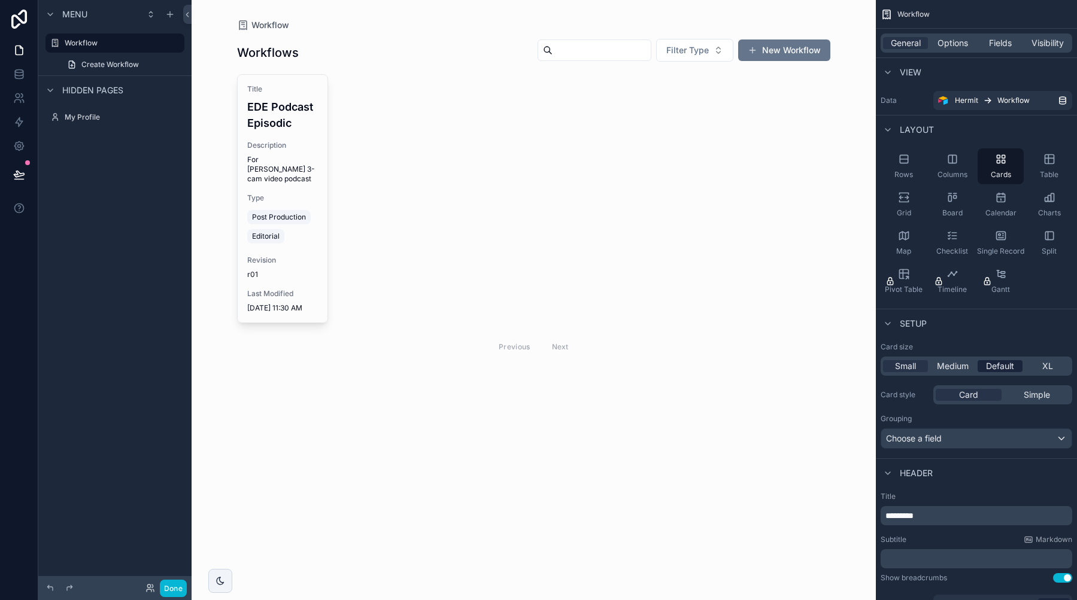
click at [1000, 368] on span "Default" at bounding box center [1000, 366] width 28 height 12
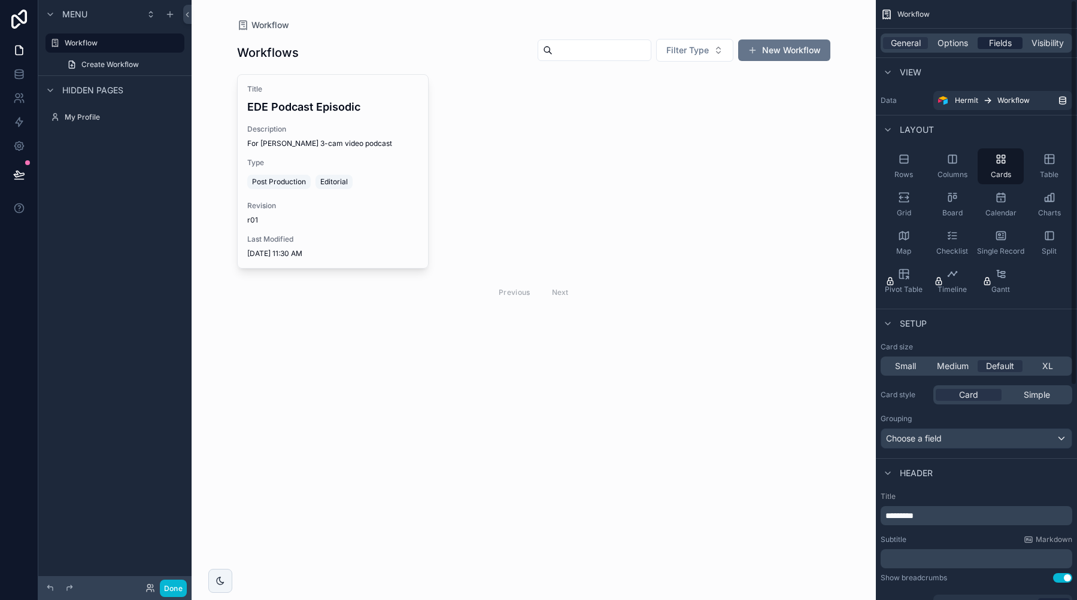
click at [999, 45] on span "Fields" at bounding box center [1000, 43] width 23 height 12
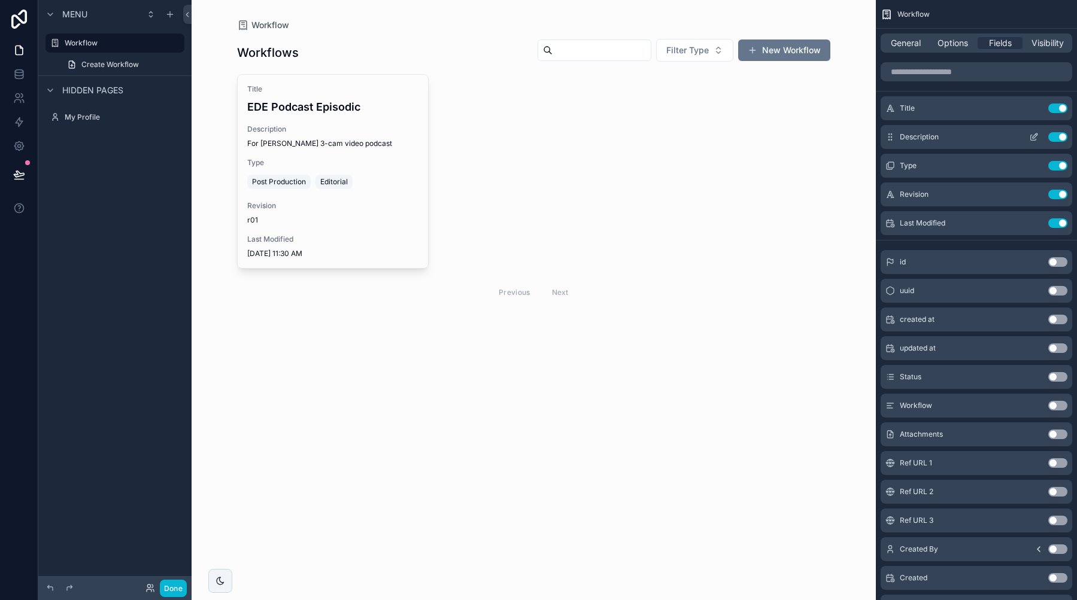
click at [1028, 139] on button "scrollable content" at bounding box center [1033, 137] width 19 height 10
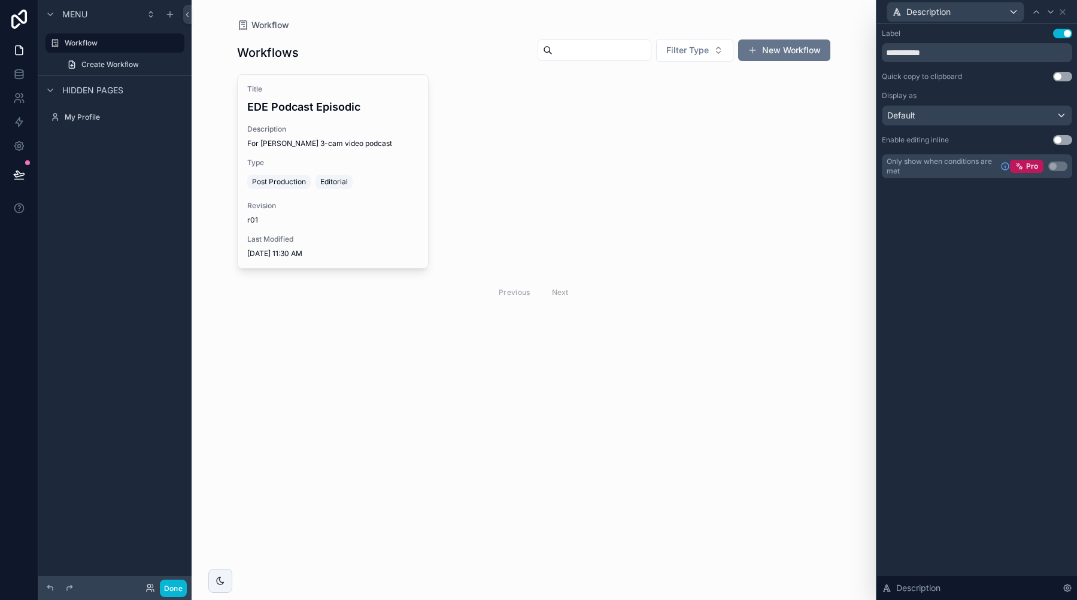
click at [1061, 32] on button "Use setting" at bounding box center [1062, 34] width 19 height 10
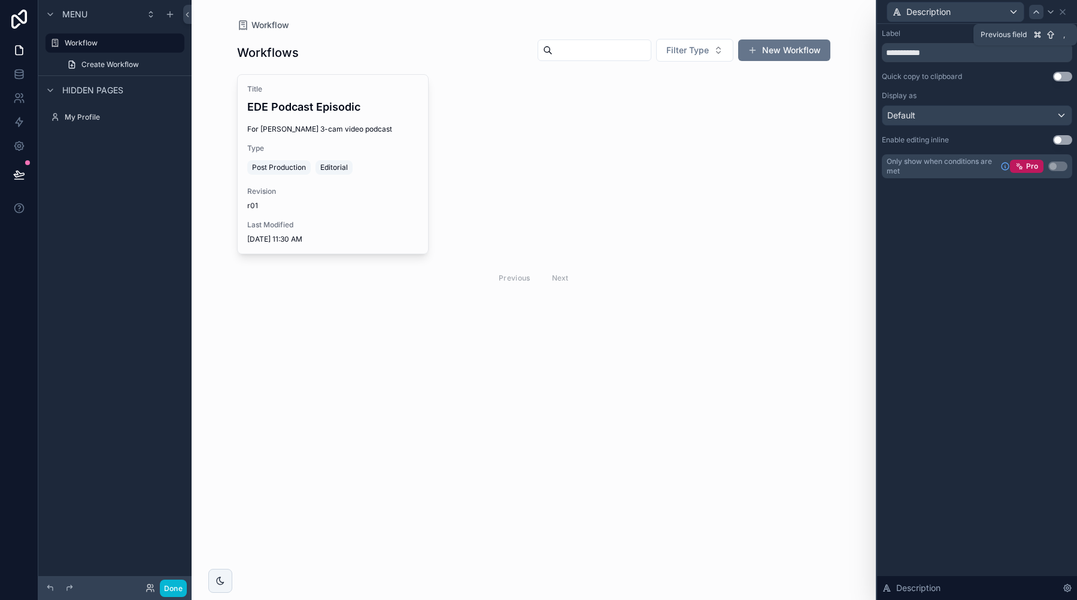
click at [1037, 12] on icon at bounding box center [1036, 12] width 10 height 10
click at [1064, 34] on button "Use setting" at bounding box center [1062, 34] width 19 height 10
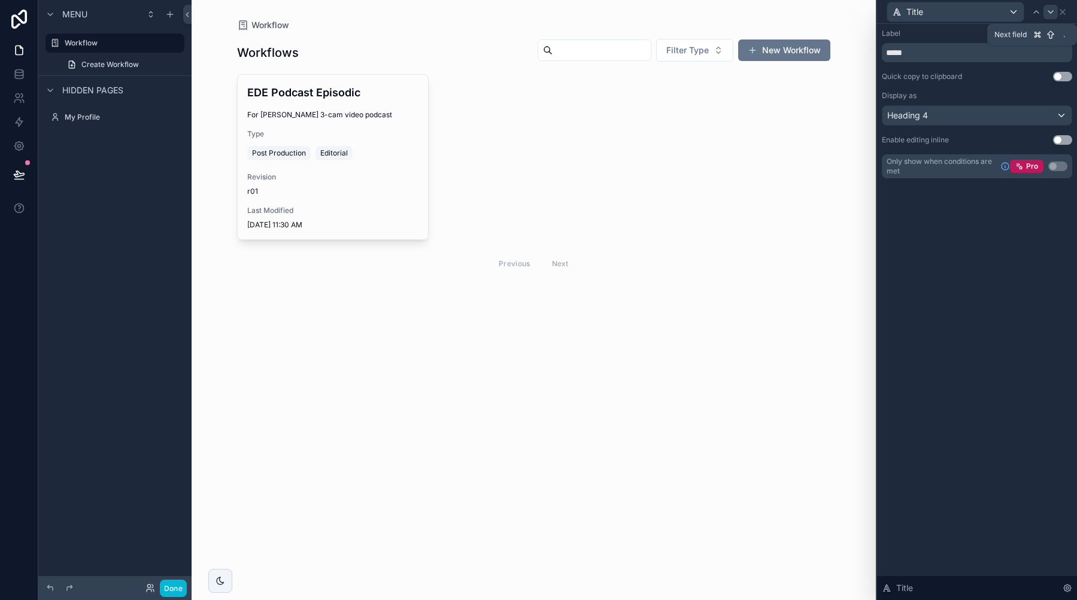
click at [1050, 14] on icon at bounding box center [1051, 12] width 10 height 10
click at [1047, 11] on icon at bounding box center [1051, 12] width 10 height 10
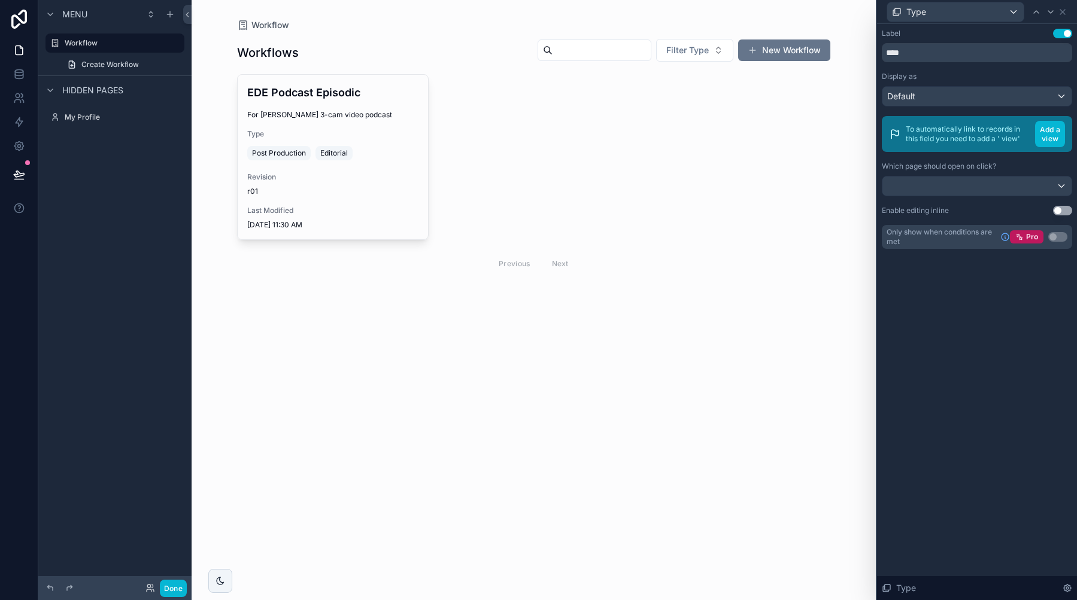
click at [1060, 35] on button "Use setting" at bounding box center [1062, 34] width 19 height 10
click at [1049, 13] on icon at bounding box center [1051, 12] width 10 height 10
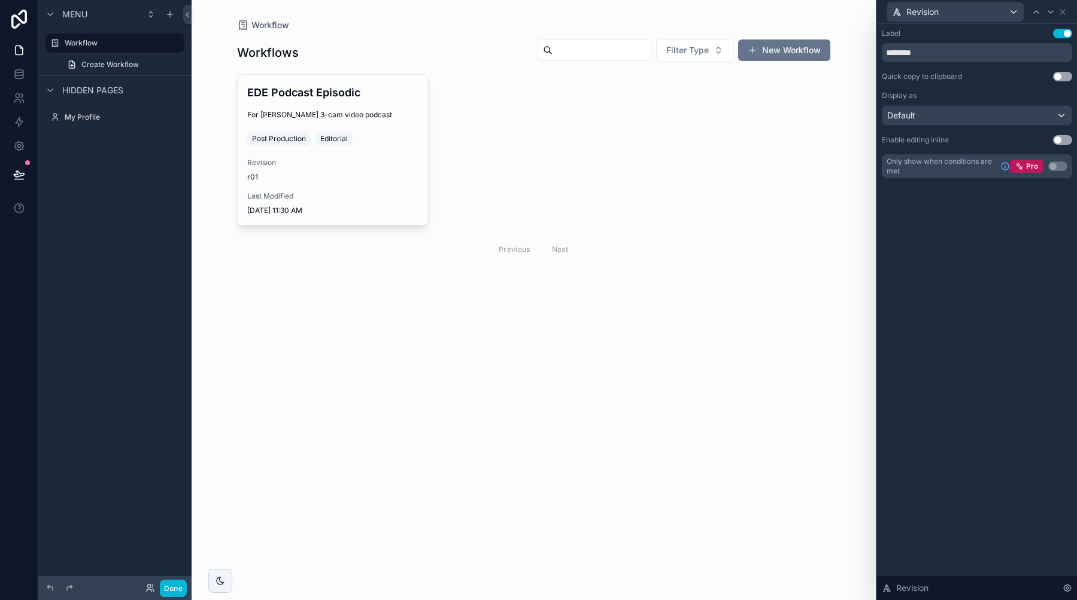
click at [1059, 35] on button "Use setting" at bounding box center [1062, 34] width 19 height 10
click at [1060, 11] on icon at bounding box center [1063, 12] width 10 height 10
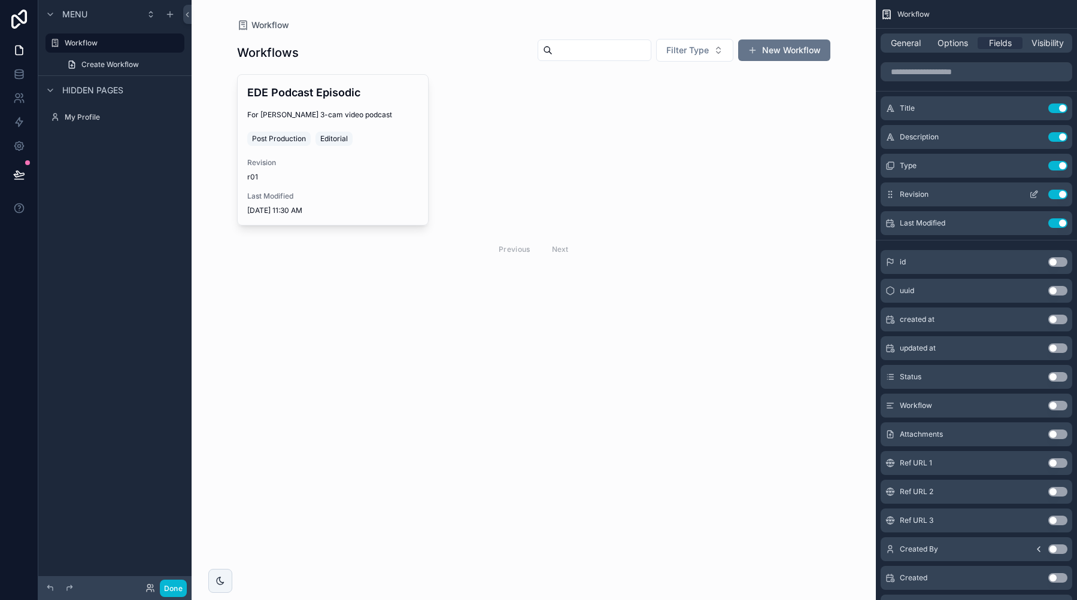
click at [1055, 195] on button "Use setting" at bounding box center [1057, 195] width 19 height 10
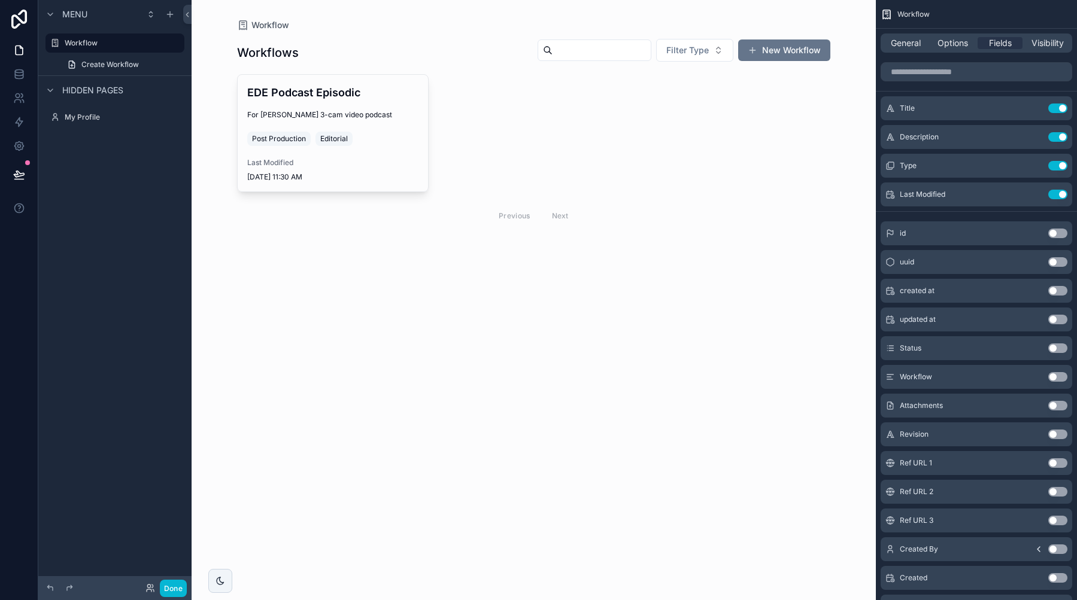
click at [371, 116] on div "scrollable content" at bounding box center [533, 134] width 612 height 268
click at [372, 129] on div "EDE Podcast Episodic For [PERSON_NAME] 3-cam video podcast Post Production Edit…" at bounding box center [333, 133] width 190 height 117
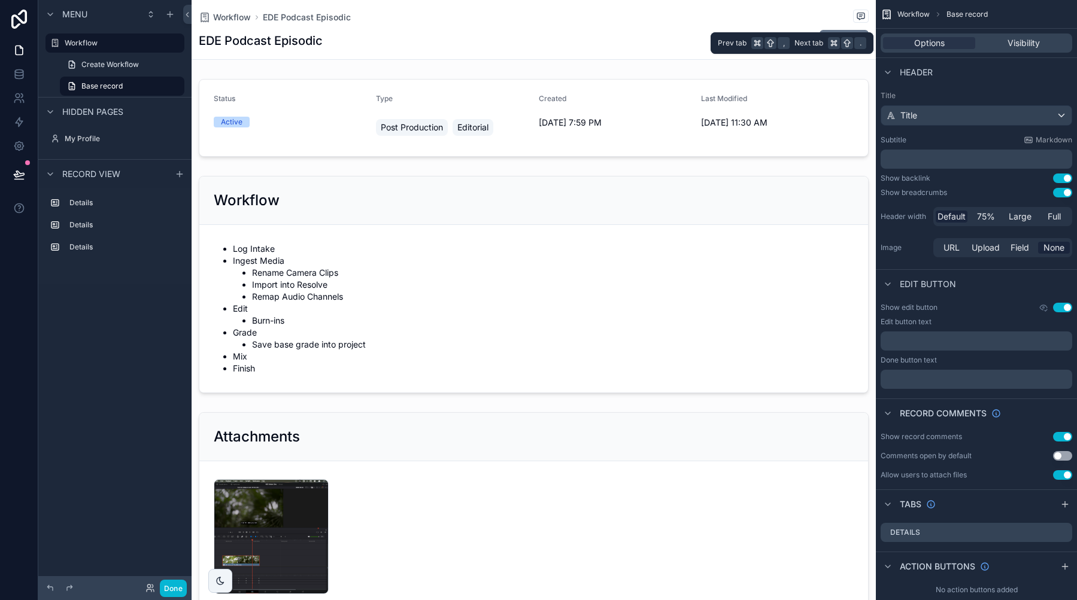
click at [998, 36] on div "Options Visibility" at bounding box center [977, 43] width 192 height 19
click at [999, 43] on div "Visibility" at bounding box center [1024, 43] width 92 height 12
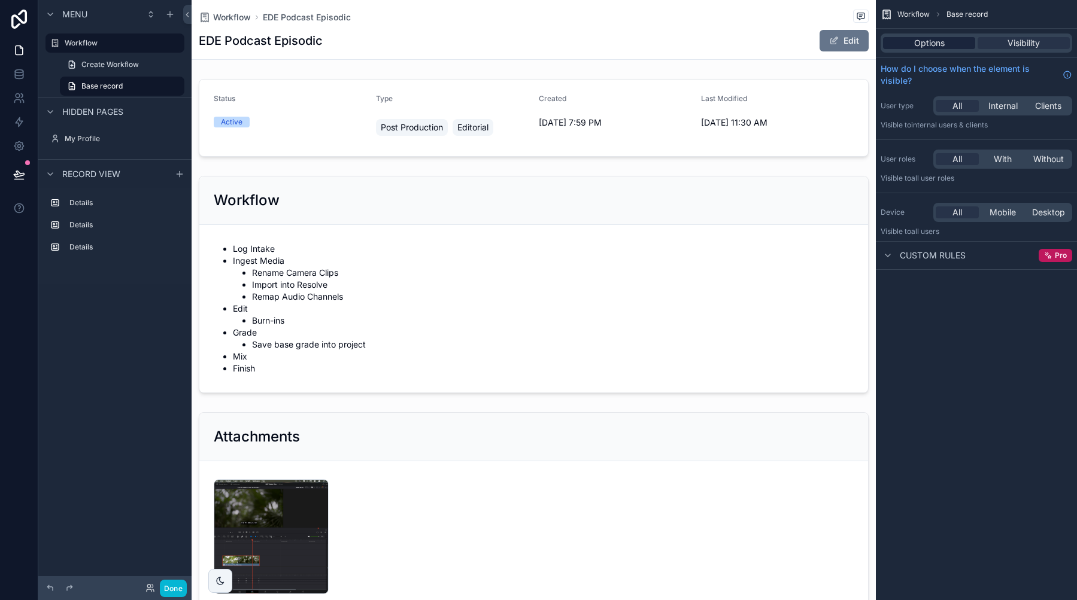
click at [919, 42] on span "Options" at bounding box center [929, 43] width 31 height 12
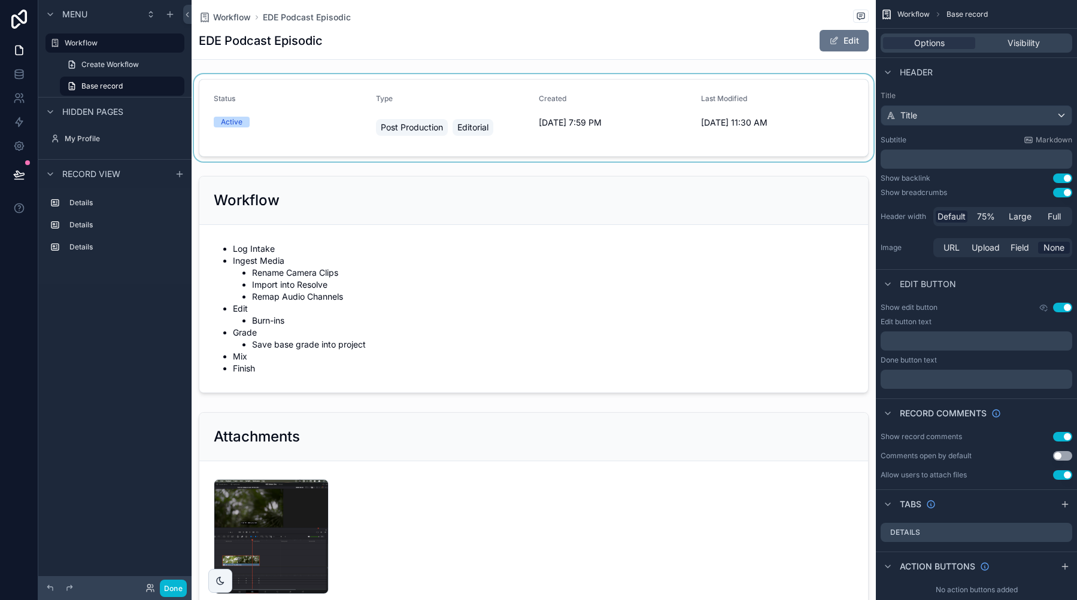
click at [348, 118] on div "scrollable content" at bounding box center [534, 117] width 684 height 87
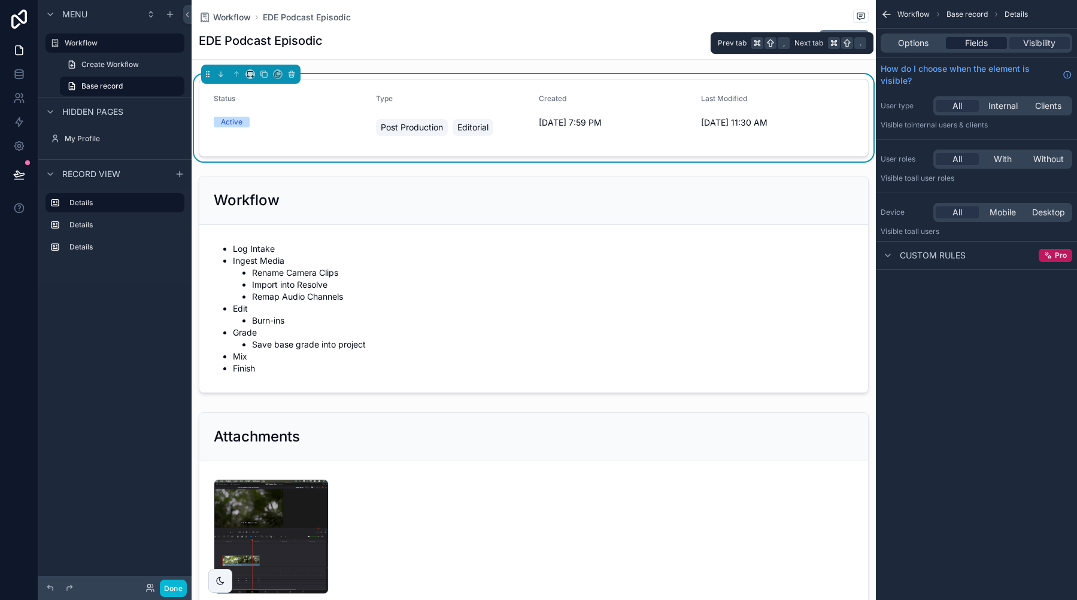
click at [970, 38] on span "Fields" at bounding box center [976, 43] width 23 height 12
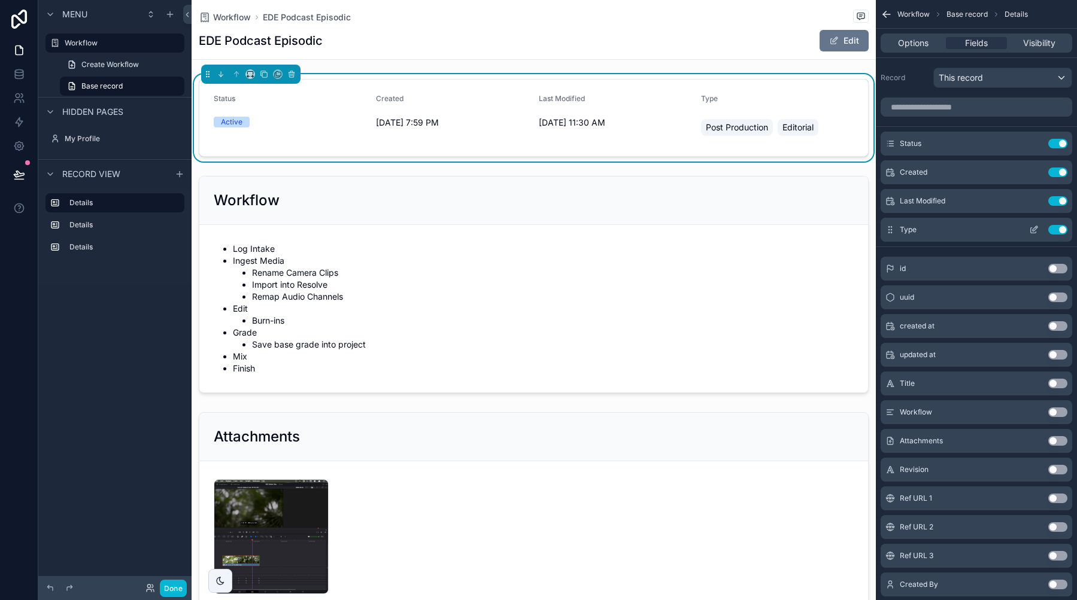
click at [1030, 229] on icon "scrollable content" at bounding box center [1034, 230] width 10 height 10
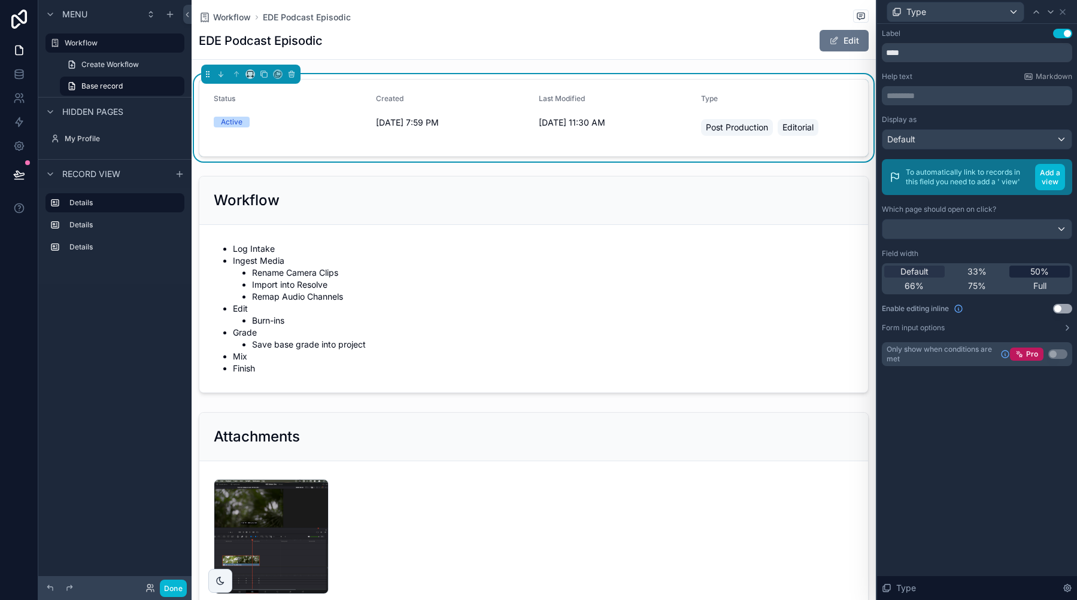
click at [1044, 274] on span "50%" at bounding box center [1039, 272] width 19 height 12
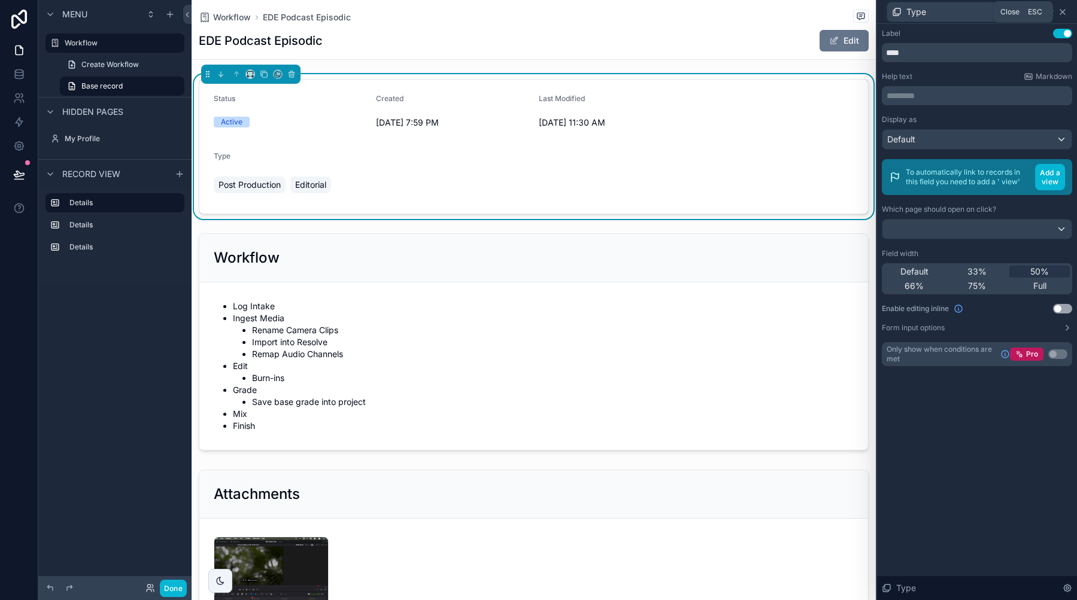
click at [1064, 13] on icon at bounding box center [1062, 12] width 5 height 5
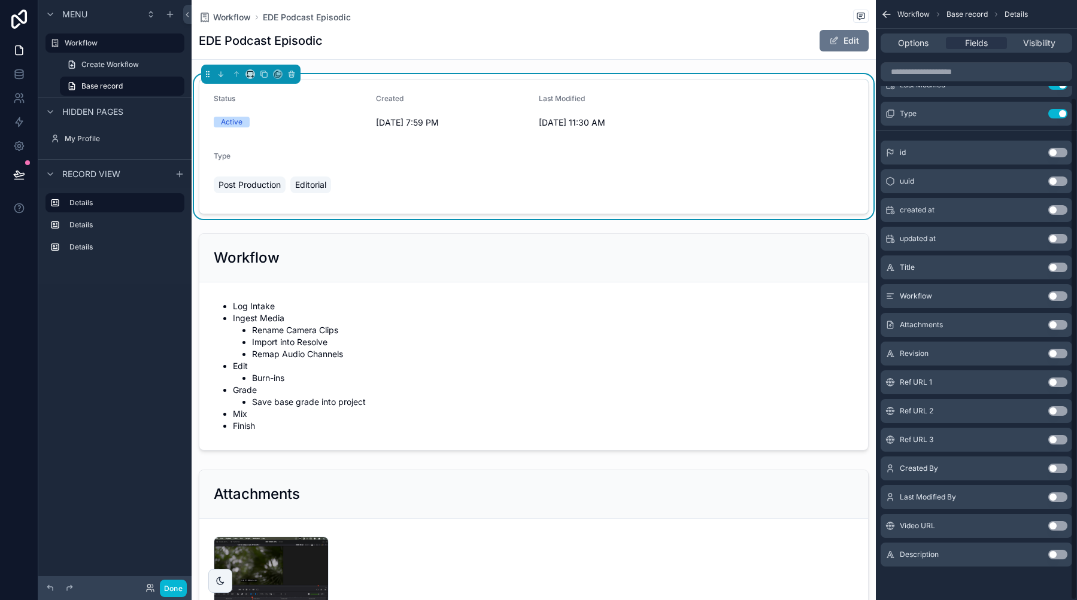
scroll to position [116, 0]
click at [1058, 551] on button "Use setting" at bounding box center [1057, 555] width 19 height 10
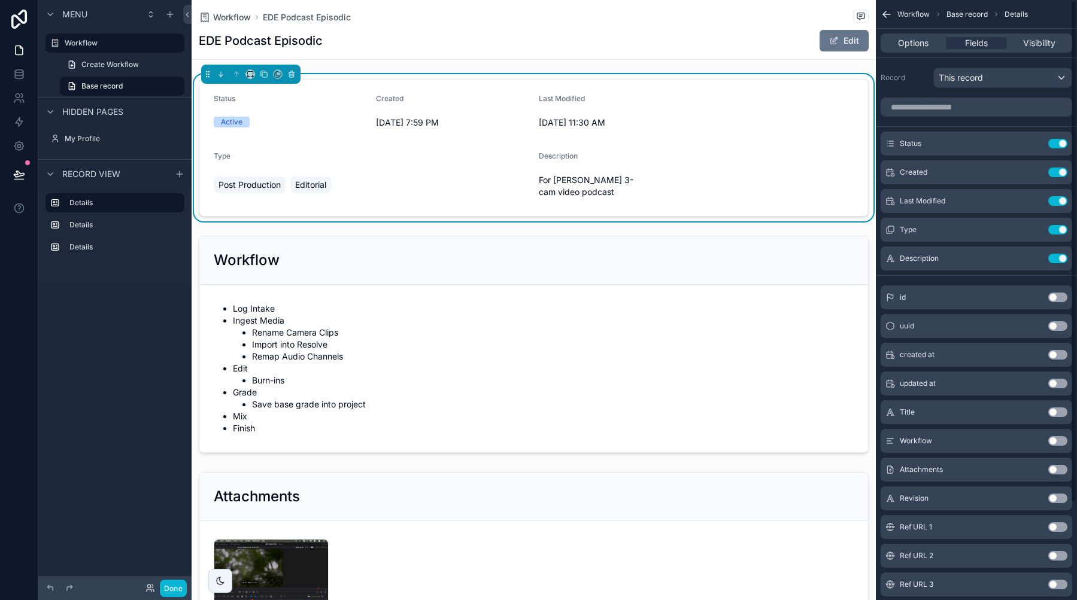
scroll to position [0, 0]
click at [1031, 227] on icon "scrollable content" at bounding box center [1034, 230] width 10 height 10
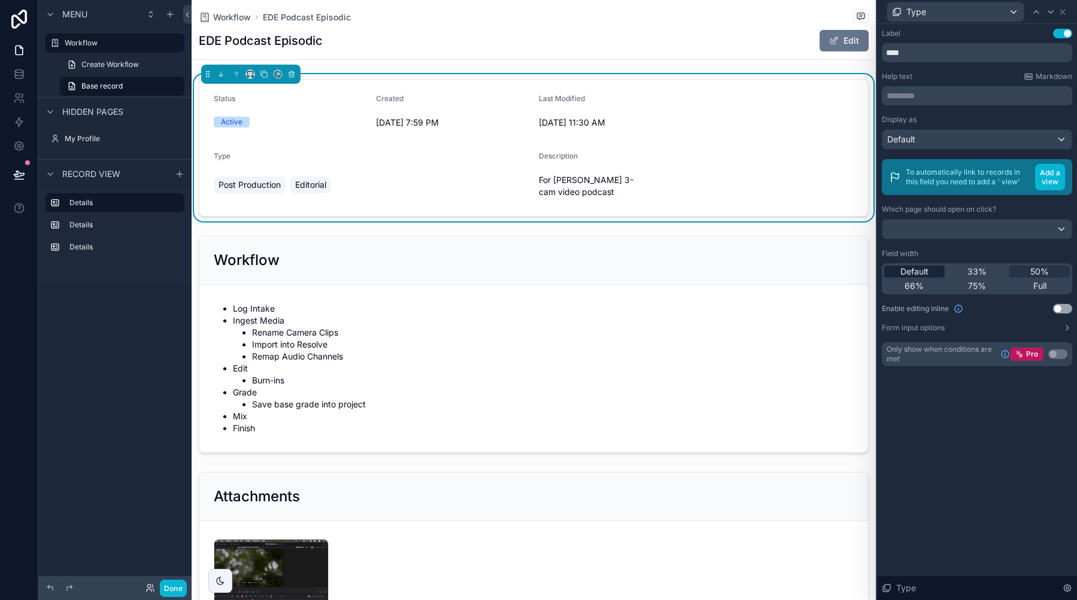
click at [923, 274] on span "Default" at bounding box center [914, 272] width 28 height 12
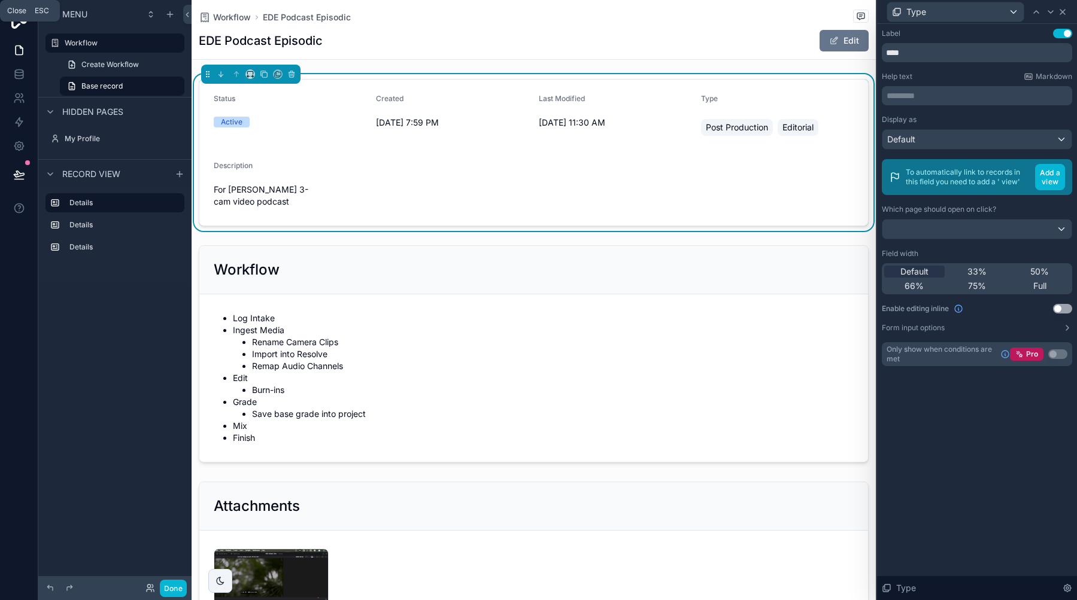
click at [1063, 14] on icon at bounding box center [1063, 12] width 10 height 10
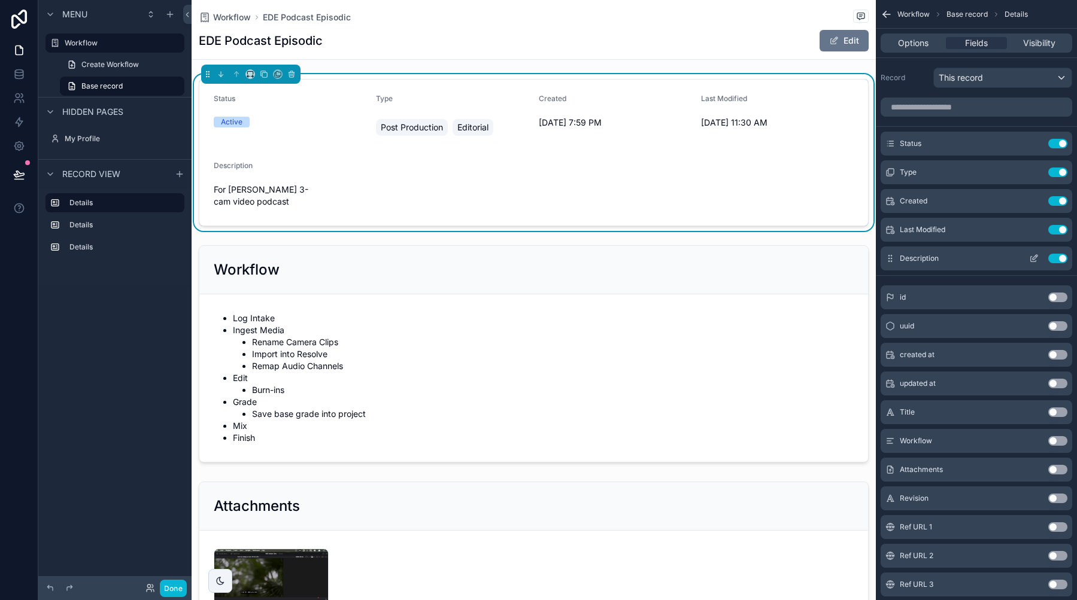
click at [1037, 254] on icon "scrollable content" at bounding box center [1034, 259] width 10 height 10
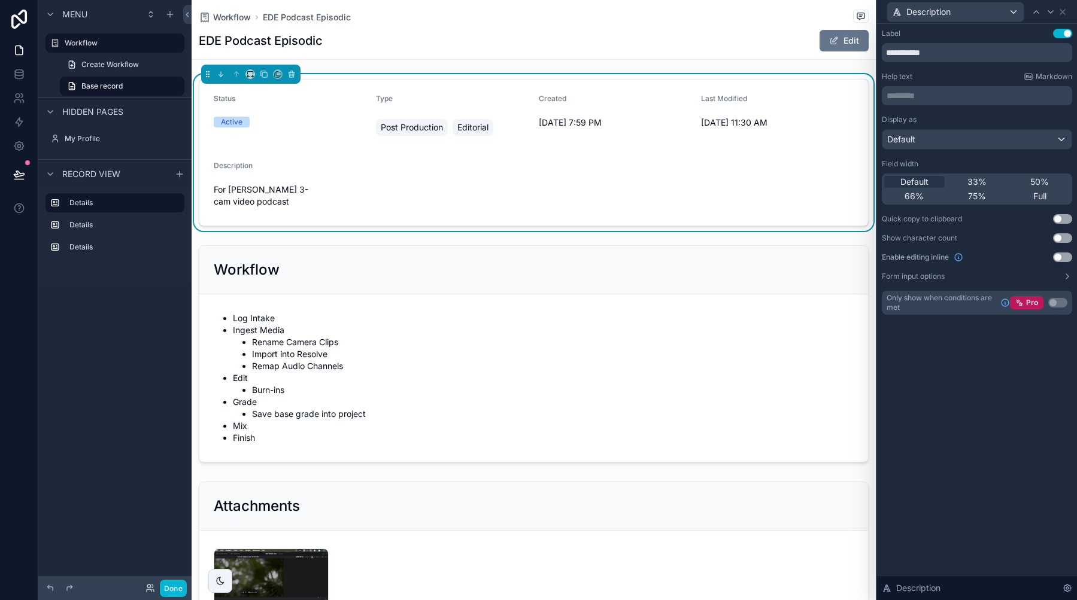
click at [1063, 36] on button "Use setting" at bounding box center [1062, 34] width 19 height 10
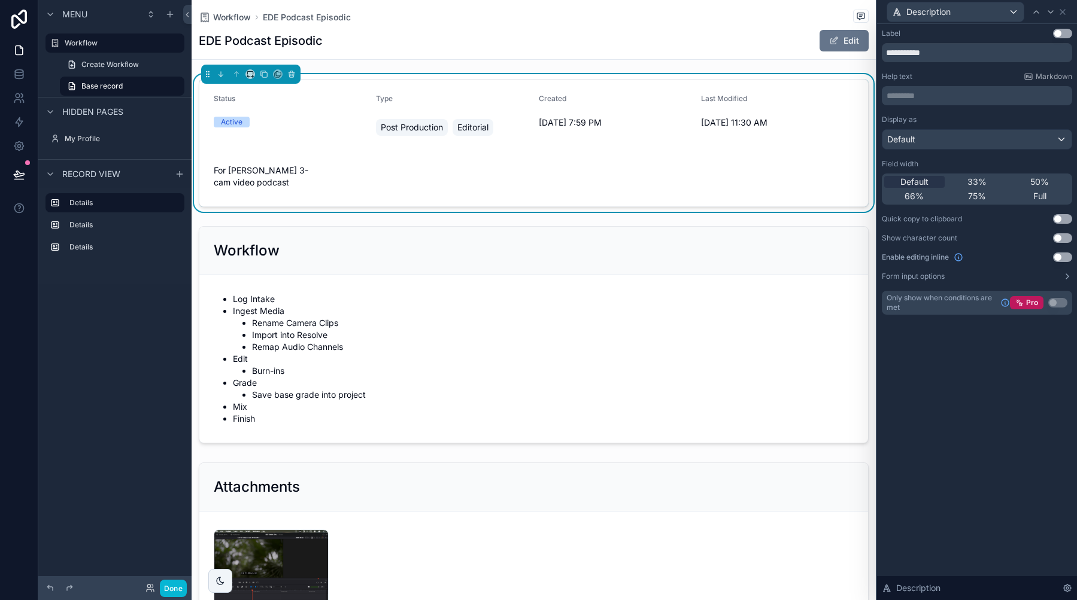
click at [1063, 36] on button "Use setting" at bounding box center [1062, 34] width 19 height 10
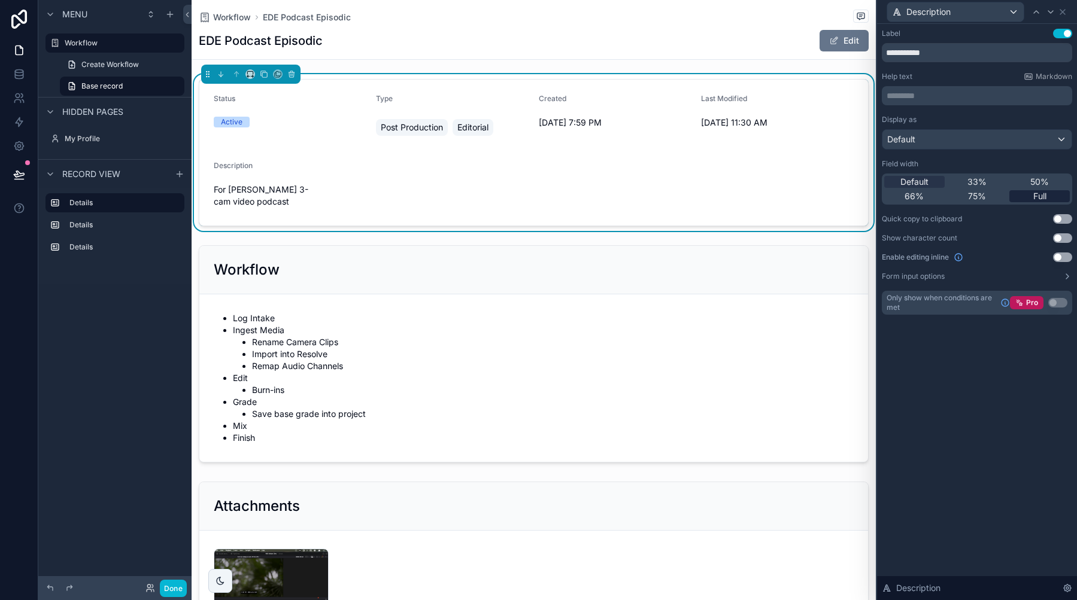
click at [1030, 201] on div "Full" at bounding box center [1039, 196] width 60 height 12
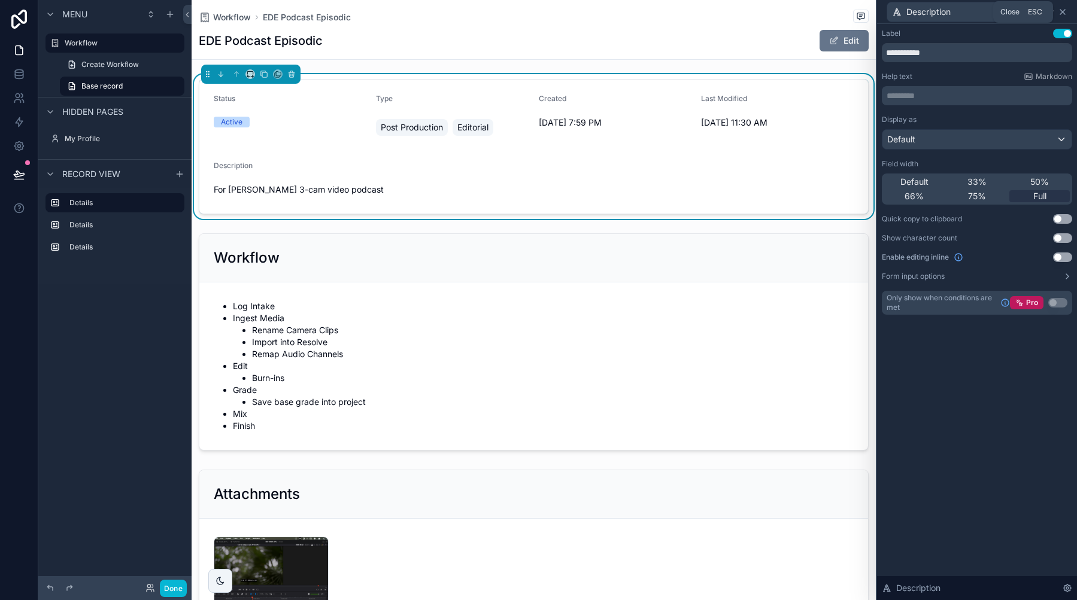
click at [1062, 11] on icon at bounding box center [1063, 12] width 10 height 10
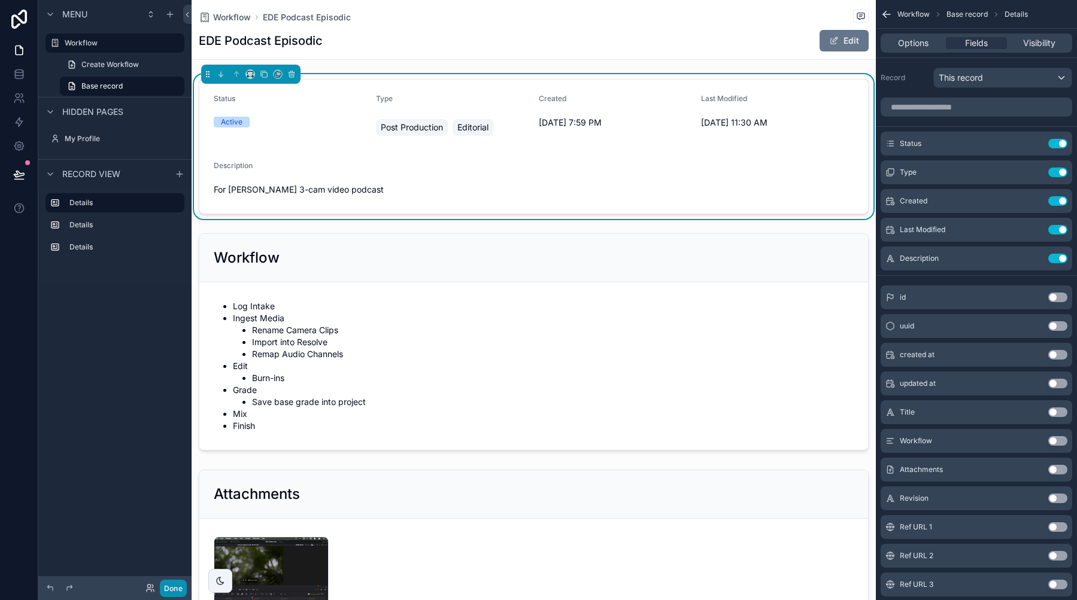
click at [177, 585] on button "Done" at bounding box center [173, 588] width 27 height 17
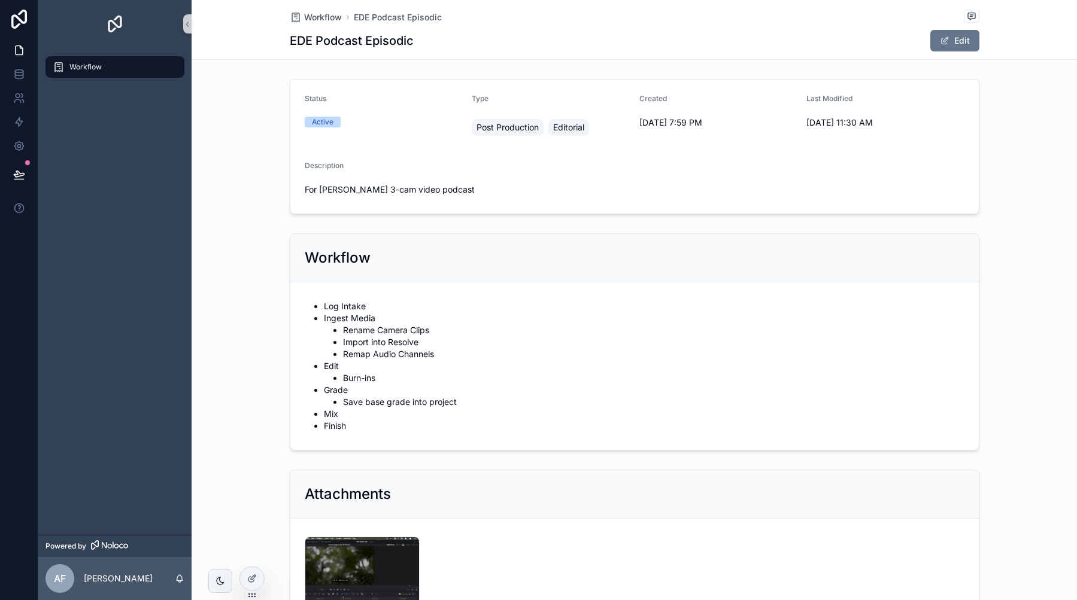
click at [934, 54] on div "Workflow EDE Podcast Episodic EDE Podcast Episodic Edit" at bounding box center [635, 29] width 690 height 59
click at [938, 44] on button "Edit" at bounding box center [954, 41] width 49 height 22
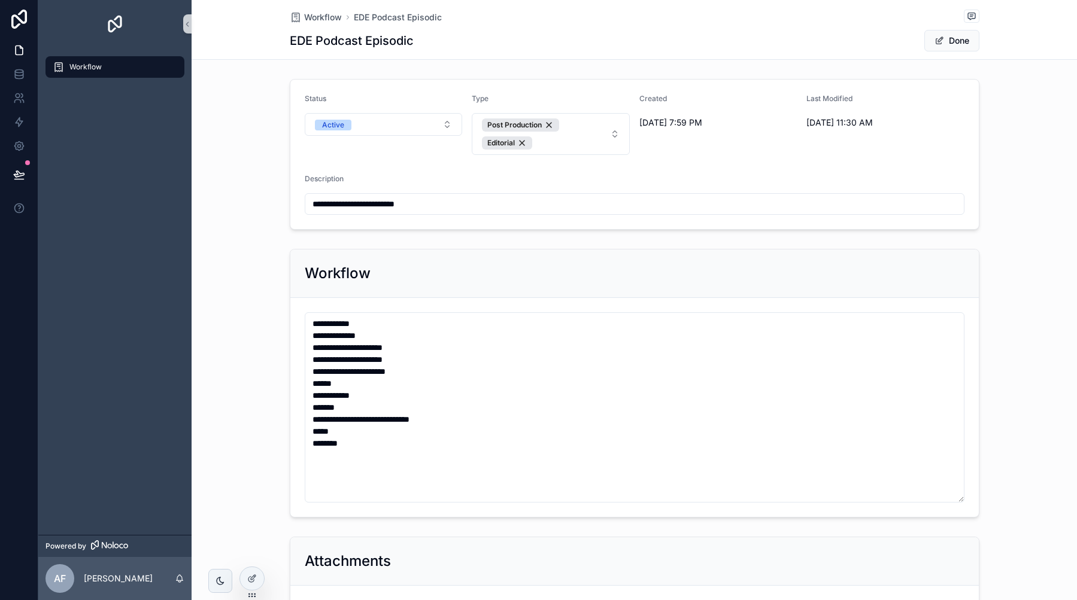
click at [445, 203] on input "**********" at bounding box center [634, 204] width 659 height 17
drag, startPoint x: 454, startPoint y: 203, endPoint x: 317, endPoint y: 202, distance: 137.7
click at [317, 202] on input "**********" at bounding box center [634, 204] width 659 height 17
click at [352, 206] on input "**********" at bounding box center [634, 204] width 659 height 17
drag, startPoint x: 346, startPoint y: 204, endPoint x: 269, endPoint y: 201, distance: 76.7
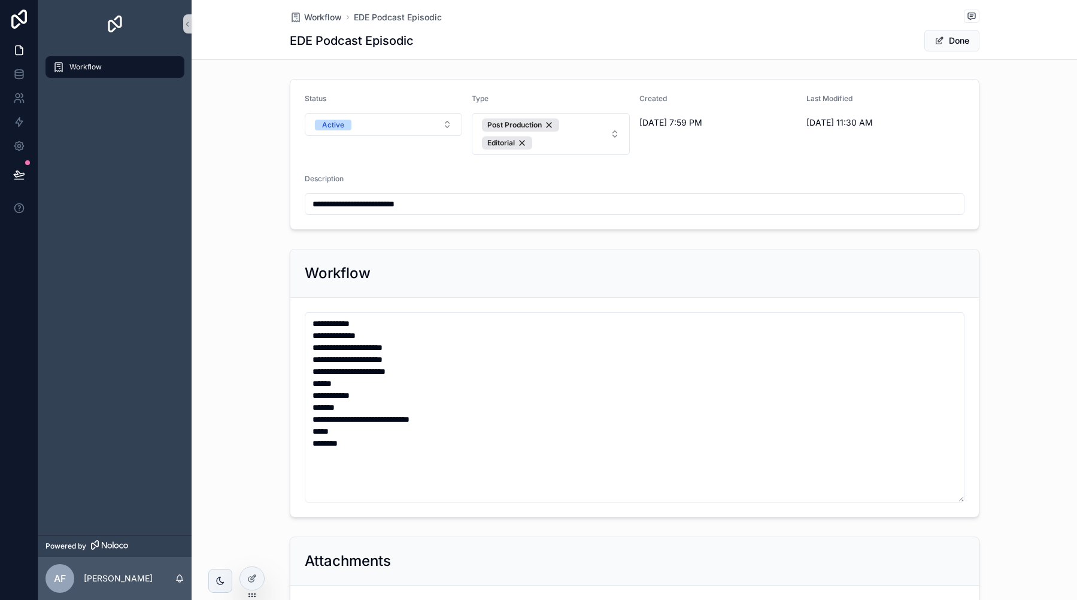
click at [269, 201] on div "**********" at bounding box center [634, 154] width 885 height 160
type input "**********"
click at [959, 45] on button "Done" at bounding box center [951, 41] width 55 height 22
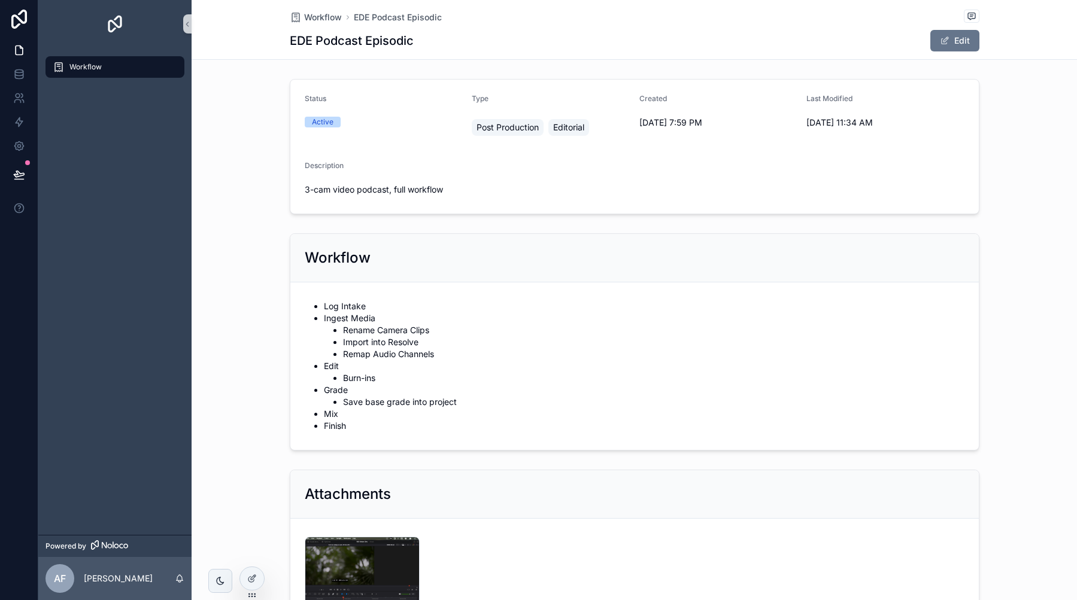
click at [252, 258] on div "Workflow Log Intake Ingest Media Rename Camera Clips Import into Resolve Remap …" at bounding box center [634, 342] width 885 height 227
click at [268, 184] on div "Status Active Type Post Production Editorial Created [DATE] 7:59 PM Last Modifi…" at bounding box center [634, 146] width 885 height 145
click at [960, 40] on button "Edit" at bounding box center [954, 41] width 49 height 22
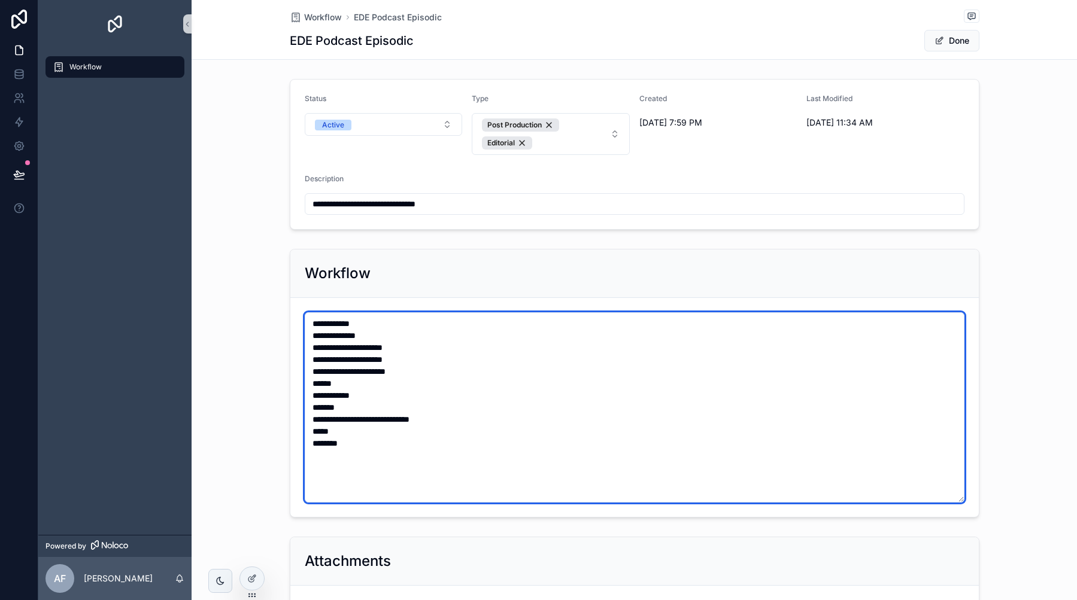
click at [436, 442] on textarea "**********" at bounding box center [635, 407] width 660 height 190
click at [394, 472] on textarea "**********" at bounding box center [635, 407] width 660 height 190
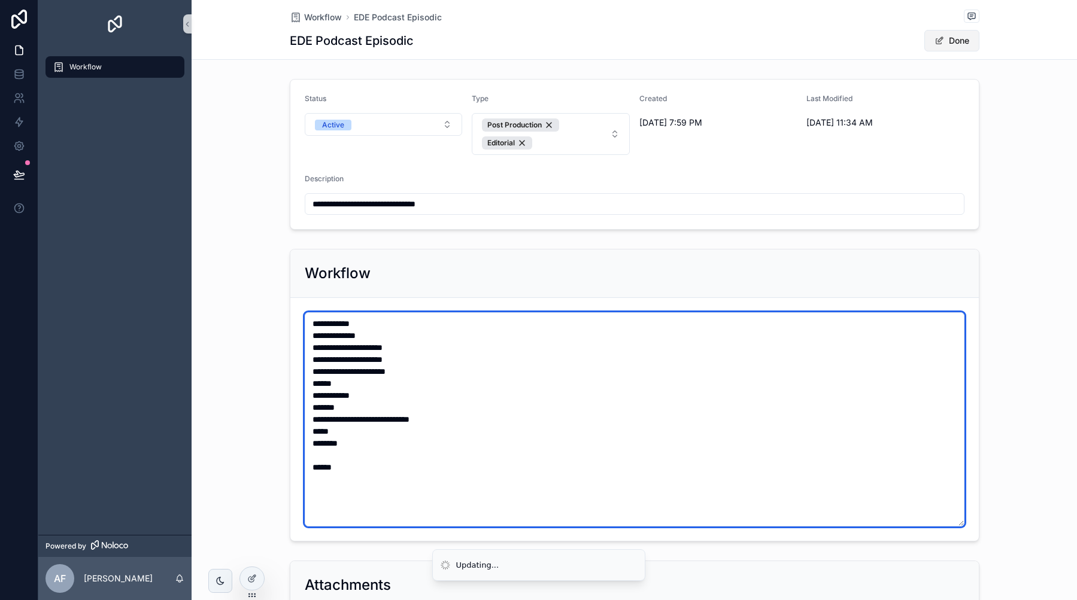
type textarea "**********"
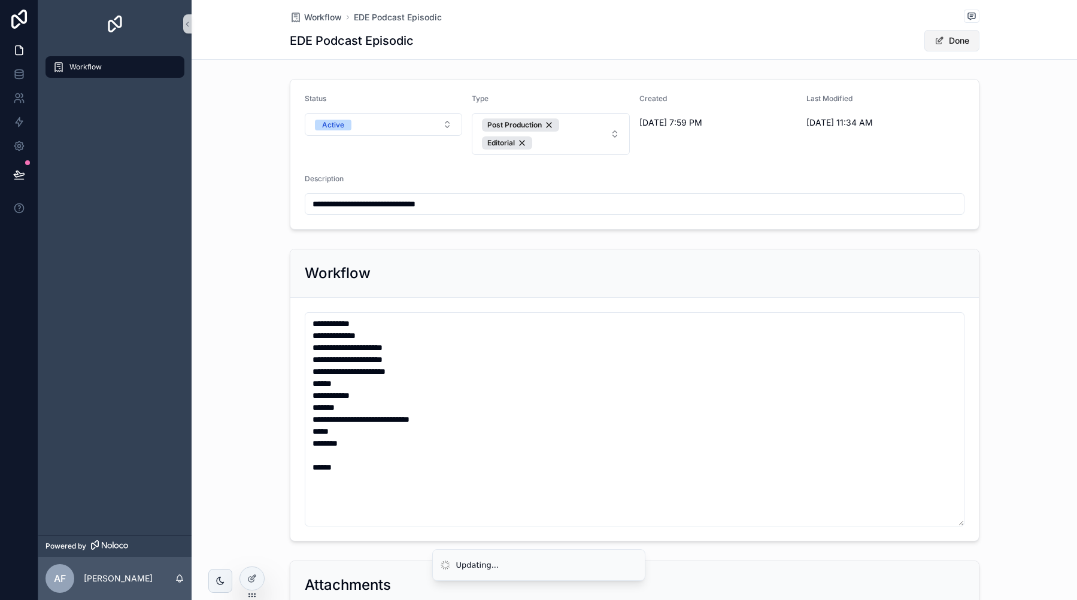
click at [963, 33] on button "Done" at bounding box center [951, 41] width 55 height 22
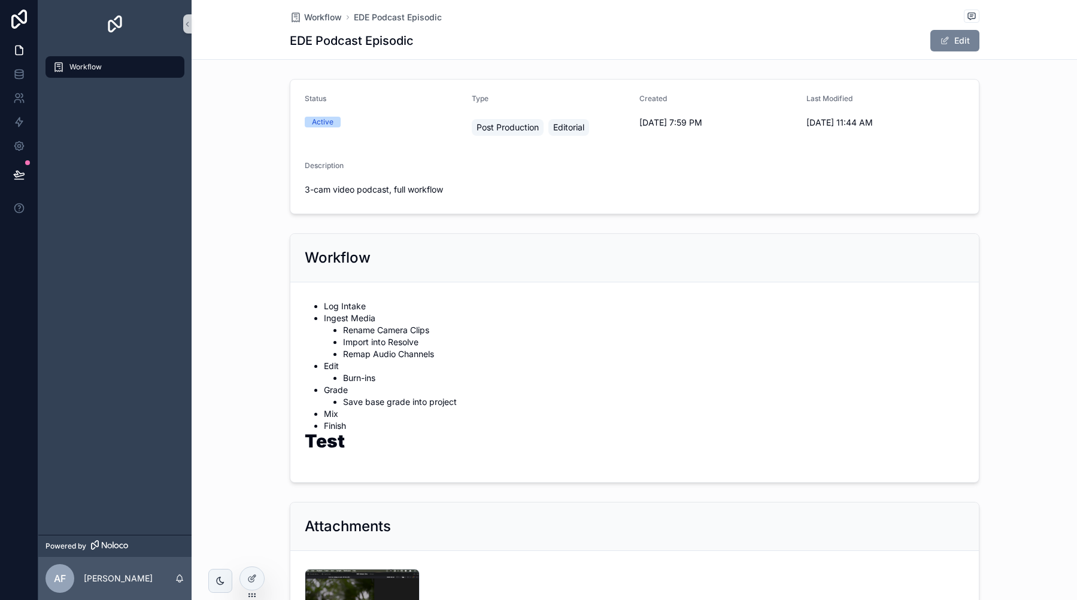
click at [938, 44] on button "Edit" at bounding box center [954, 41] width 49 height 22
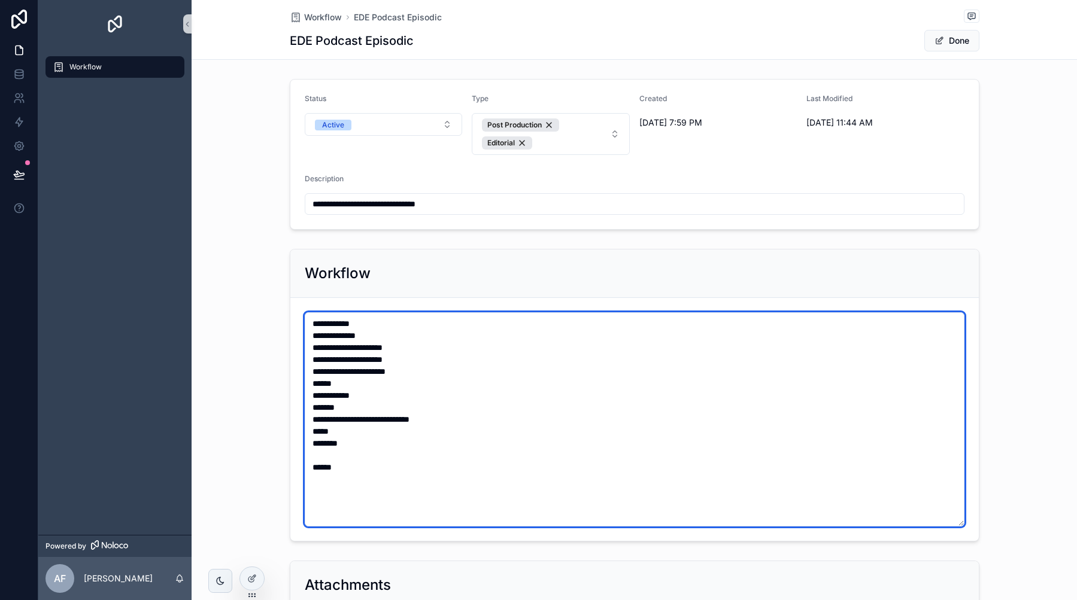
click at [355, 462] on textarea "**********" at bounding box center [635, 419] width 660 height 214
click at [342, 453] on textarea "**********" at bounding box center [635, 419] width 660 height 214
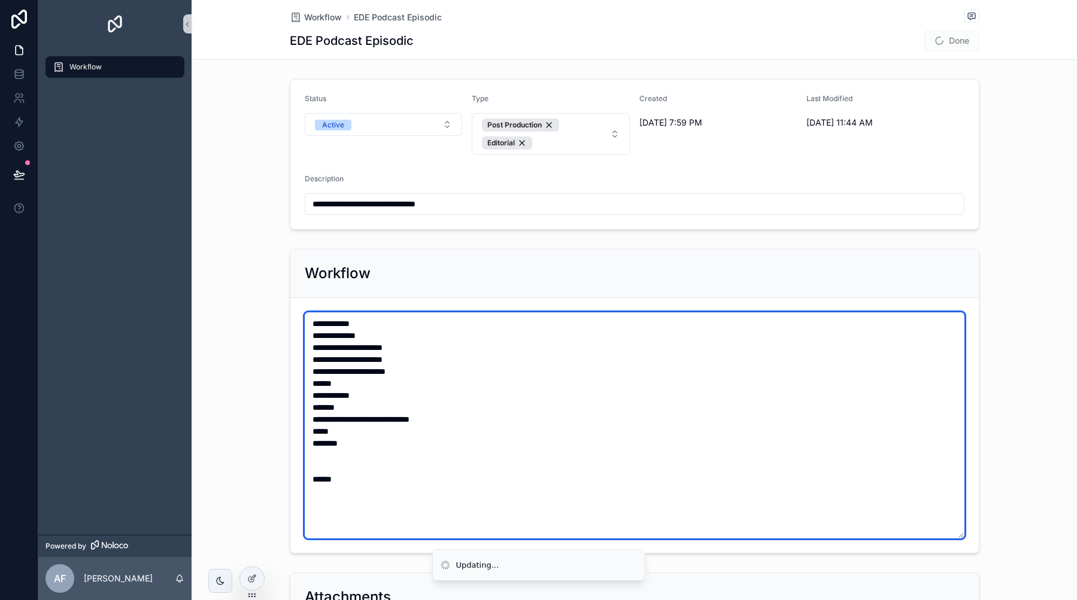
type textarea "**********"
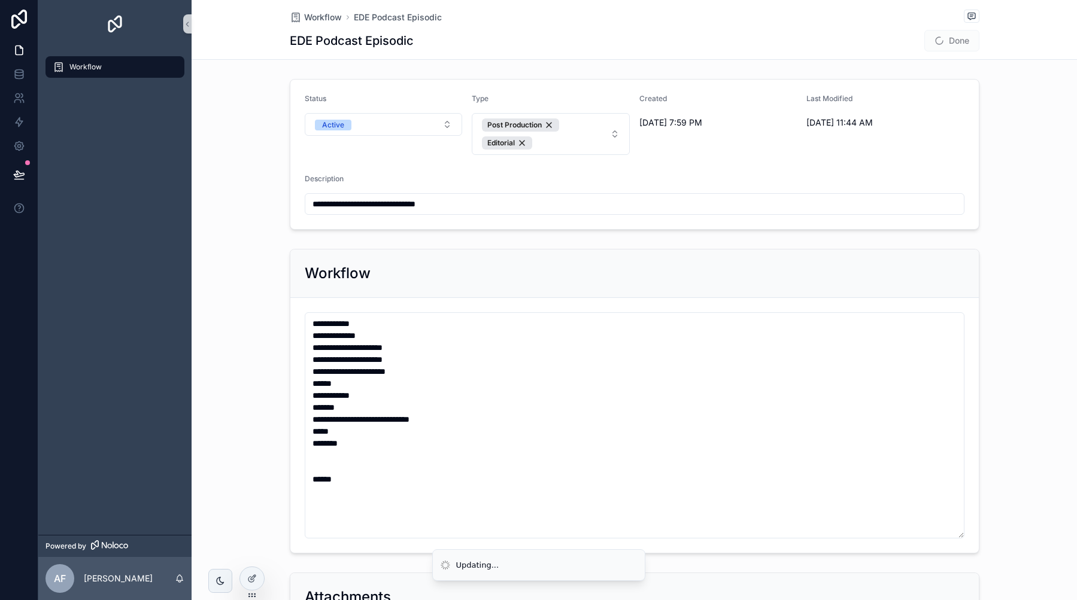
click at [948, 40] on span "Done" at bounding box center [951, 41] width 55 height 22
click at [946, 43] on button "Done" at bounding box center [951, 41] width 55 height 22
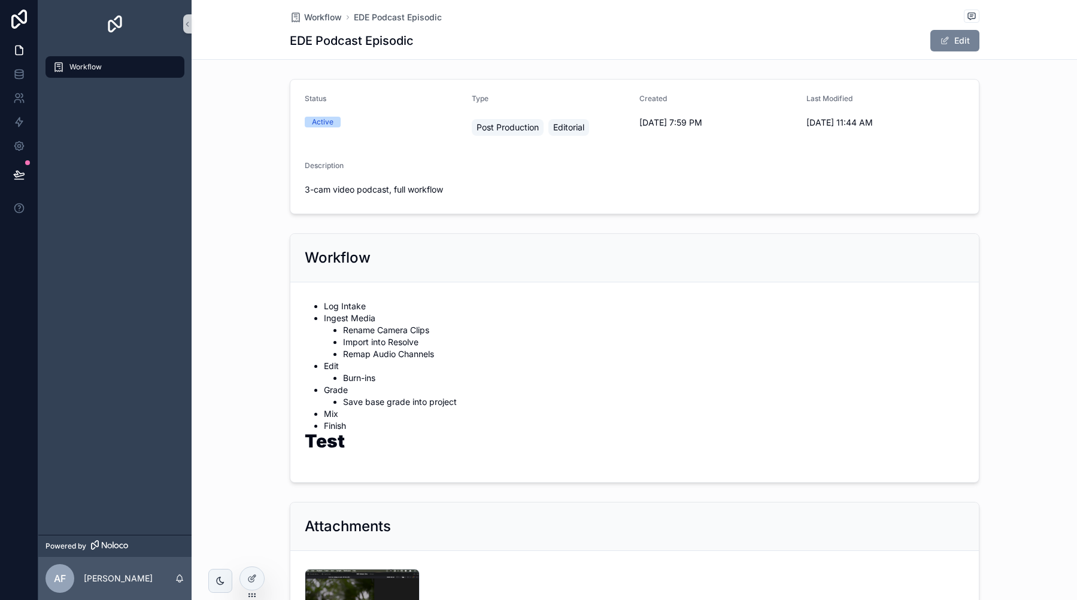
click at [946, 43] on span "scrollable content" at bounding box center [945, 41] width 10 height 10
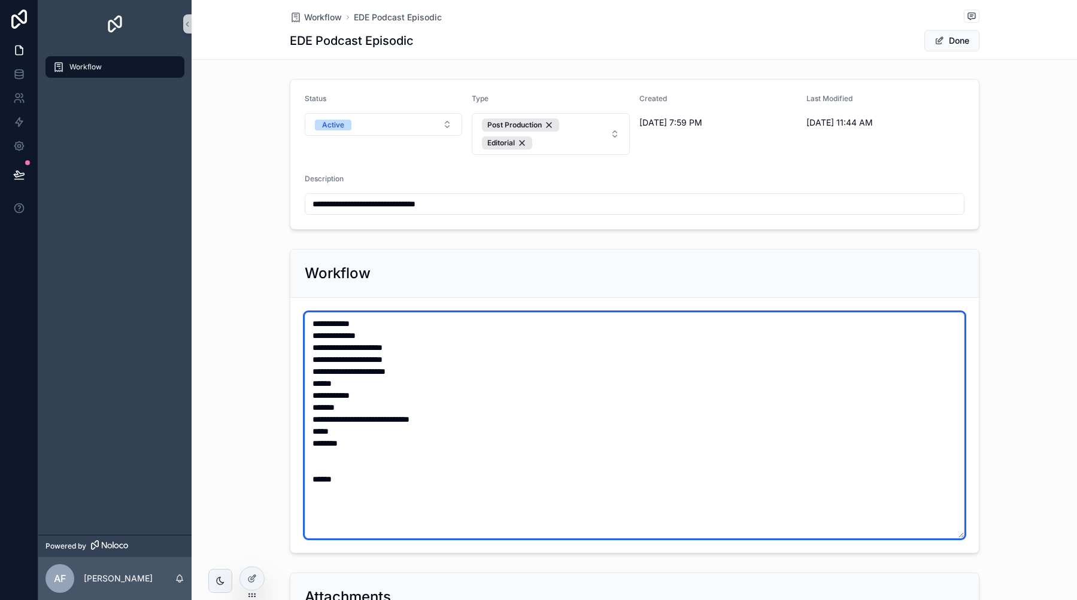
click at [316, 480] on textarea "**********" at bounding box center [635, 425] width 660 height 226
type textarea "**********"
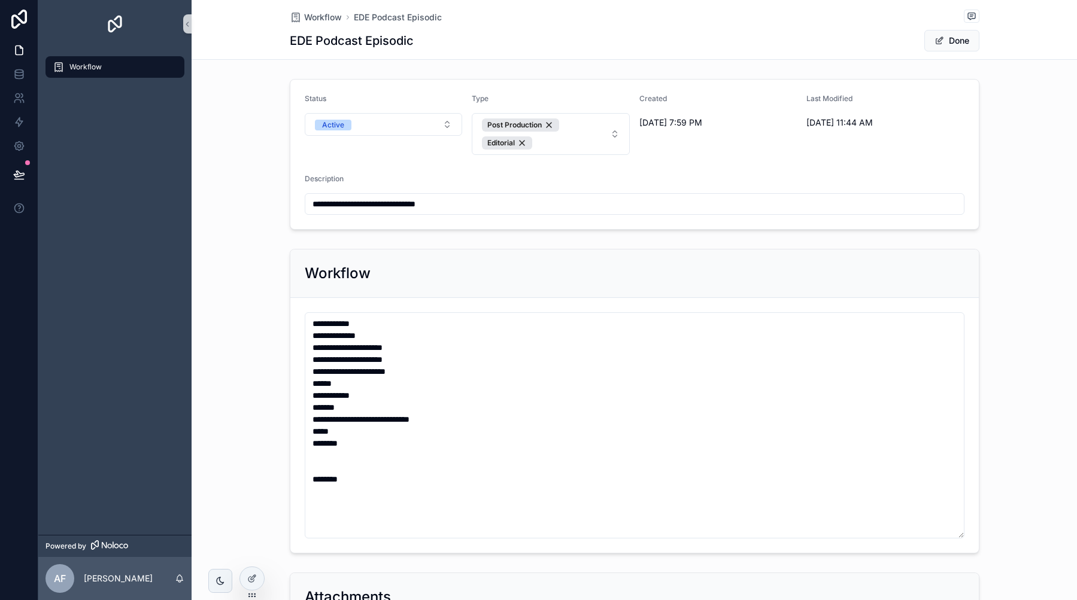
click at [951, 46] on span "Done" at bounding box center [951, 41] width 55 height 22
click at [955, 43] on button "Done" at bounding box center [951, 41] width 55 height 22
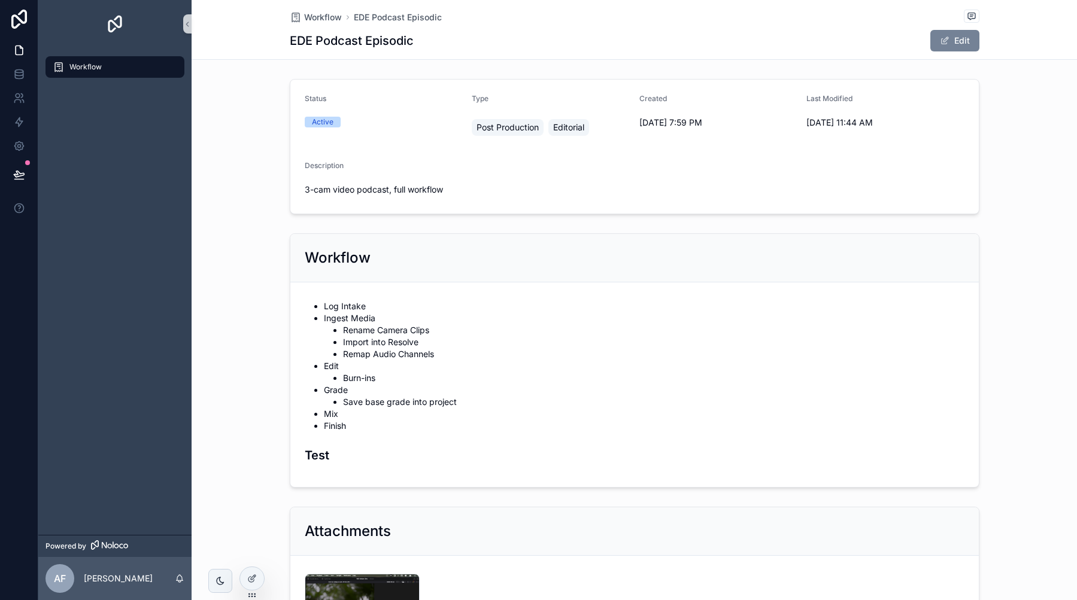
click at [971, 39] on button "Edit" at bounding box center [954, 41] width 49 height 22
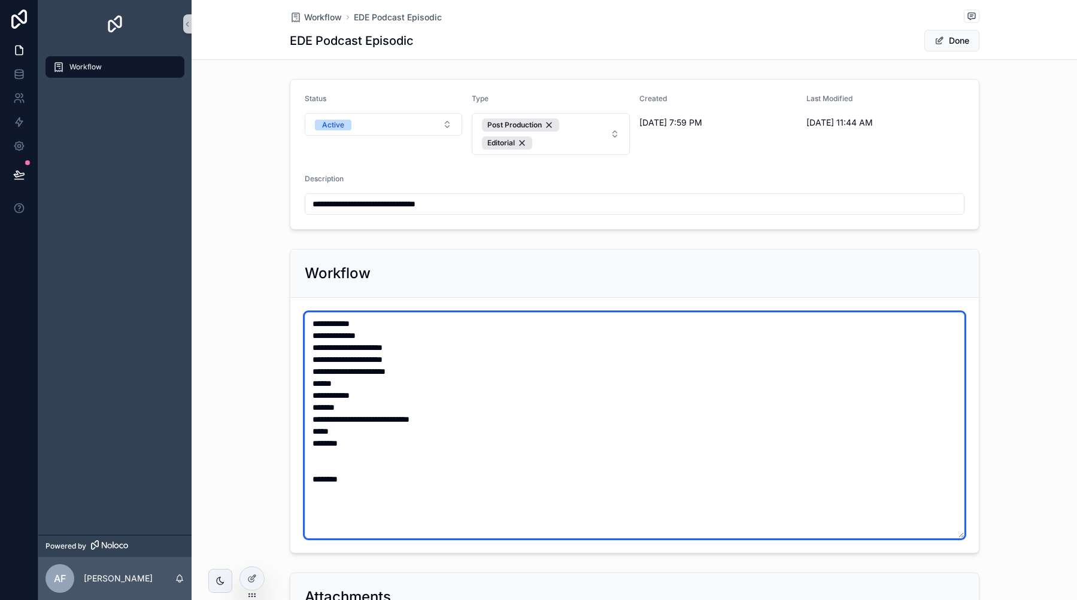
click at [326, 477] on textarea "**********" at bounding box center [635, 425] width 660 height 226
type textarea "**********"
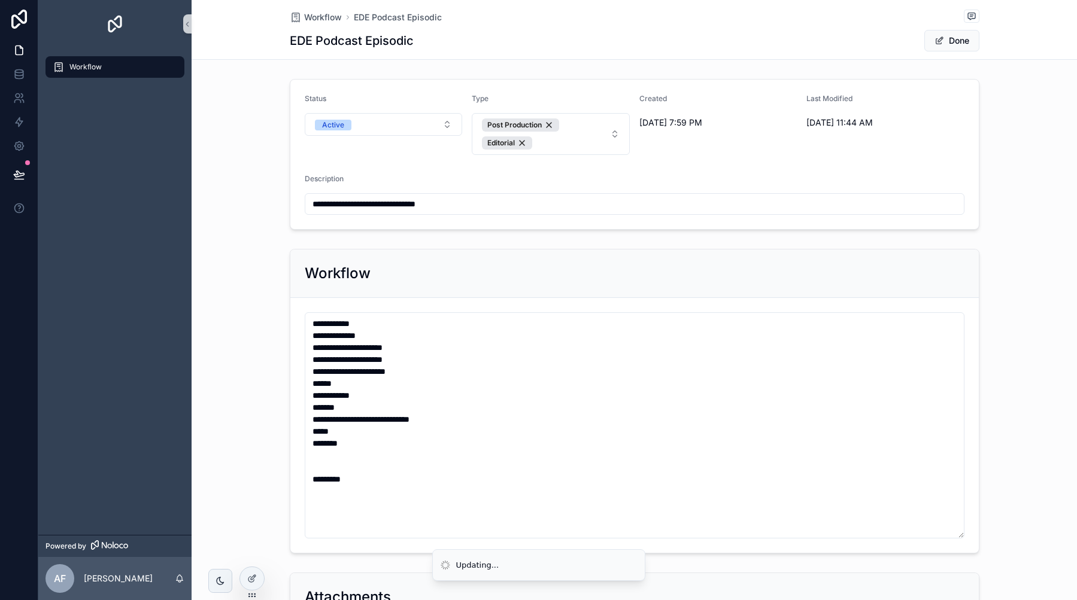
click at [960, 45] on span "Done" at bounding box center [951, 41] width 55 height 22
click at [952, 43] on button "Done" at bounding box center [951, 41] width 55 height 22
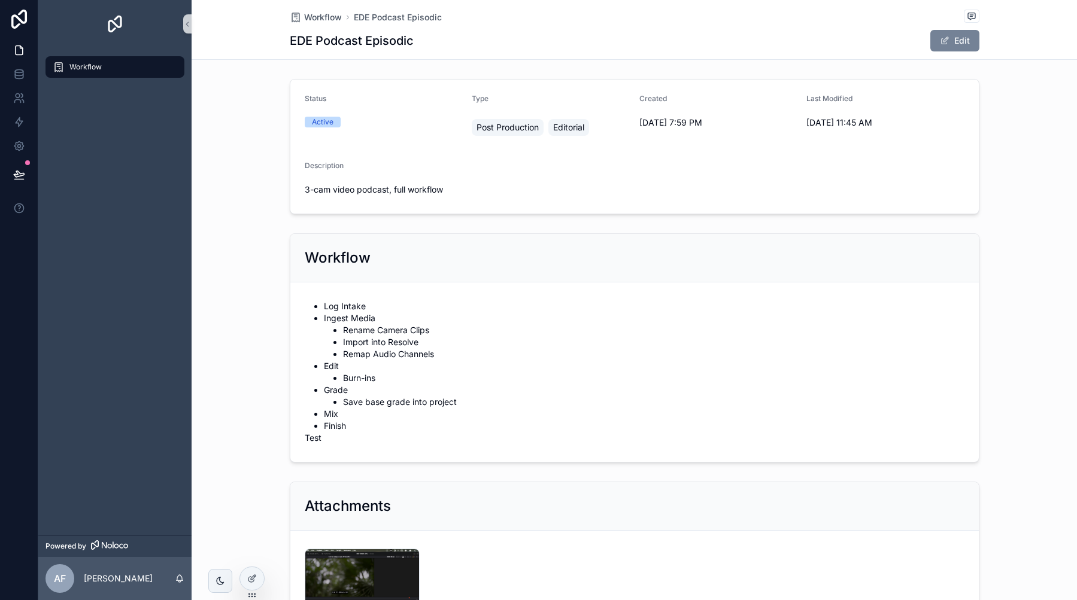
click at [952, 43] on button "Edit" at bounding box center [954, 41] width 49 height 22
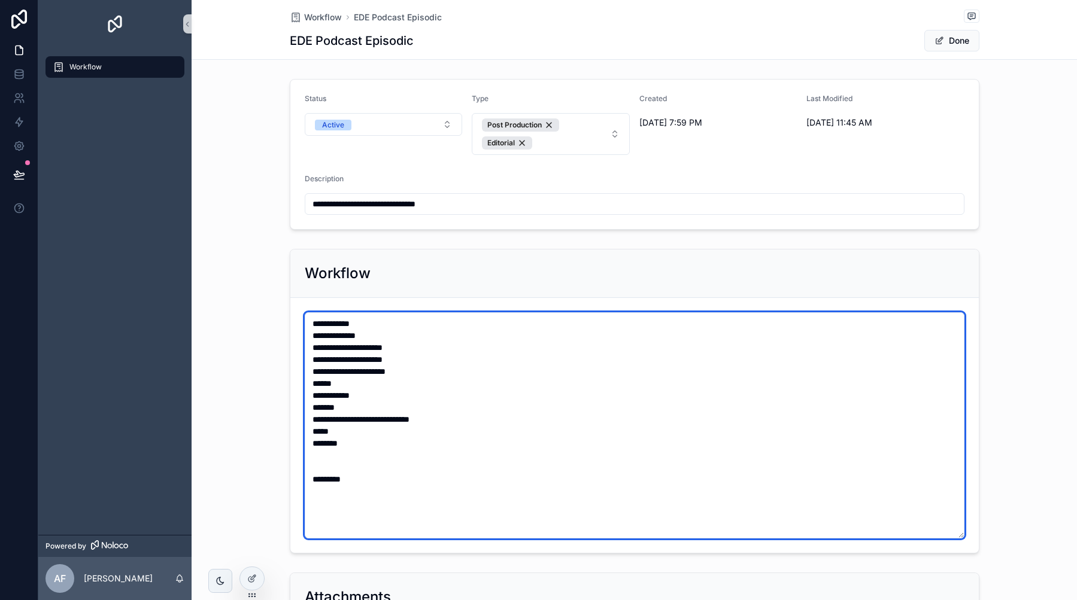
click at [330, 477] on textarea "**********" at bounding box center [635, 425] width 660 height 226
type textarea "**********"
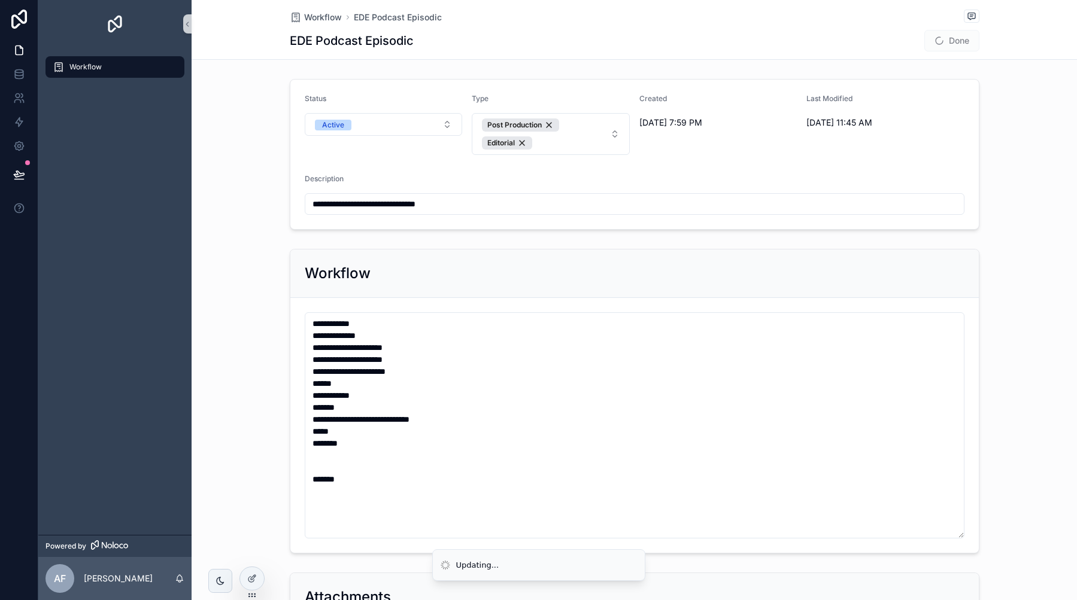
click at [939, 35] on span "Done" at bounding box center [951, 41] width 55 height 22
click at [943, 40] on button "Done" at bounding box center [951, 41] width 55 height 22
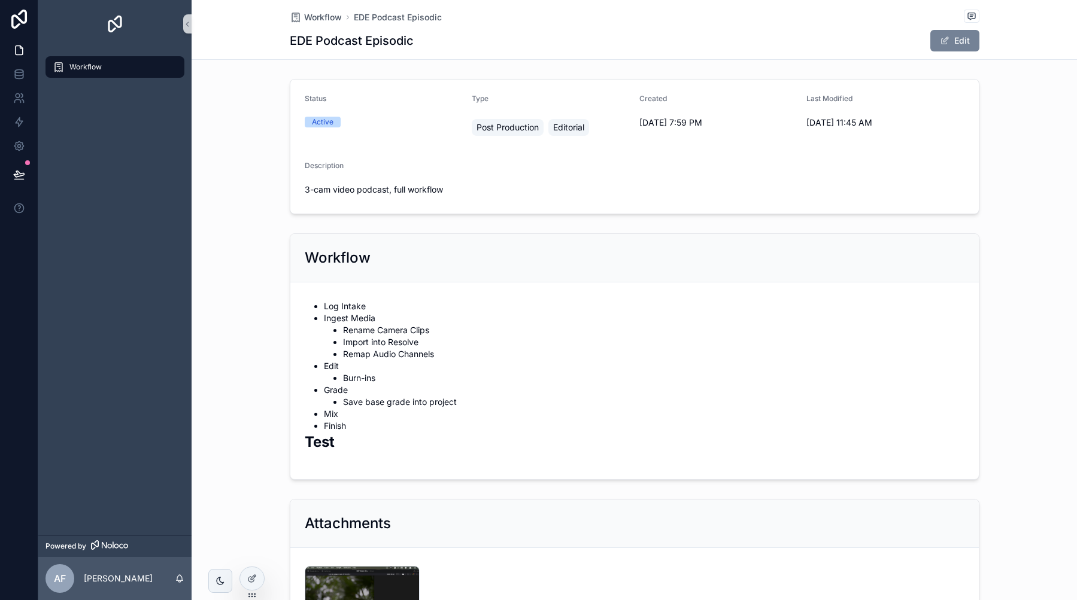
click at [945, 43] on span "scrollable content" at bounding box center [945, 41] width 10 height 10
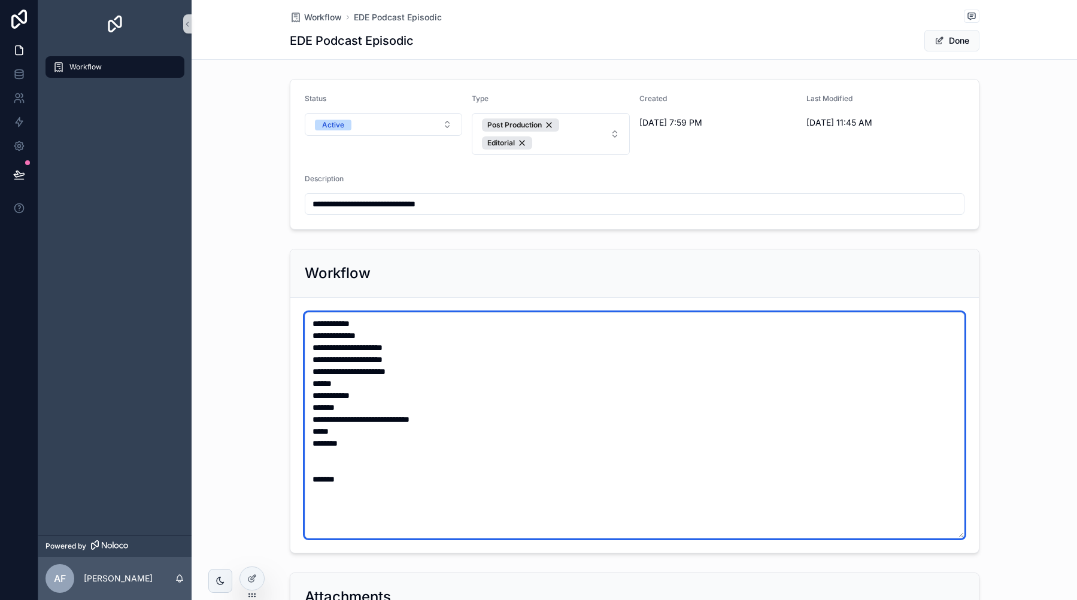
click at [359, 472] on textarea "**********" at bounding box center [635, 425] width 660 height 226
drag, startPoint x: 360, startPoint y: 476, endPoint x: 272, endPoint y: 480, distance: 88.1
click at [272, 480] on div "**********" at bounding box center [634, 401] width 885 height 314
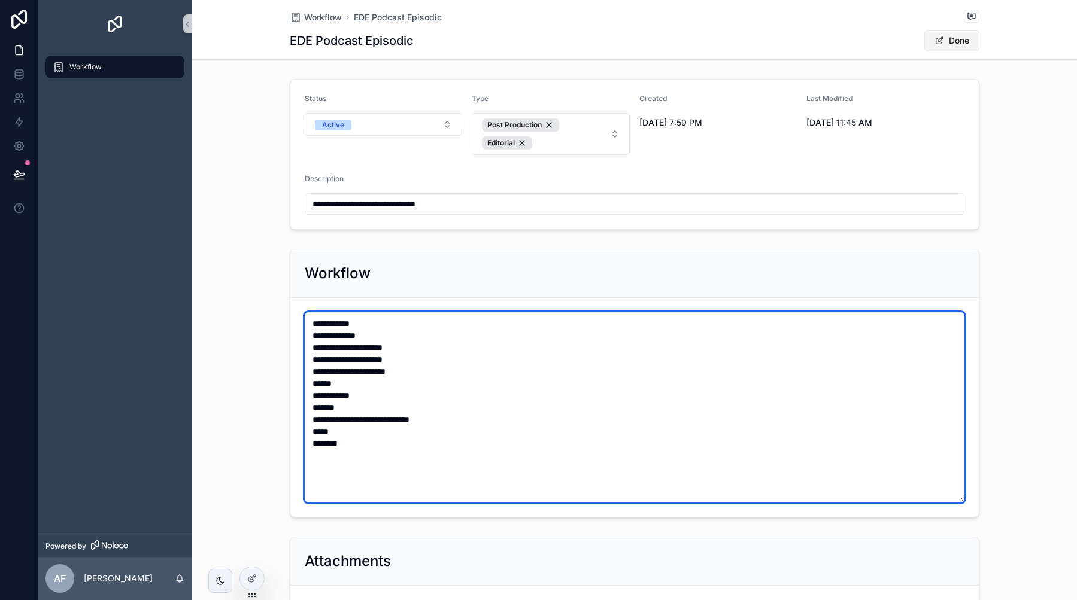
type textarea "**********"
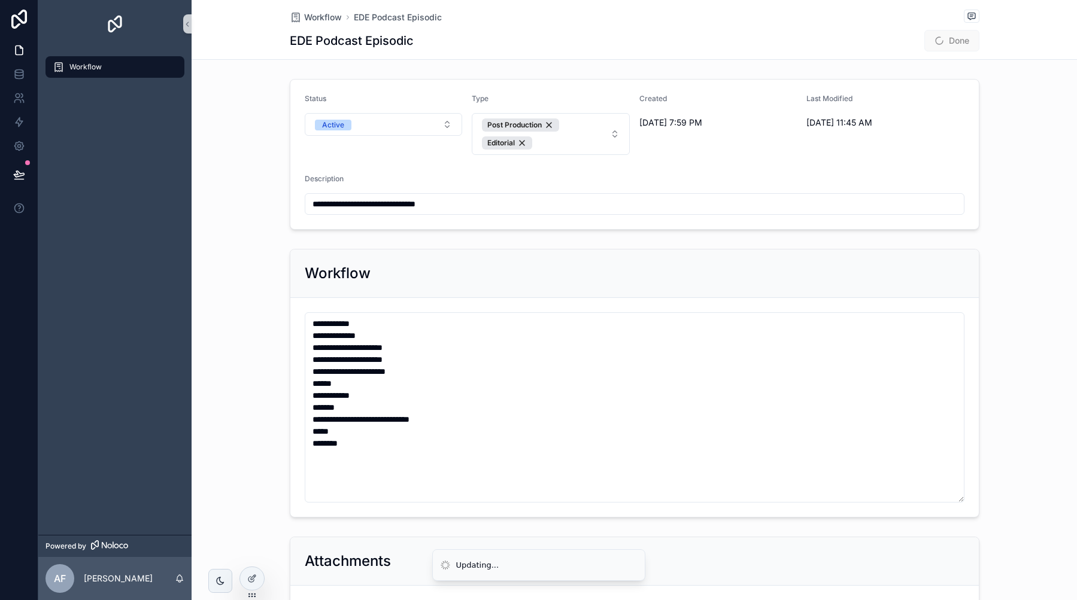
click at [942, 49] on span "Done" at bounding box center [951, 41] width 55 height 22
click at [961, 42] on button "Done" at bounding box center [951, 41] width 55 height 22
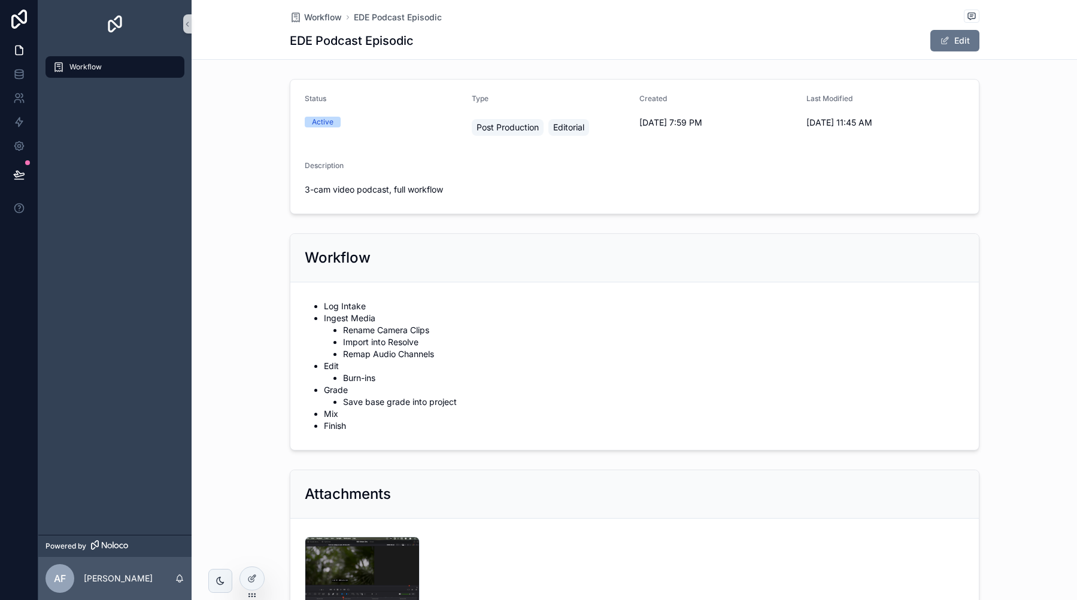
click at [232, 454] on div "Workflow Log Intake Ingest Media Rename Camera Clips Import into Resolve Remap …" at bounding box center [634, 342] width 885 height 227
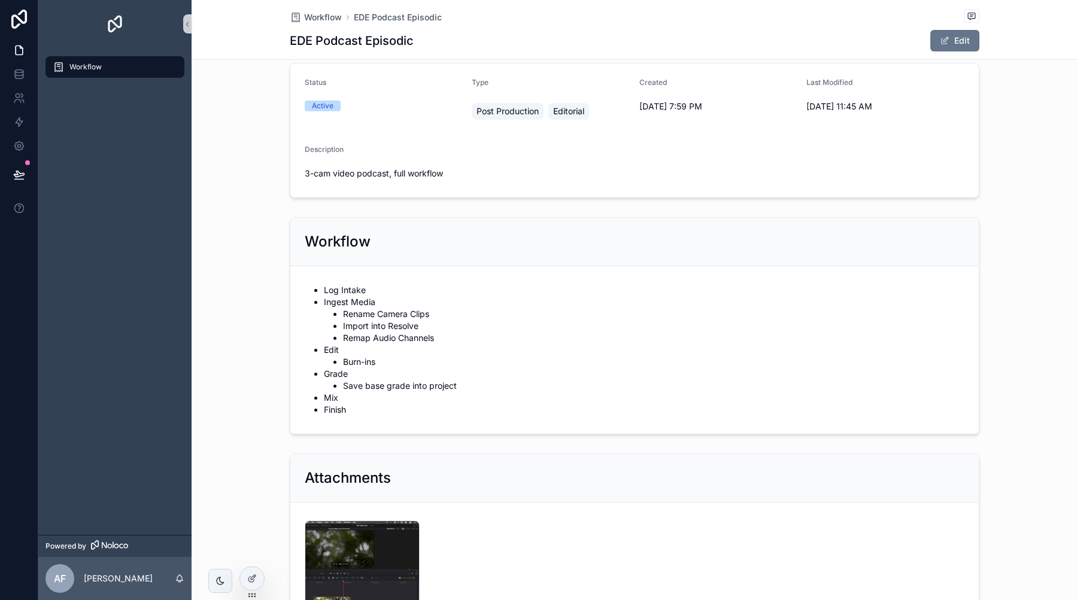
scroll to position [16, 0]
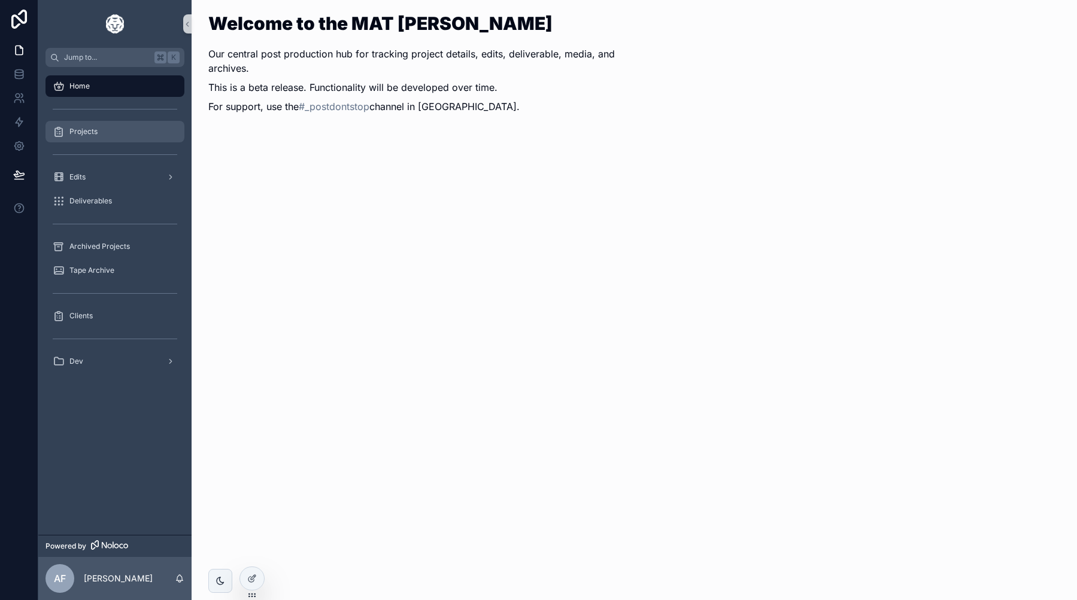
click at [109, 129] on div "Projects" at bounding box center [115, 131] width 125 height 19
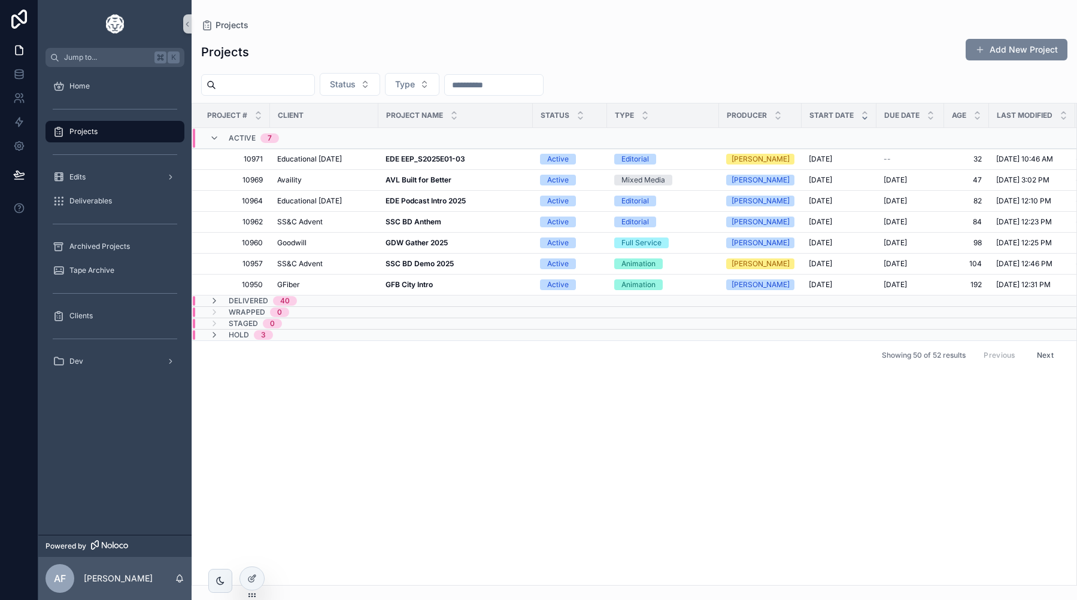
click at [997, 53] on button "Add New Project" at bounding box center [1017, 50] width 102 height 22
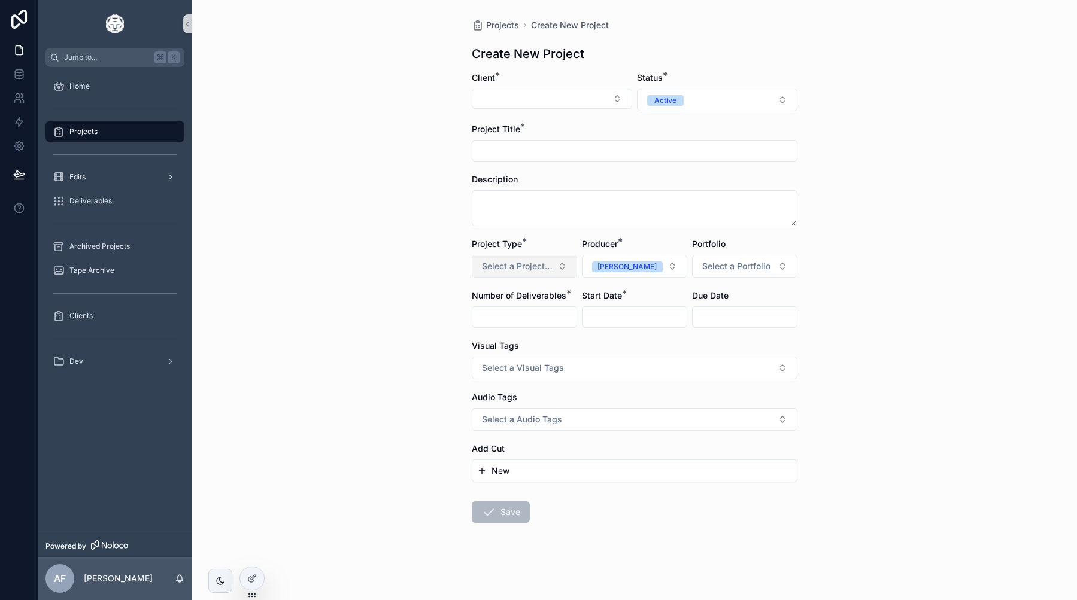
click at [525, 263] on span "Select a Project Type" at bounding box center [517, 266] width 71 height 12
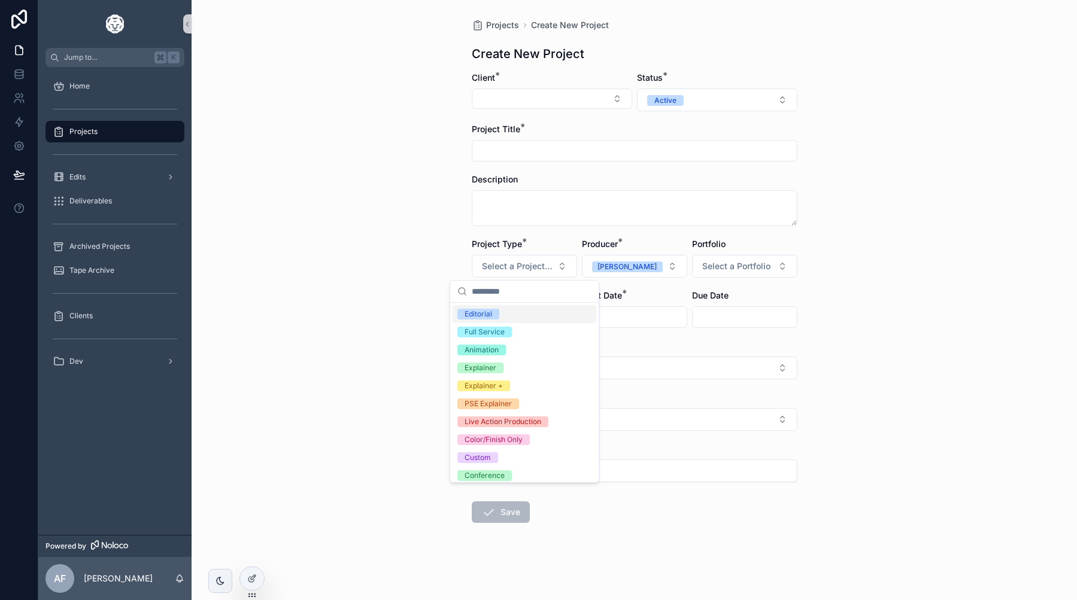
click at [417, 289] on div "Projects Create New Project Create New Project Client * Status * Active Project…" at bounding box center [634, 300] width 885 height 600
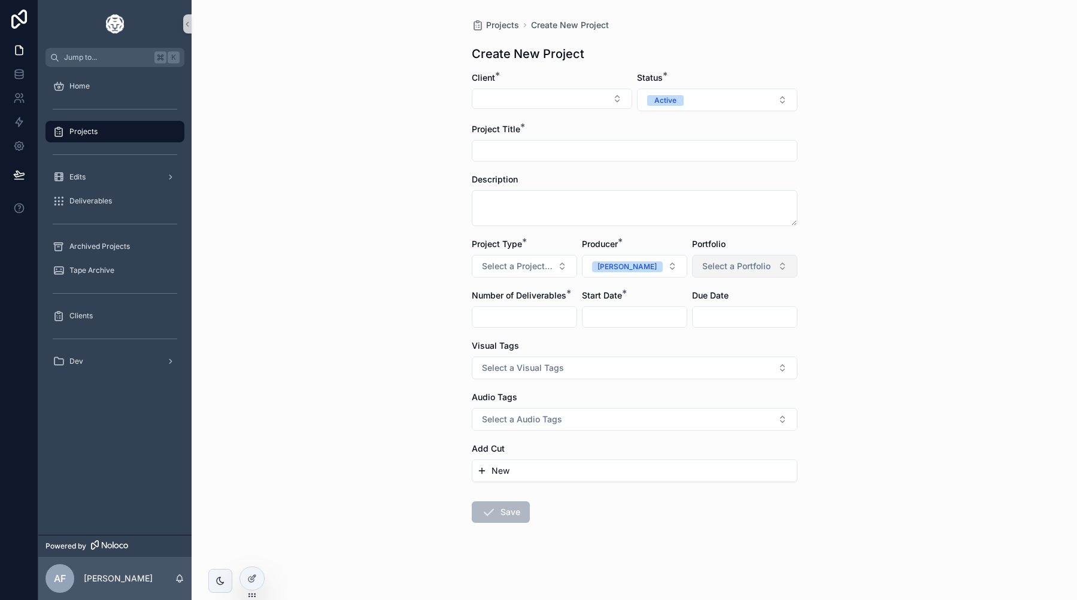
click at [729, 262] on span "Select a Portfolio" at bounding box center [736, 266] width 68 height 12
click at [823, 246] on div "Projects Create New Project Create New Project Client * Status * Active Project…" at bounding box center [634, 300] width 885 height 600
click at [253, 579] on icon at bounding box center [252, 579] width 10 height 10
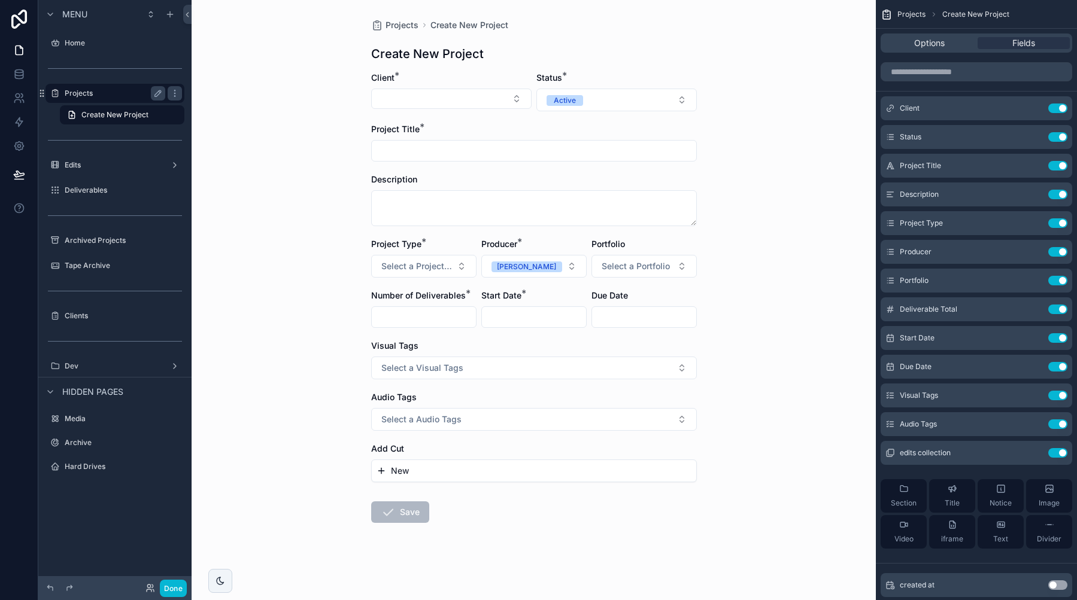
click at [86, 100] on div "Projects" at bounding box center [115, 93] width 101 height 14
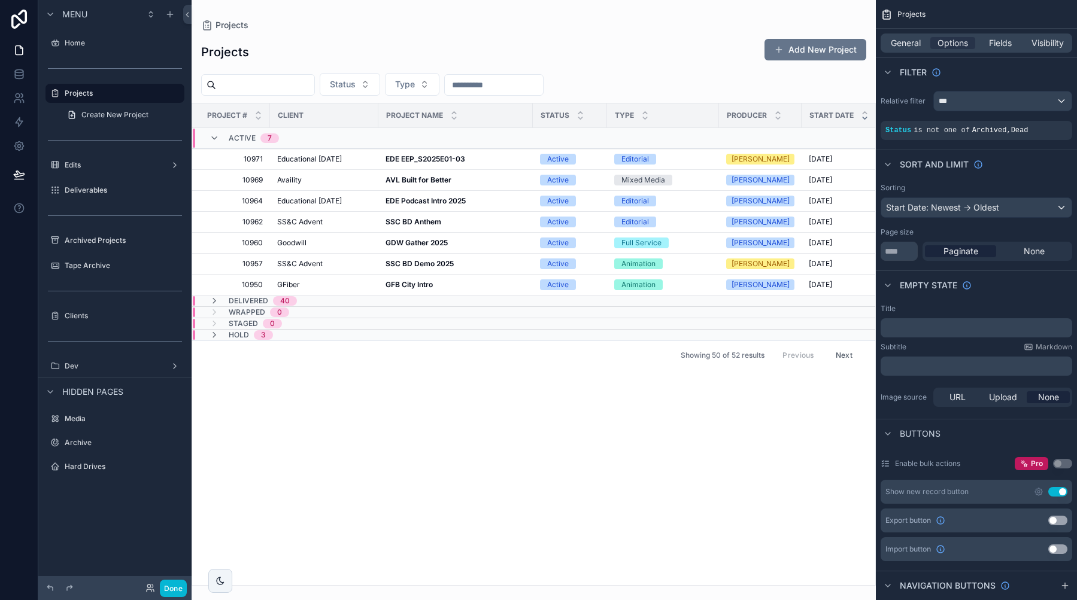
click at [411, 156] on div "scrollable content" at bounding box center [534, 300] width 684 height 600
click at [388, 159] on strong "EDE EEP_S2025E01-03" at bounding box center [426, 158] width 80 height 9
